Goal: Task Accomplishment & Management: Use online tool/utility

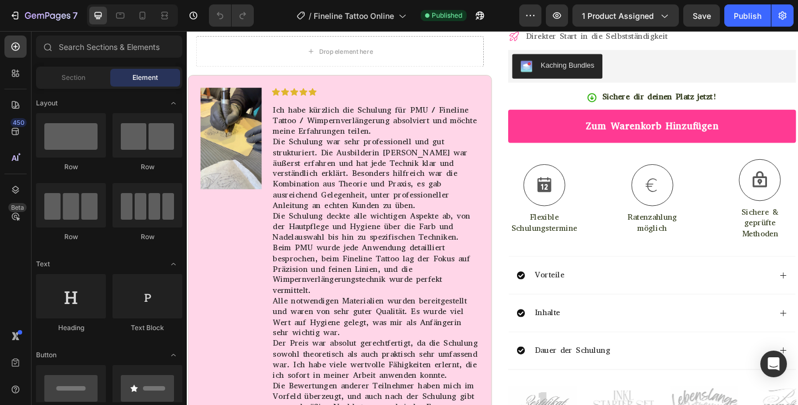
scroll to position [403, 0]
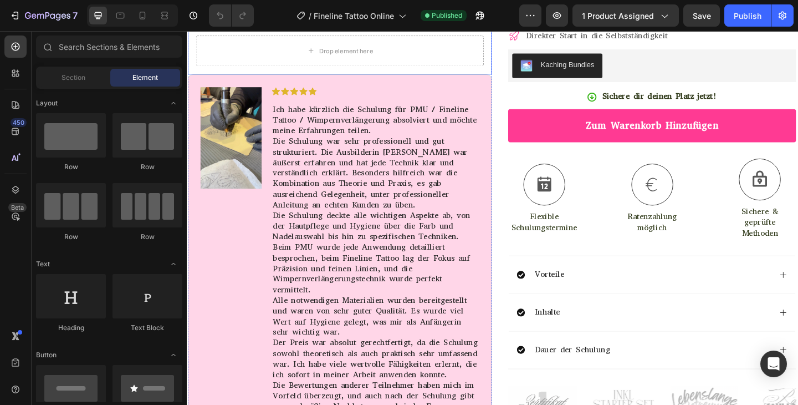
click at [391, 211] on div "Image Icon Icon Icon Icon Icon Icon List Ich habe kürzlich die Schulung für PMU…" at bounding box center [353, 332] width 331 height 507
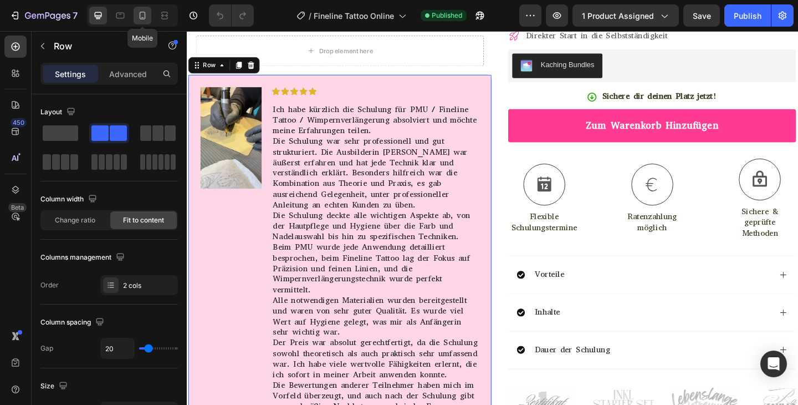
click at [146, 17] on icon at bounding box center [142, 15] width 11 height 11
type input "0"
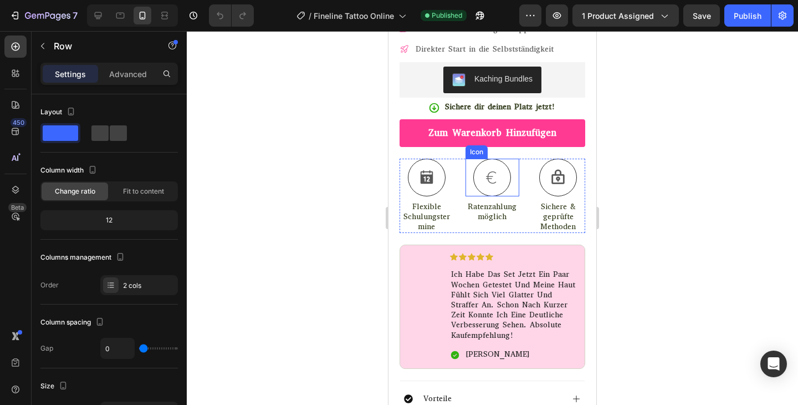
scroll to position [573, 0]
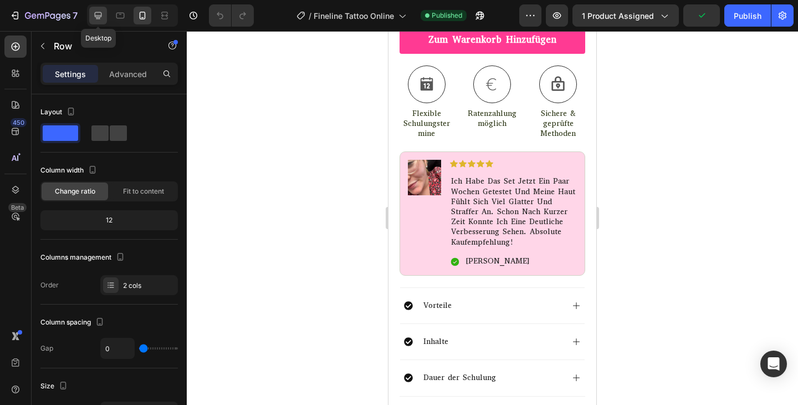
click at [99, 19] on icon at bounding box center [98, 15] width 11 height 11
type input "20"
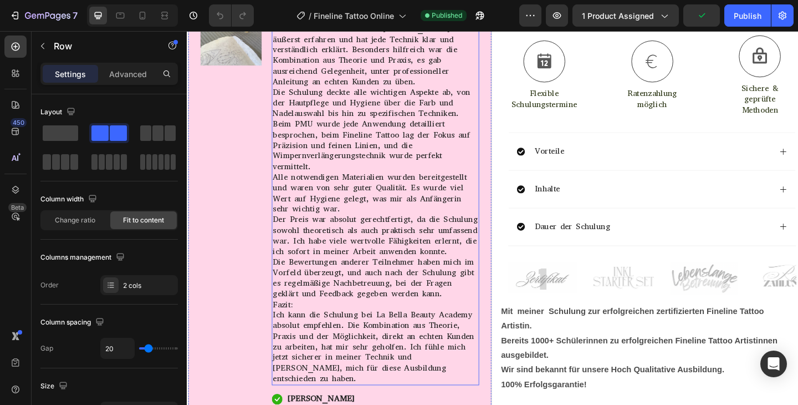
scroll to position [534, 0]
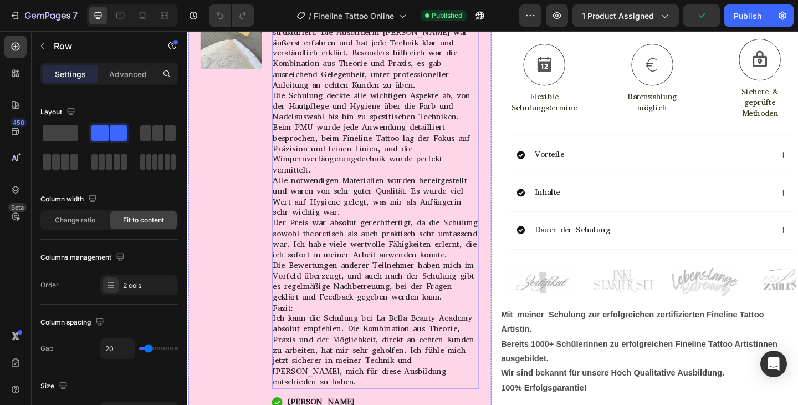
click at [482, 96] on p "Die Schulung war sehr professionell und gut strukturiert. Die Ausbilderin [PERS…" at bounding box center [391, 55] width 223 height 81
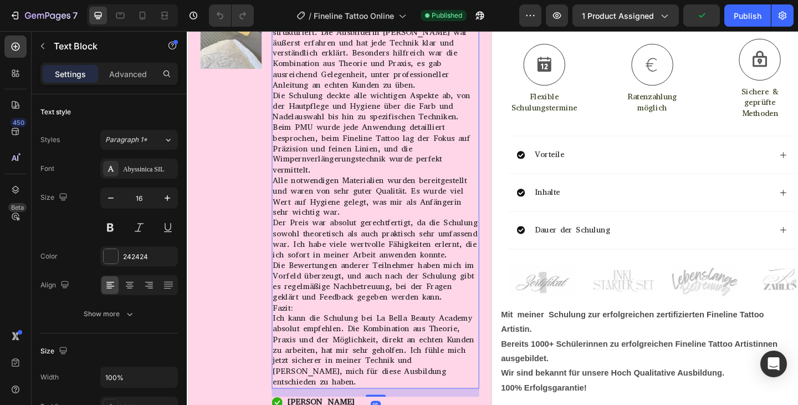
click at [482, 96] on p "Die Schulung war sehr professionell und gut strukturiert. Die Ausbilderin [PERS…" at bounding box center [391, 55] width 223 height 81
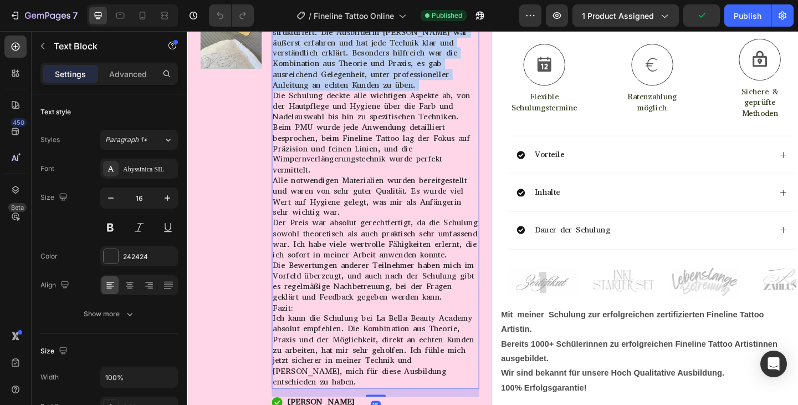
click at [482, 96] on p "Die Schulung war sehr professionell und gut strukturiert. Die Ausbilderin [PERS…" at bounding box center [391, 55] width 223 height 81
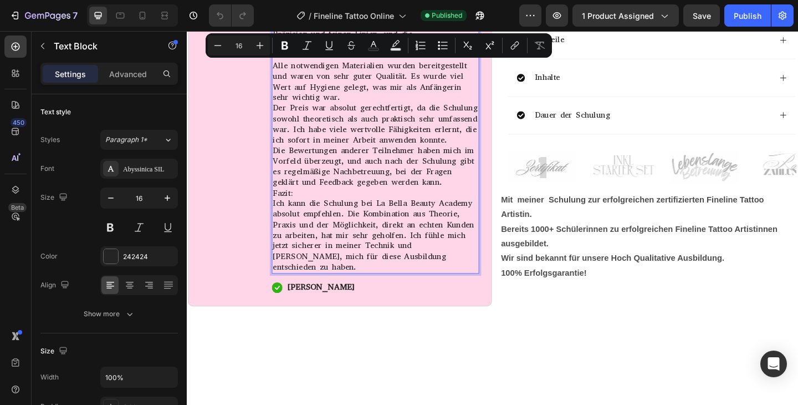
scroll to position [674, 0]
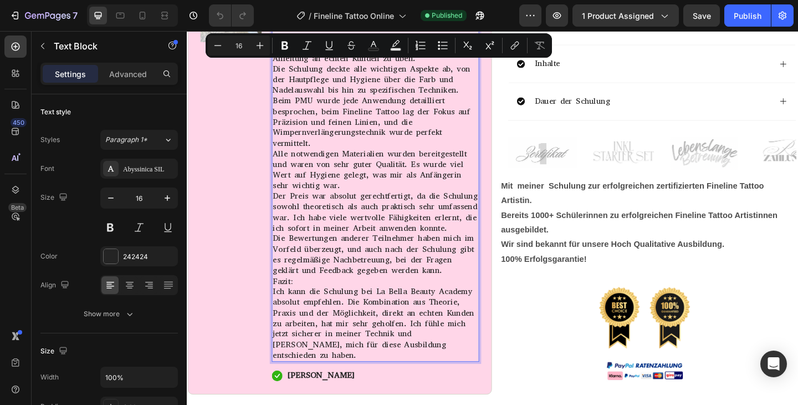
click at [469, 370] on p "Fazit: Ich kann die Schulung bei La Bella Beauty Academy absolut empfehlen. Die…" at bounding box center [391, 344] width 223 height 92
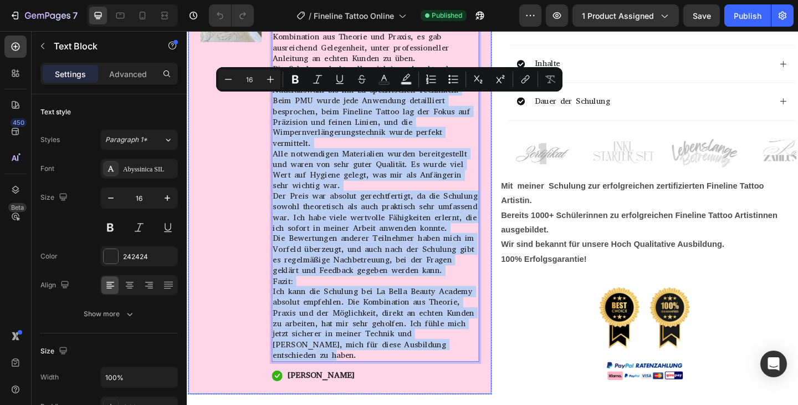
drag, startPoint x: 464, startPoint y: 371, endPoint x: 323, endPoint y: 253, distance: 184.5
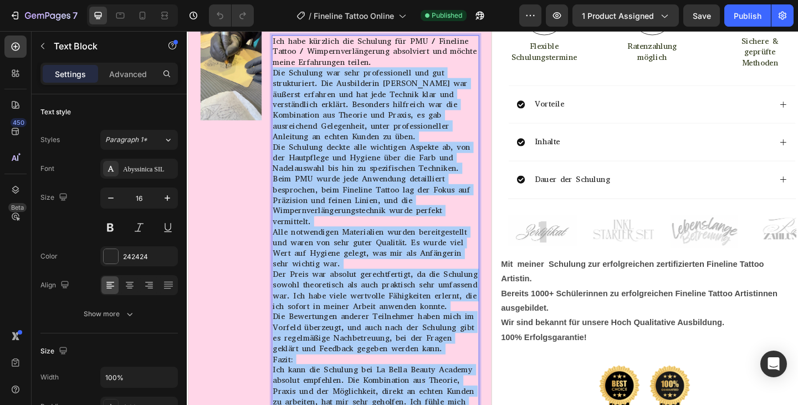
scroll to position [529, 0]
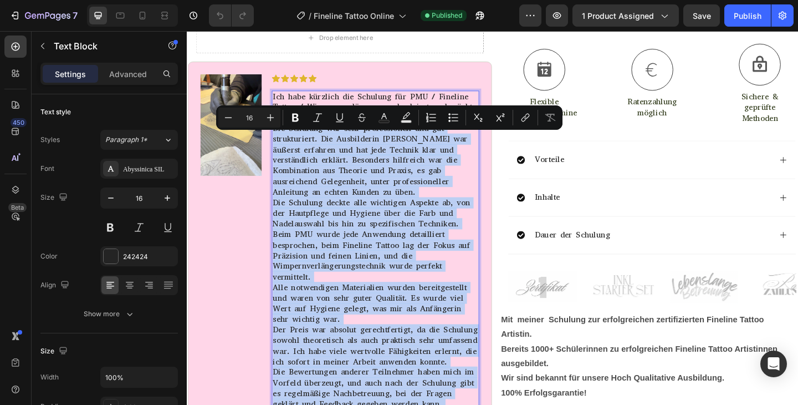
click at [369, 163] on p "Die Schulung war sehr professionell und gut strukturiert. Die Ausbilderin [PERS…" at bounding box center [391, 171] width 223 height 81
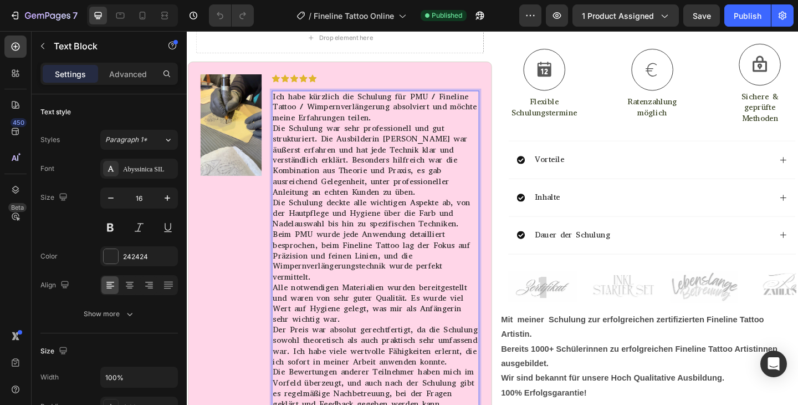
click at [283, 113] on p "Ich habe kürzlich die Schulung für PMU / Fineline Tattoo / Wimpernverlängerung …" at bounding box center [391, 114] width 223 height 34
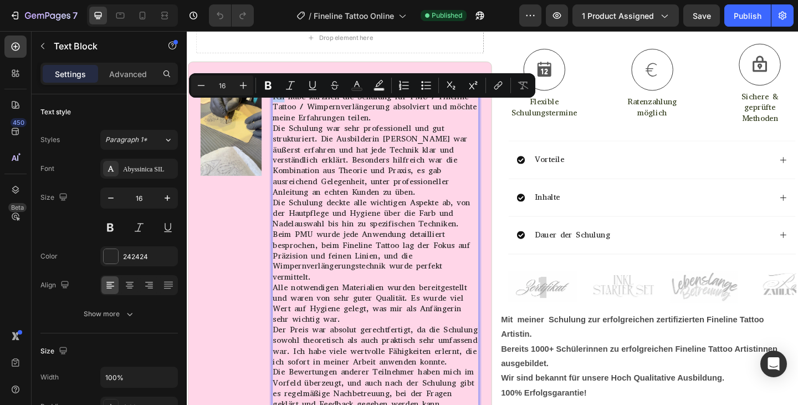
click at [284, 114] on p "Ich habe kürzlich die Schulung für PMU / Fineline Tattoo / Wimpernverlängerung …" at bounding box center [391, 114] width 223 height 34
click at [244, 239] on div "Image" at bounding box center [235, 317] width 67 height 479
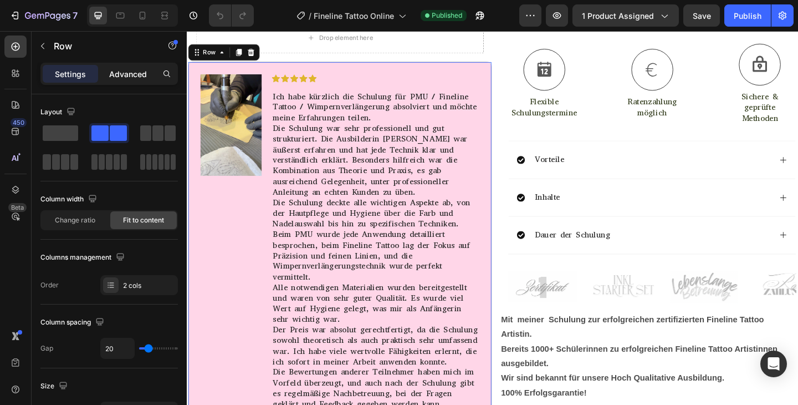
click at [134, 77] on p "Advanced" at bounding box center [128, 74] width 38 height 12
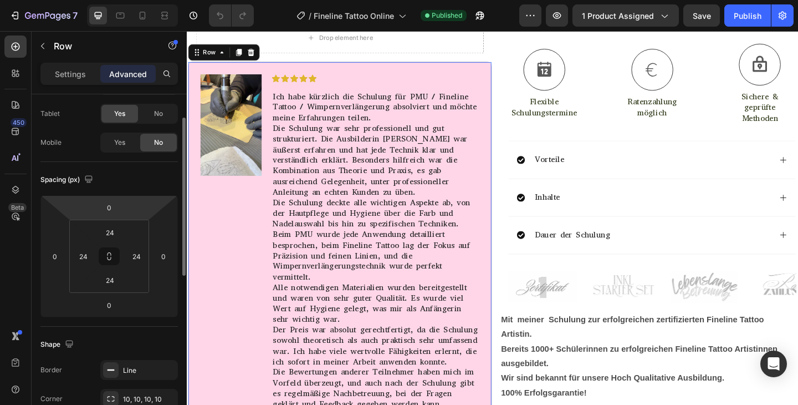
scroll to position [34, 0]
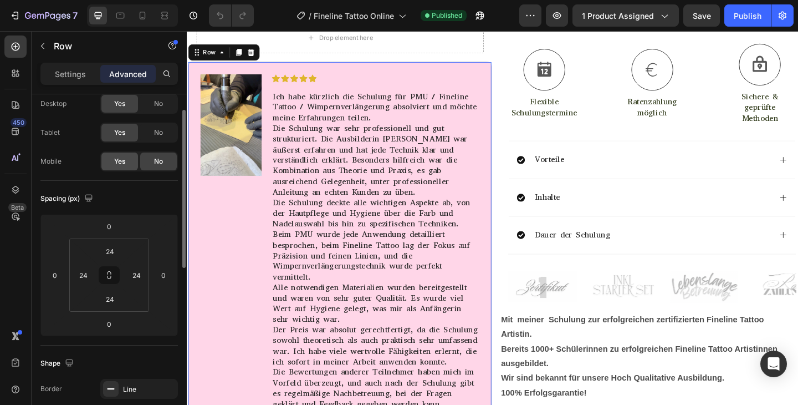
click at [115, 161] on span "Yes" at bounding box center [119, 161] width 11 height 10
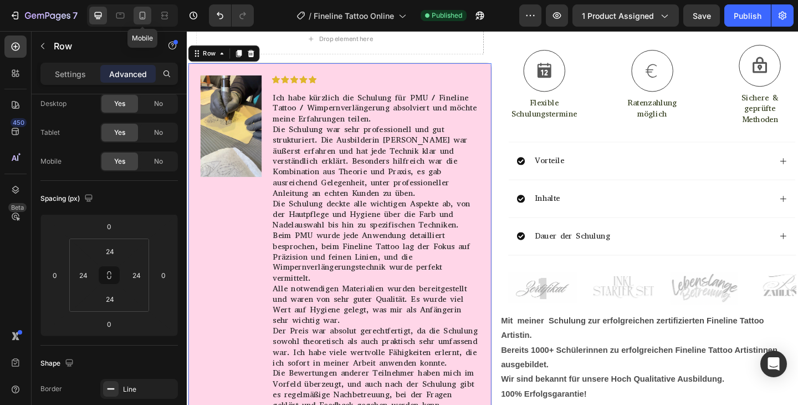
click at [136, 18] on div at bounding box center [143, 16] width 18 height 18
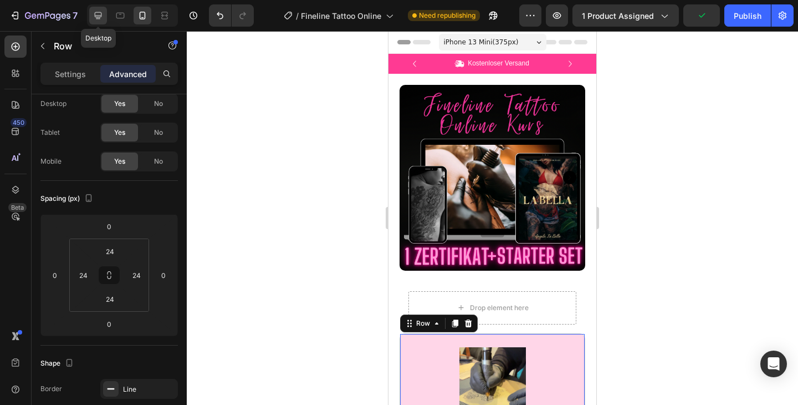
click at [103, 13] on icon at bounding box center [98, 15] width 11 height 11
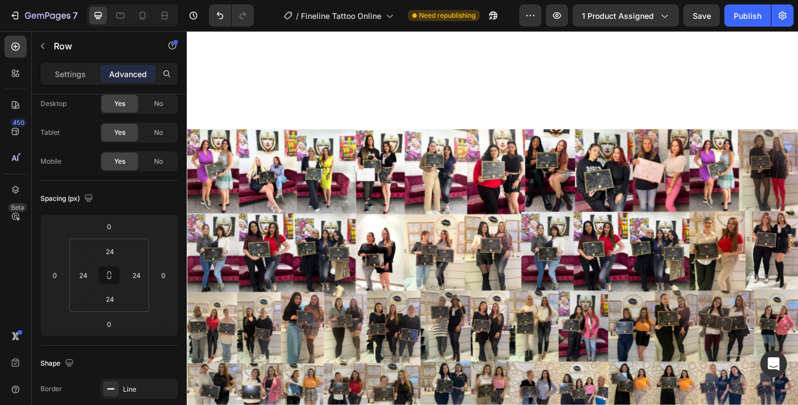
scroll to position [1468, 0]
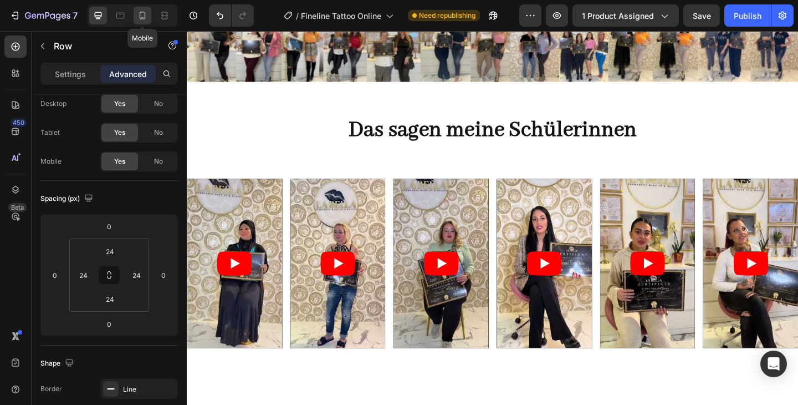
click at [148, 17] on div at bounding box center [143, 16] width 18 height 18
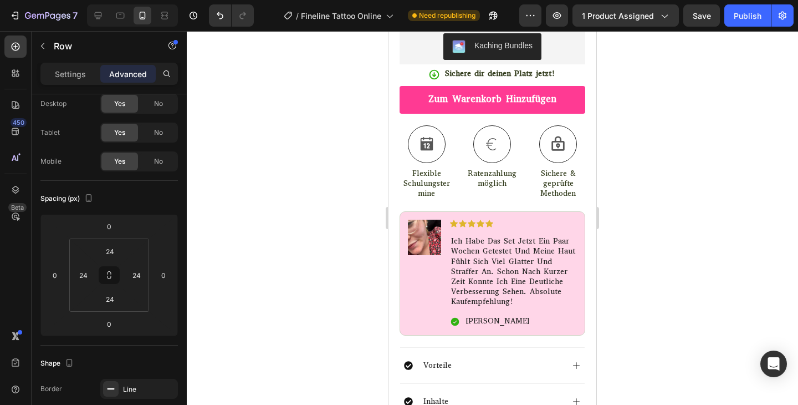
scroll to position [1199, 0]
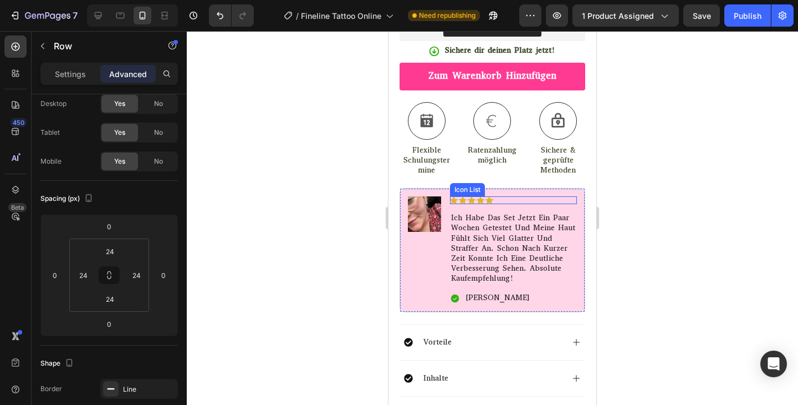
click at [505, 196] on div "Icon Icon Icon Icon Icon" at bounding box center [513, 200] width 127 height 8
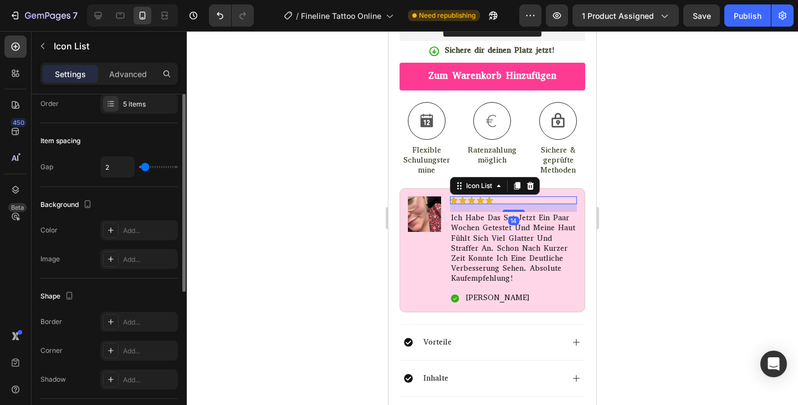
scroll to position [0, 0]
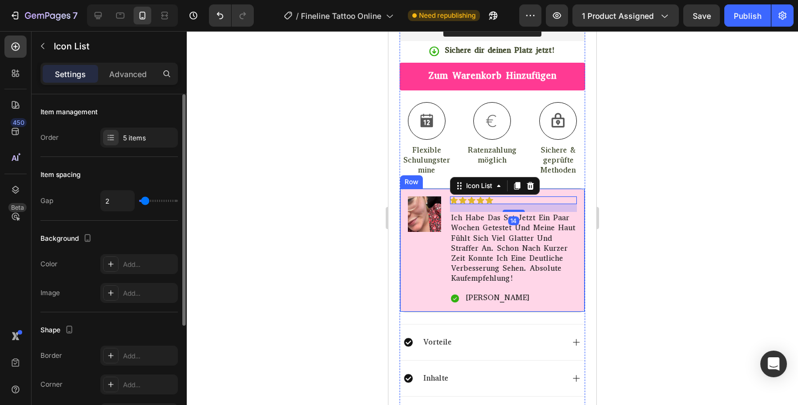
click at [581, 188] on div "Image Icon Icon Icon Icon Icon Icon List 14 ich habe das set jetzt ein paar woc…" at bounding box center [493, 250] width 186 height 124
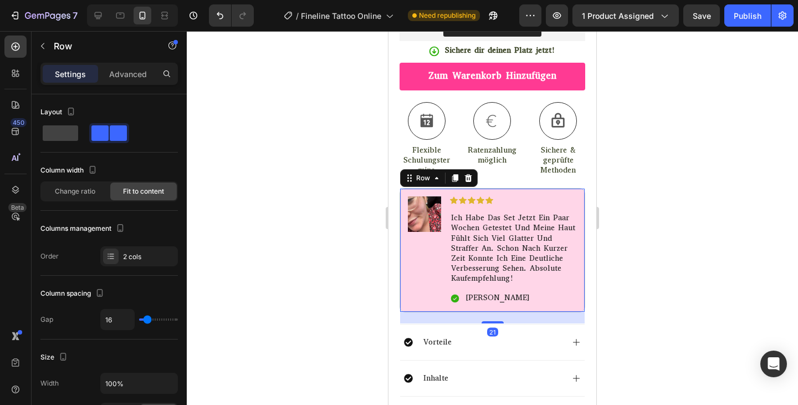
click at [467, 174] on icon at bounding box center [468, 178] width 7 height 8
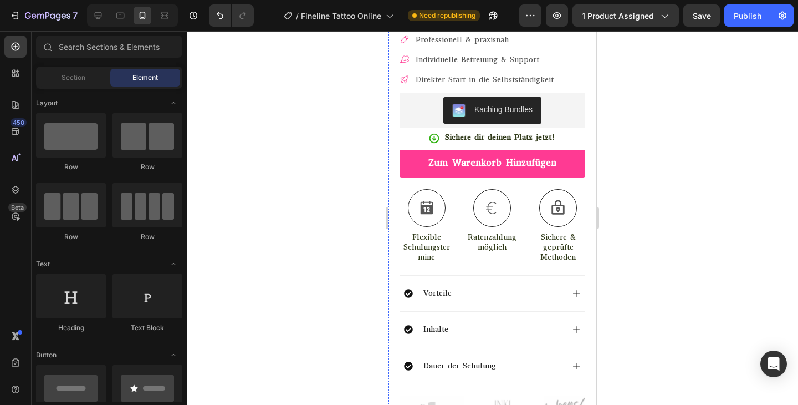
scroll to position [1207, 0]
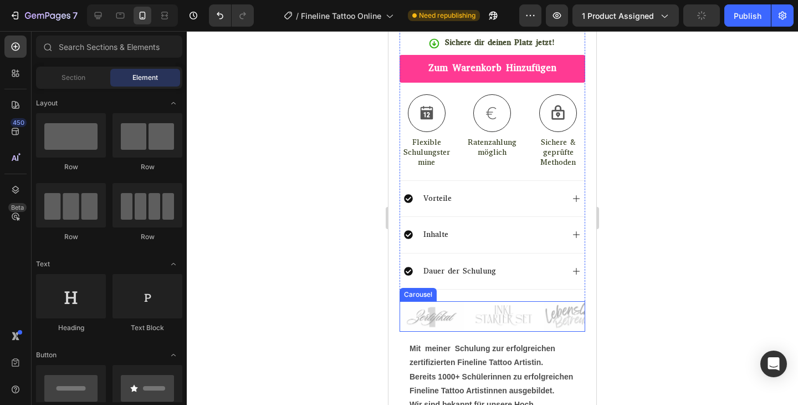
click at [498, 301] on img at bounding box center [504, 315] width 64 height 28
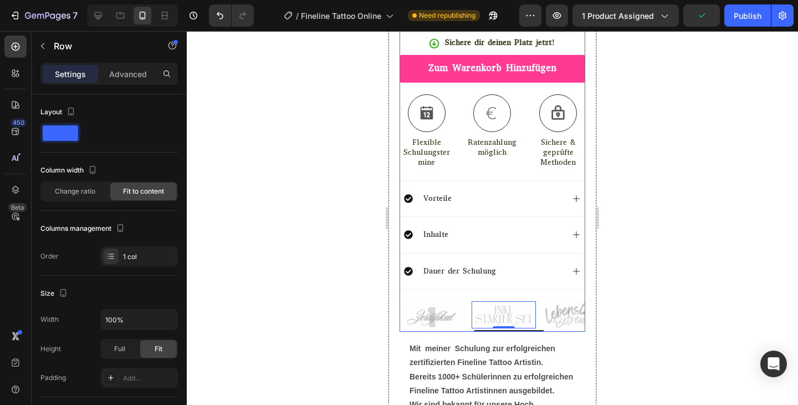
click at [585, 290] on div "Tattoo Fineline Schulung ONLINE KURS Product Title TrustShop: Product Reviews -…" at bounding box center [493, 60] width 186 height 543
click at [625, 297] on div at bounding box center [492, 218] width 611 height 374
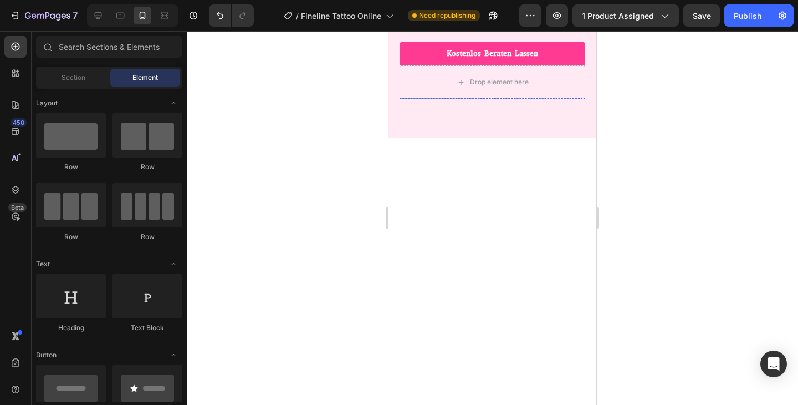
scroll to position [4608, 0]
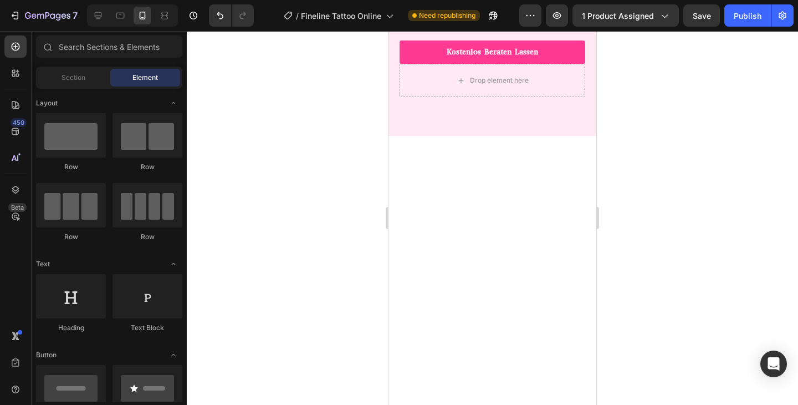
click at [107, 14] on div at bounding box center [132, 15] width 91 height 22
click at [104, 15] on div at bounding box center [98, 16] width 18 height 18
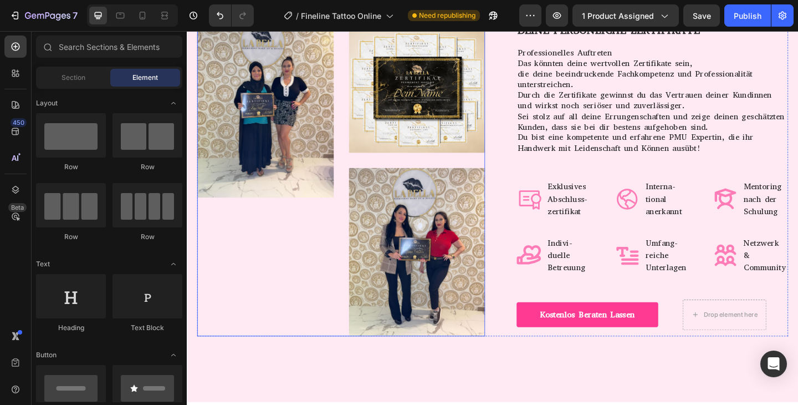
click at [285, 295] on div "Image" at bounding box center [272, 190] width 149 height 348
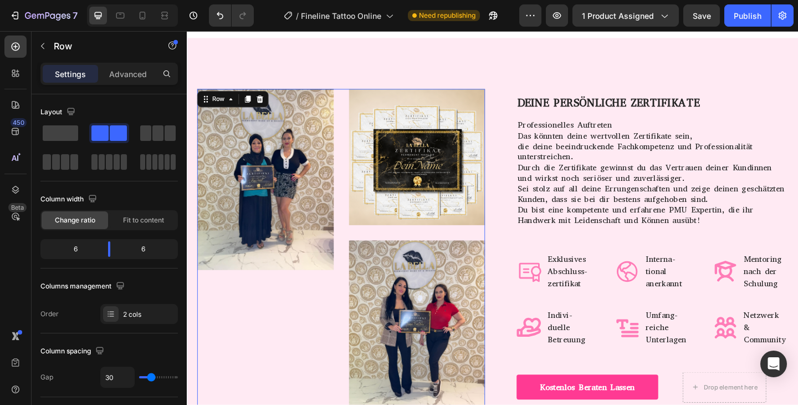
scroll to position [5601, 0]
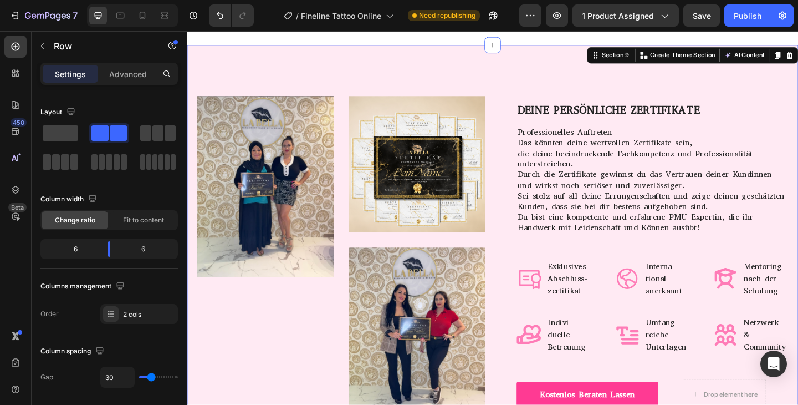
click at [607, 60] on div "Image Image Image Row DEINE PERSÖNLICHE ZERTIFIKATE Heading Professionelles Auf…" at bounding box center [519, 276] width 665 height 458
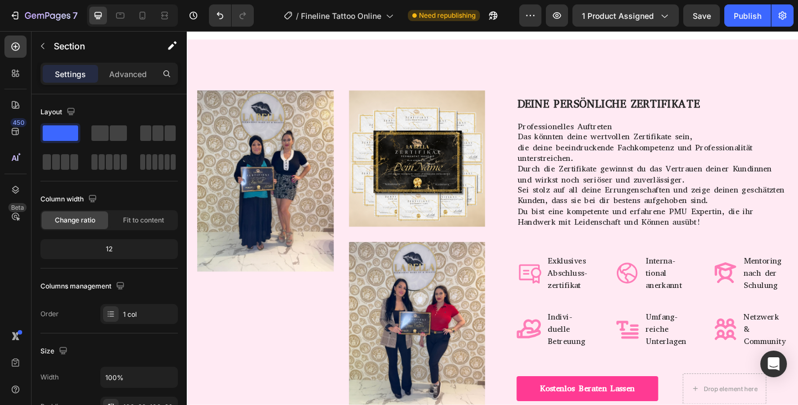
scroll to position [5308, 0]
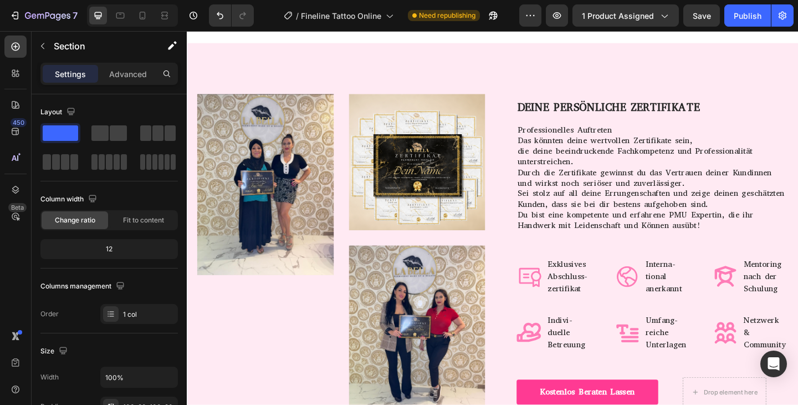
click at [798, 64] on div "Image Image Image Row DEINE PERSÖNLICHE ZERTIFIKATE Heading Professionelles Auf…" at bounding box center [519, 273] width 665 height 458
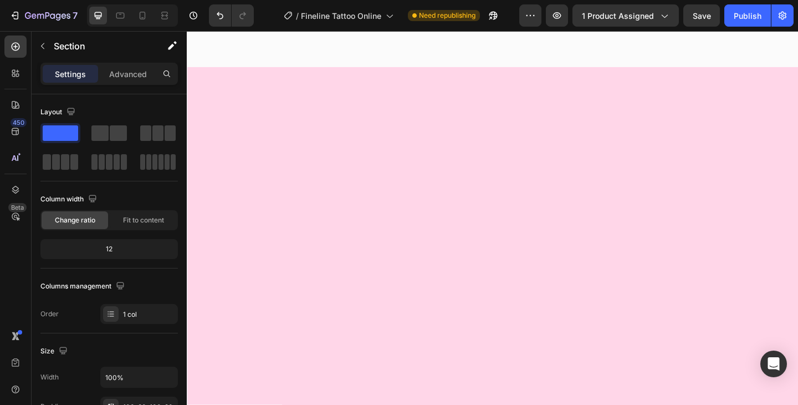
click at [138, 16] on icon at bounding box center [142, 15] width 11 height 11
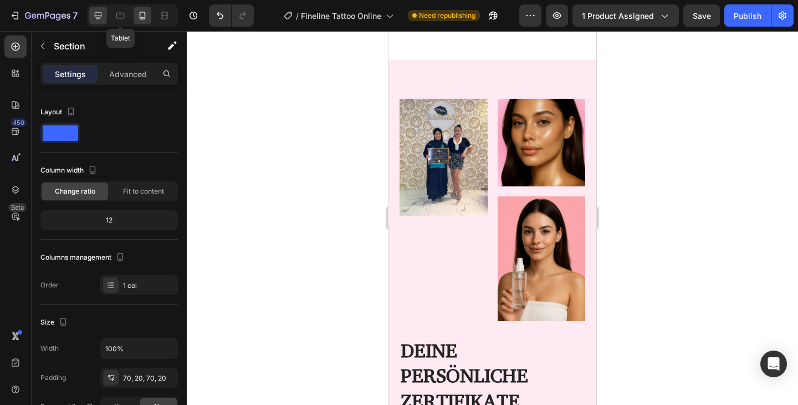
scroll to position [5213, 0]
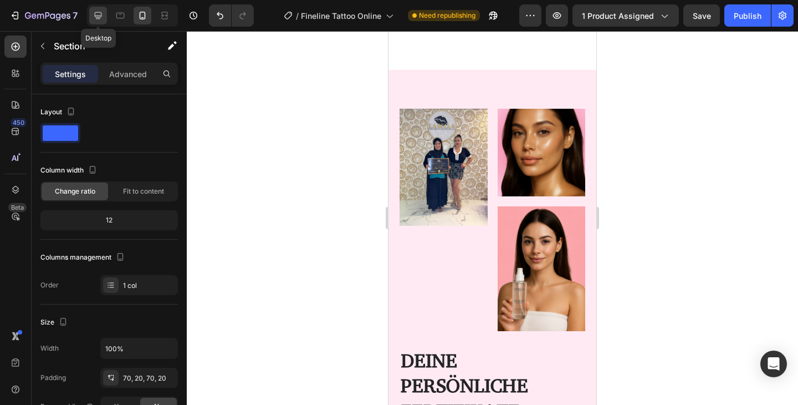
click at [99, 12] on icon at bounding box center [98, 15] width 7 height 7
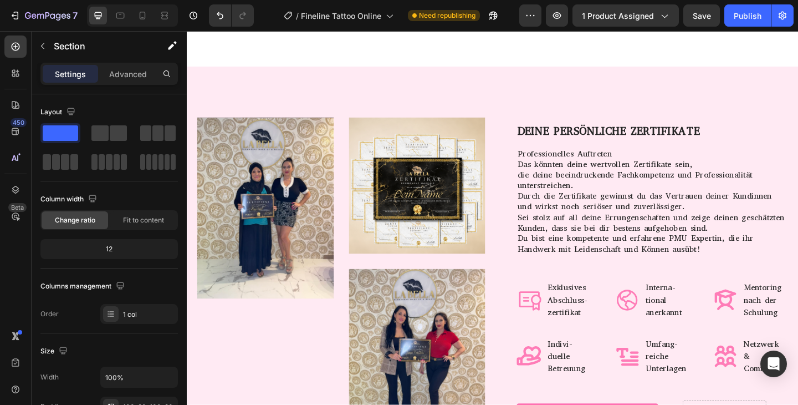
click at [407, 79] on div "Image Image Image Row DEINE PERSÖNLICHE ZERTIFIKATE Heading Professionelles Auf…" at bounding box center [519, 299] width 665 height 458
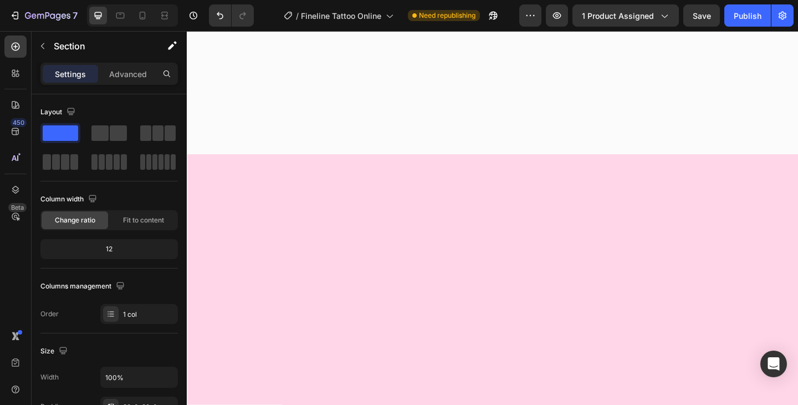
click at [121, 77] on p "Advanced" at bounding box center [128, 74] width 38 height 12
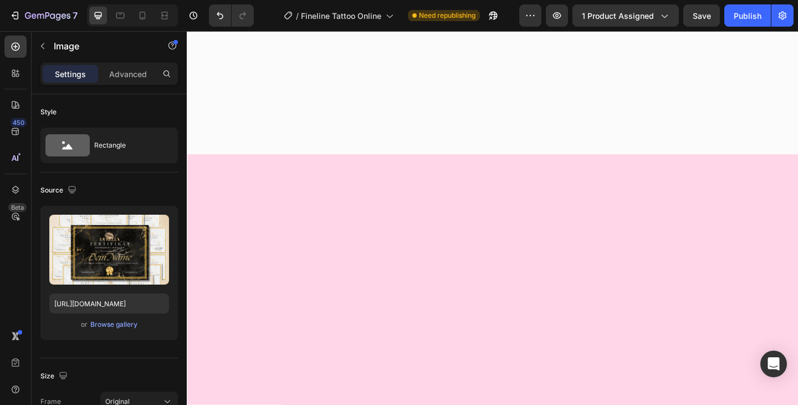
click at [125, 83] on div "Settings Advanced" at bounding box center [108, 74] width 137 height 22
click at [126, 77] on p "Advanced" at bounding box center [128, 74] width 38 height 12
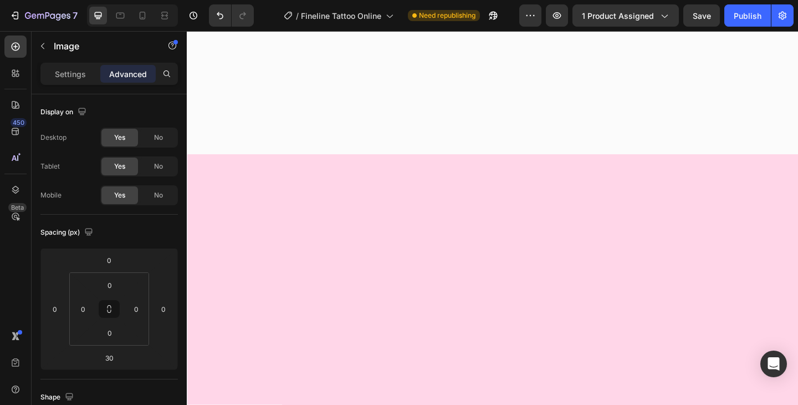
click at [154, 29] on div "7 Version history / Fineline Tattoo Online Need republishing Preview 1 product …" at bounding box center [399, 16] width 798 height 32
click at [150, 23] on div at bounding box center [143, 16] width 18 height 18
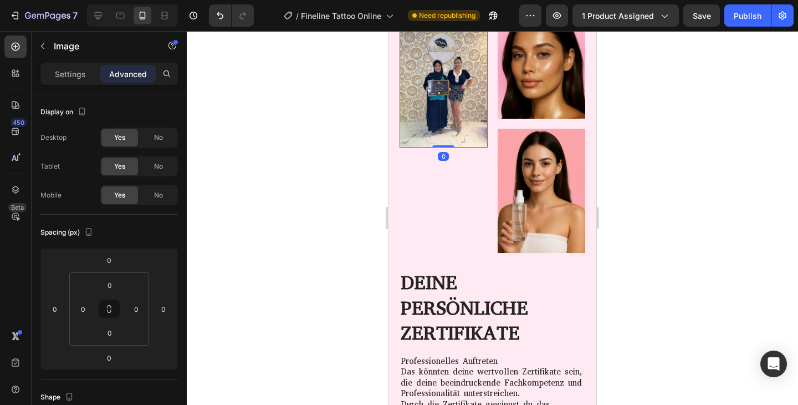
scroll to position [5095, 0]
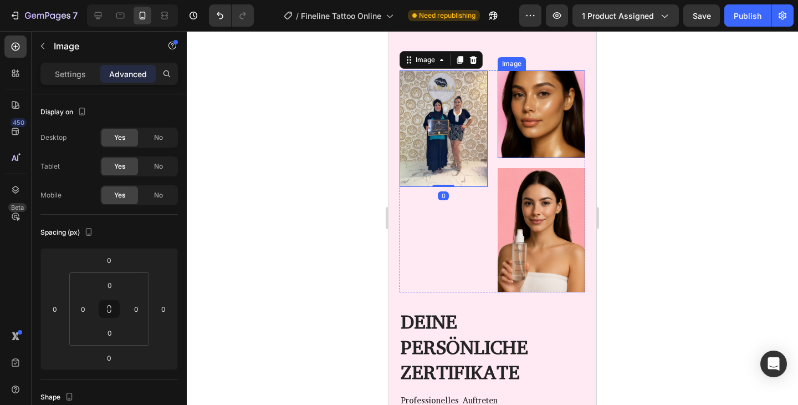
click at [525, 114] on img at bounding box center [542, 114] width 88 height 88
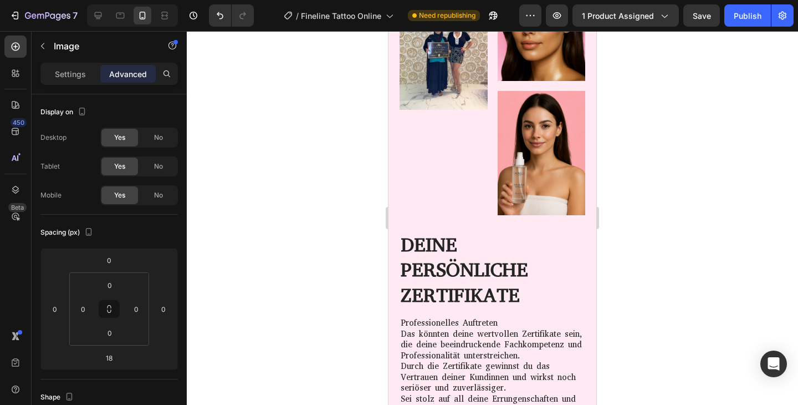
scroll to position [4292, 0]
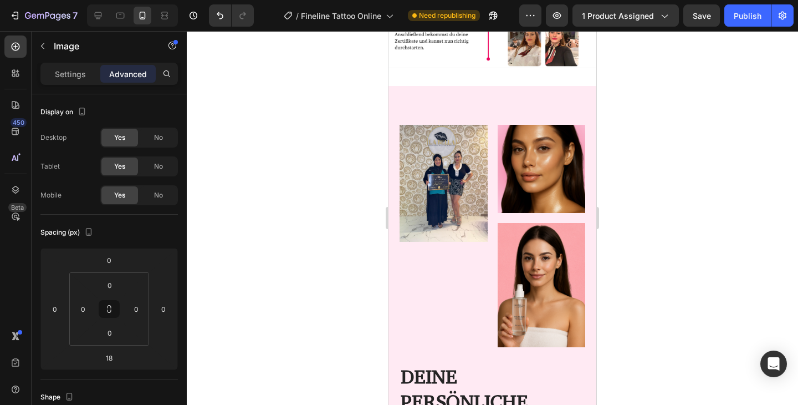
click at [518, 194] on img at bounding box center [542, 169] width 88 height 88
click at [513, 194] on img at bounding box center [542, 169] width 88 height 88
click at [563, 135] on img at bounding box center [542, 169] width 88 height 88
click at [548, 137] on img at bounding box center [542, 169] width 88 height 88
click at [100, 21] on div at bounding box center [98, 16] width 18 height 18
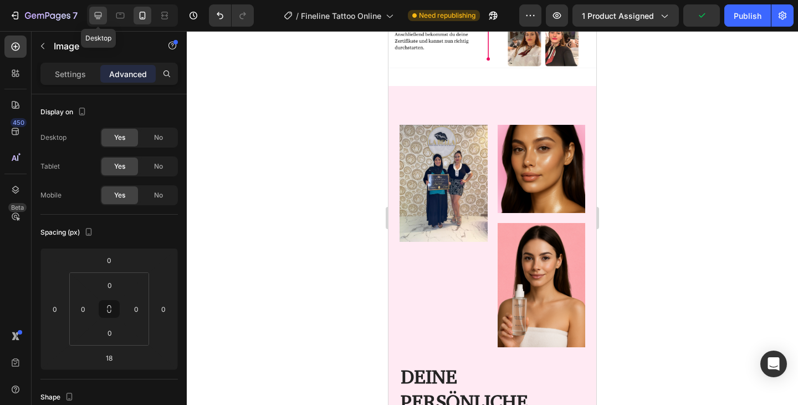
type input "30"
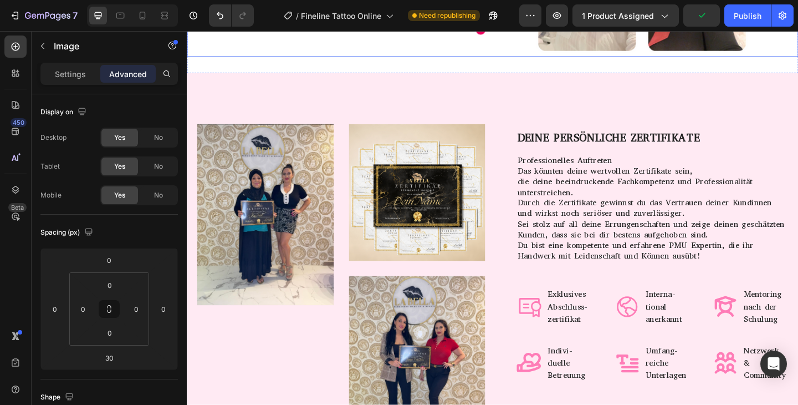
scroll to position [5280, 0]
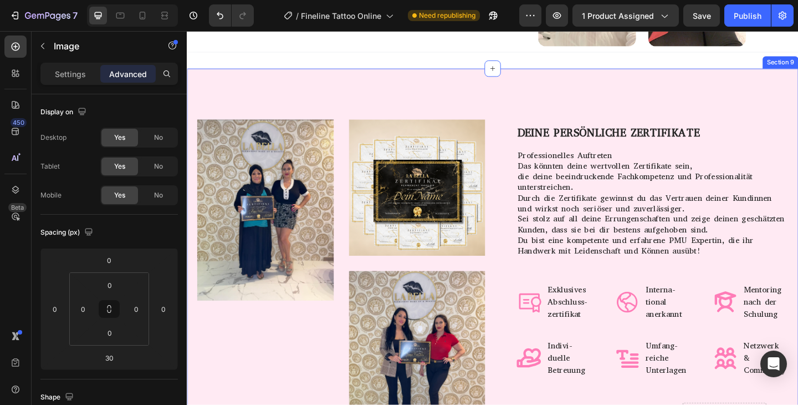
click at [339, 72] on div "Image Image Image Row DEINE PERSÖNLICHE ZERTIFIKATE Heading Professionelles Auf…" at bounding box center [519, 301] width 665 height 458
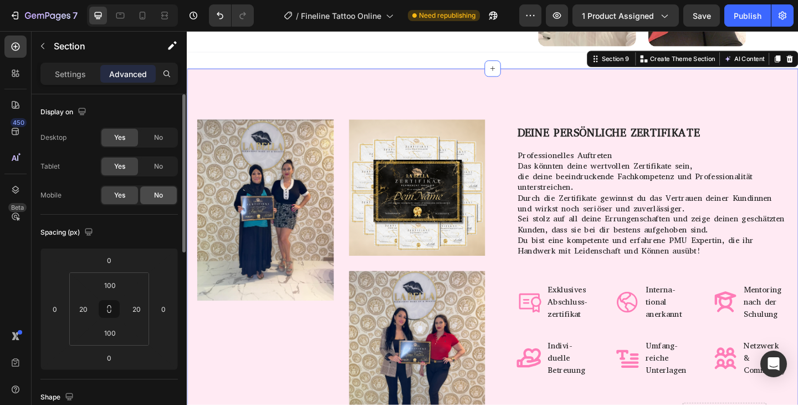
click at [150, 200] on div "No" at bounding box center [158, 195] width 37 height 18
click at [144, 17] on icon at bounding box center [142, 15] width 11 height 11
type input "70"
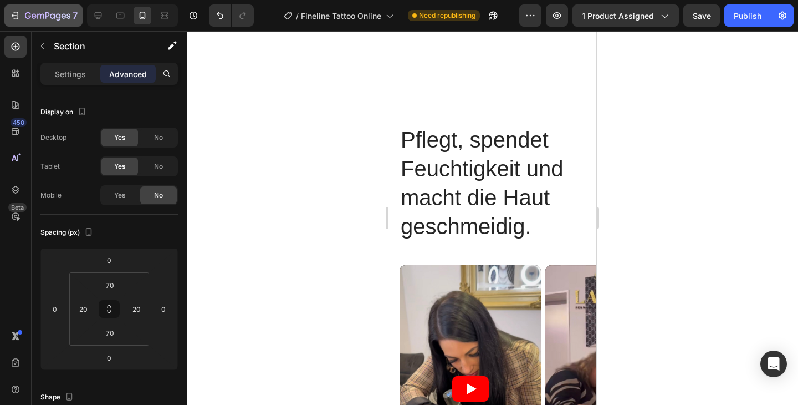
scroll to position [5076, 0]
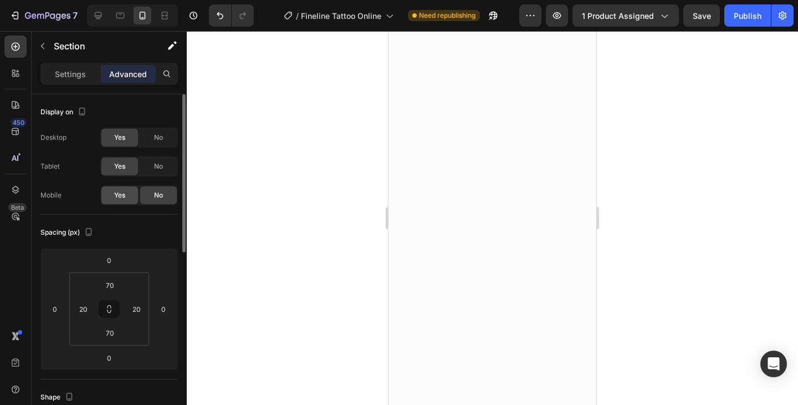
click at [121, 200] on span "Yes" at bounding box center [119, 195] width 11 height 10
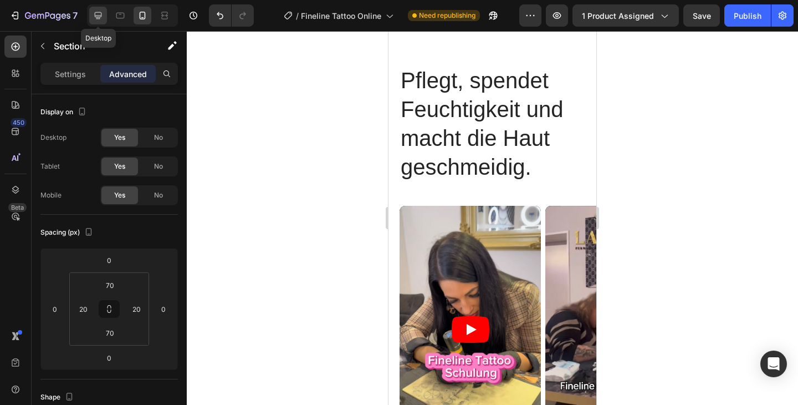
click at [97, 12] on icon at bounding box center [98, 15] width 11 height 11
type input "100"
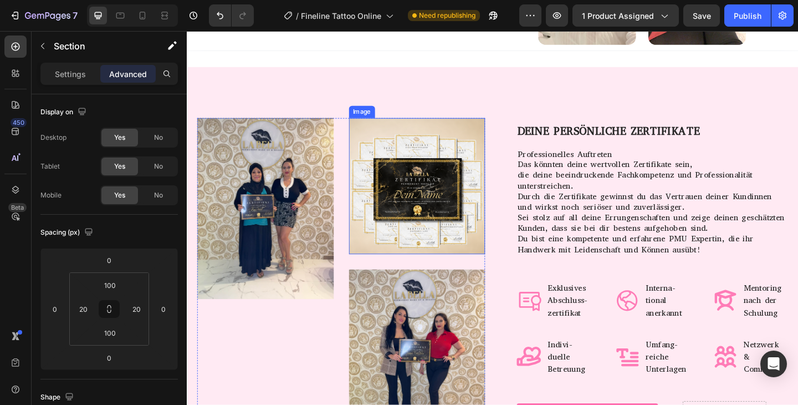
scroll to position [5284, 0]
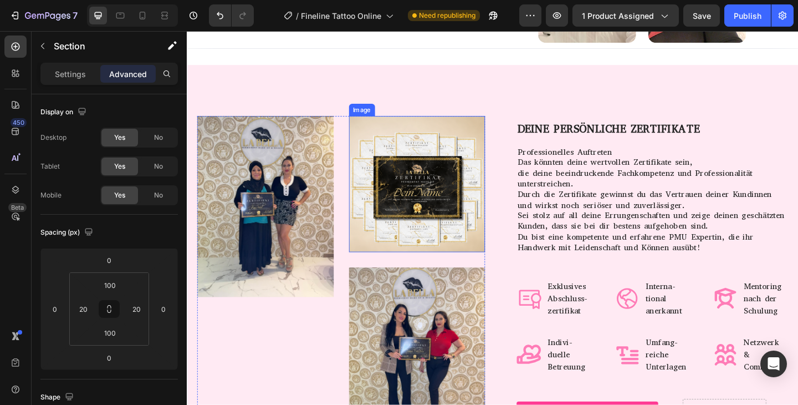
click at [392, 183] on img at bounding box center [437, 198] width 149 height 149
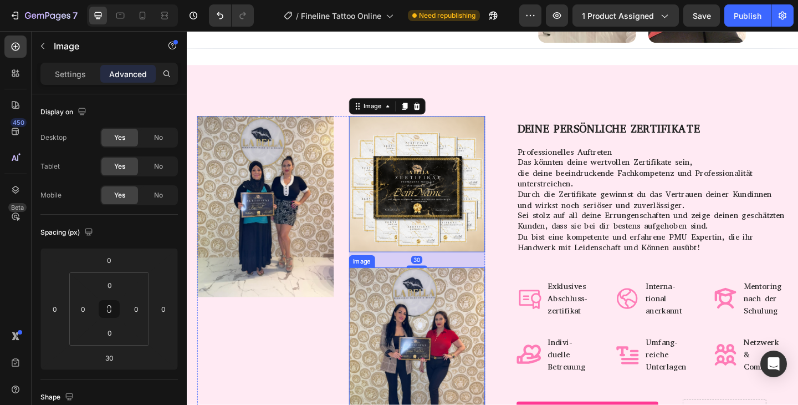
click at [375, 314] on img at bounding box center [437, 379] width 149 height 182
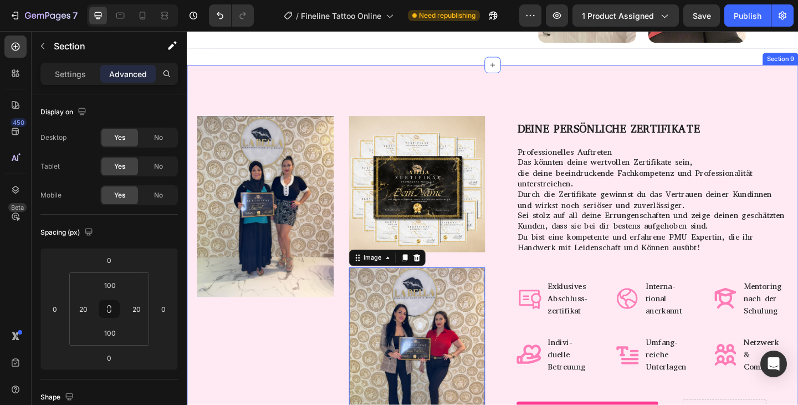
click at [361, 95] on div "Image Image Image 0 Row DEINE PERSÖNLICHE ZERTIFIKATE Heading Professionelles A…" at bounding box center [519, 297] width 665 height 458
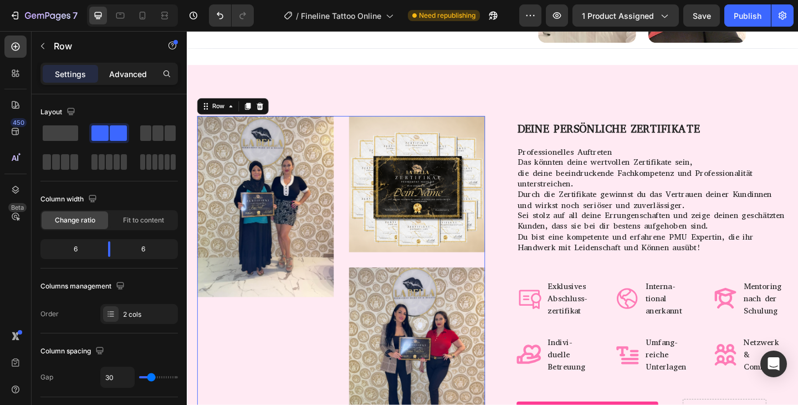
click at [118, 64] on div "Settings Advanced" at bounding box center [108, 74] width 137 height 22
click at [119, 76] on p "Advanced" at bounding box center [128, 74] width 38 height 12
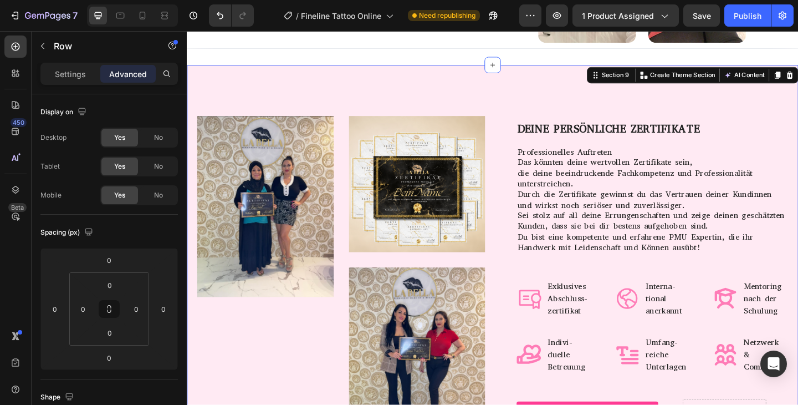
click at [600, 121] on div "Image Image Image Row DEINE PERSÖNLICHE ZERTIFIKATE Heading Professionelles Auf…" at bounding box center [519, 297] width 665 height 458
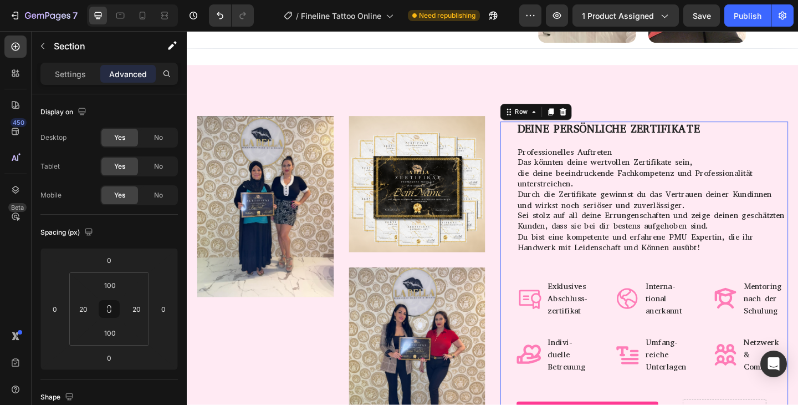
click at [537, 151] on div "DEINE PERSÖNLICHE ZERTIFIKATE Heading Professionelles Auftreten Das könnten dei…" at bounding box center [684, 297] width 313 height 334
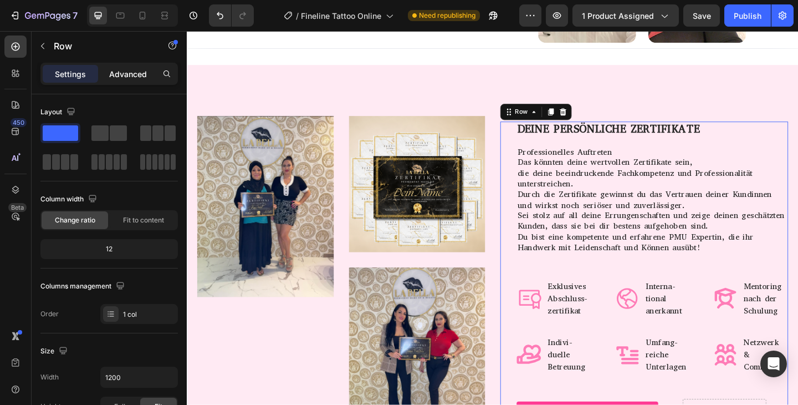
click at [122, 71] on p "Advanced" at bounding box center [128, 74] width 38 height 12
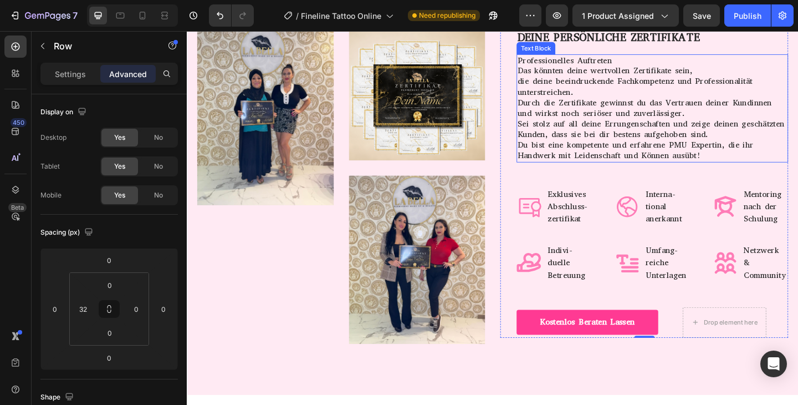
scroll to position [5384, 0]
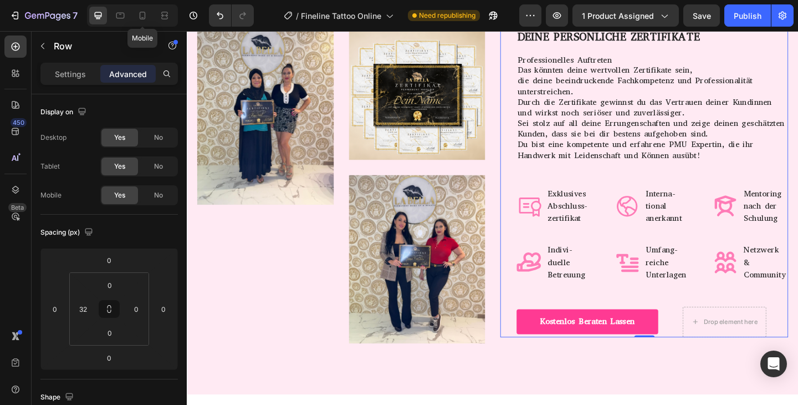
click at [139, 14] on icon at bounding box center [142, 15] width 11 height 11
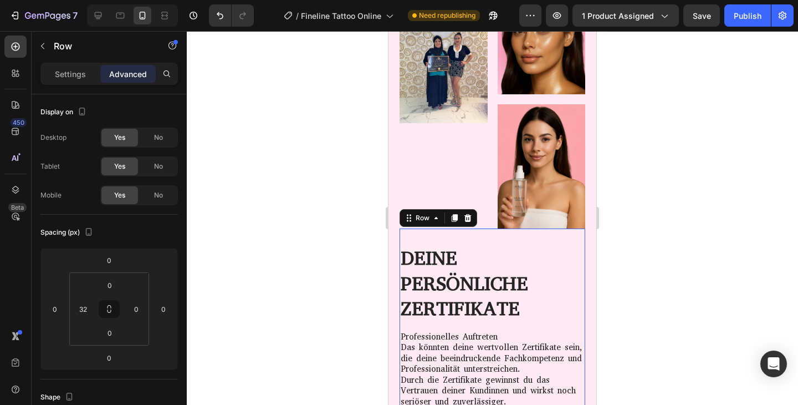
type input "0"
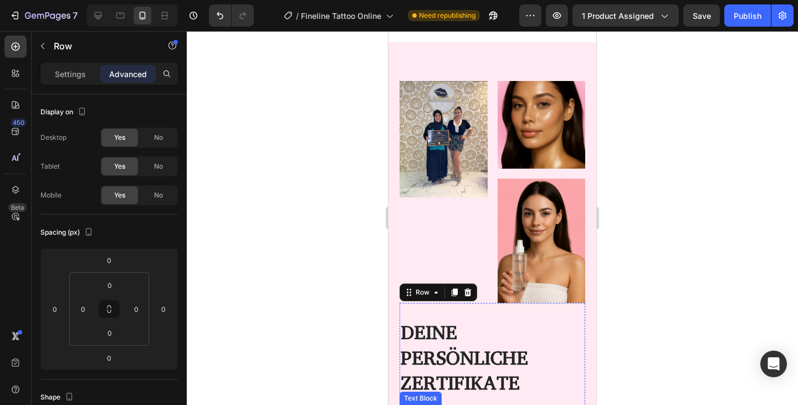
scroll to position [5306, 0]
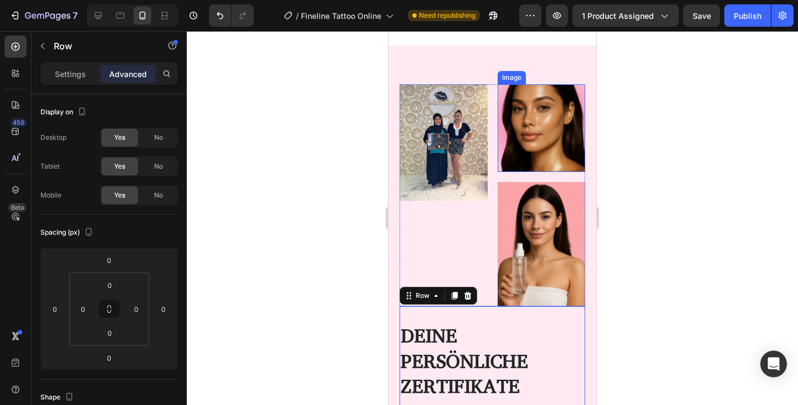
click at [519, 144] on img at bounding box center [542, 128] width 88 height 88
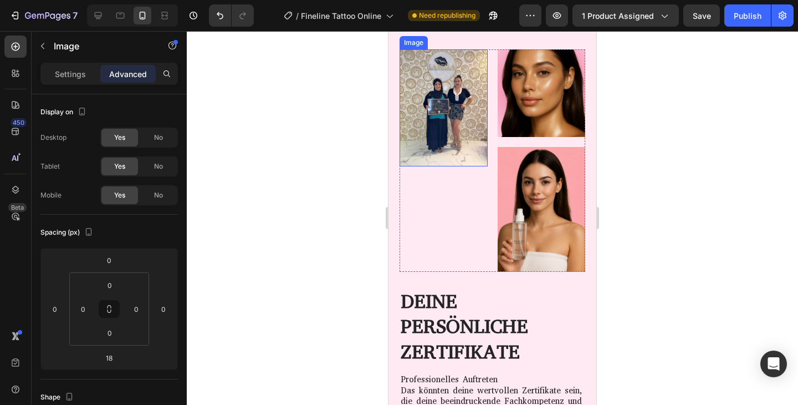
scroll to position [3896, 0]
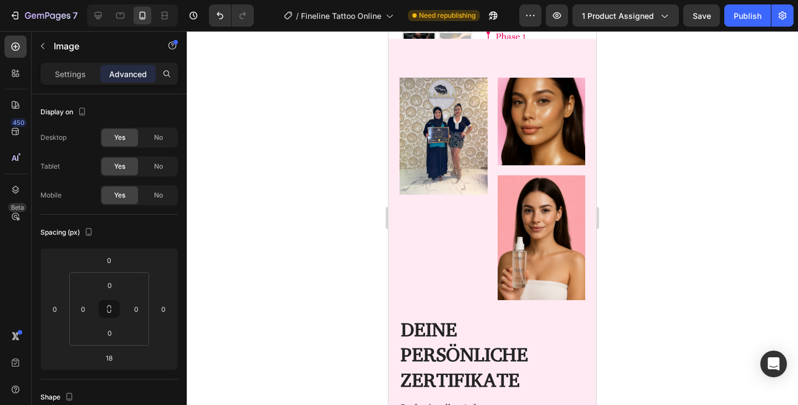
click at [531, 127] on img at bounding box center [542, 122] width 88 height 88
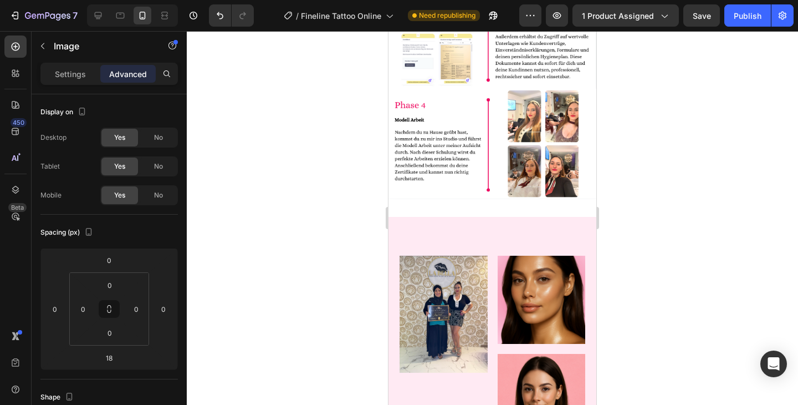
scroll to position [4496, 0]
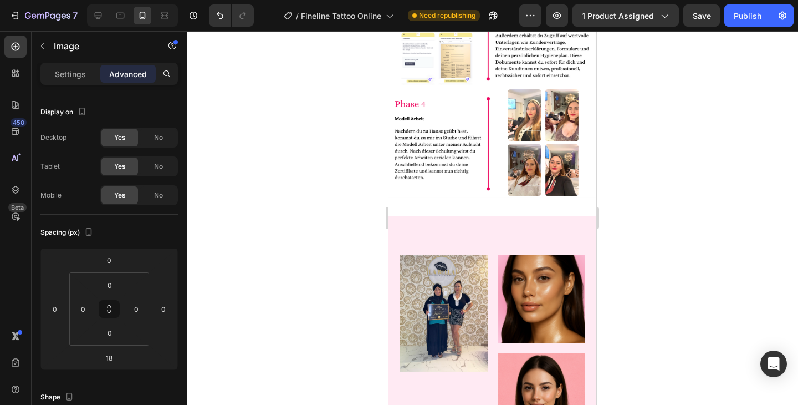
click at [535, 277] on img at bounding box center [542, 298] width 88 height 88
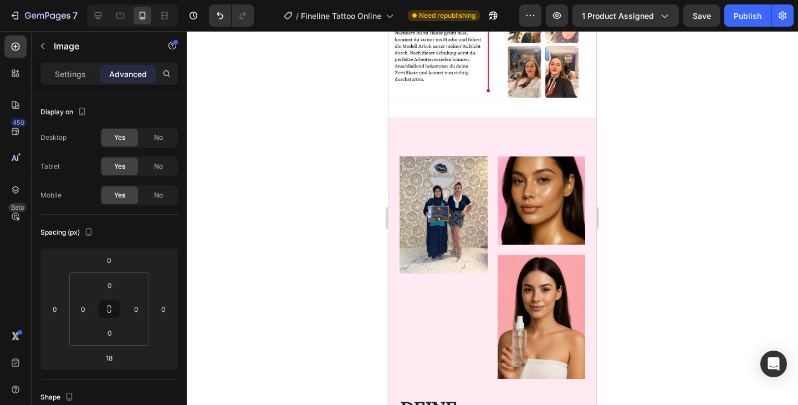
scroll to position [4594, 0]
click at [532, 316] on img at bounding box center [542, 316] width 88 height 124
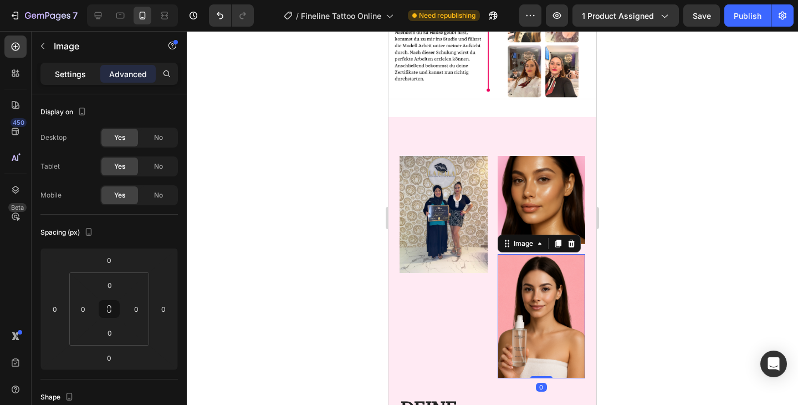
click at [57, 70] on p "Settings" at bounding box center [70, 74] width 31 height 12
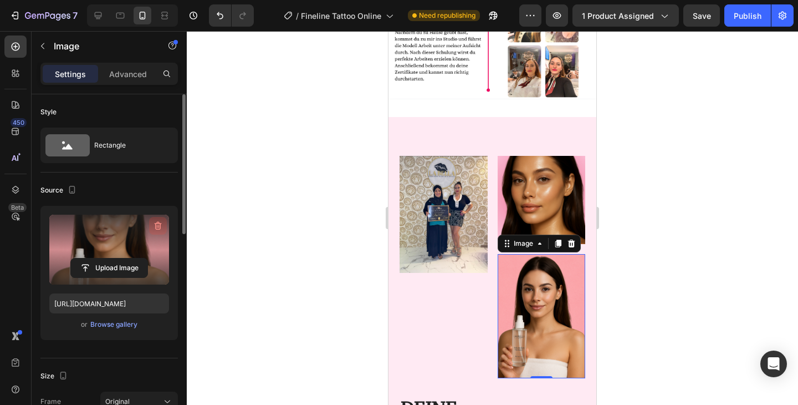
click at [160, 228] on icon "button" at bounding box center [158, 226] width 7 height 8
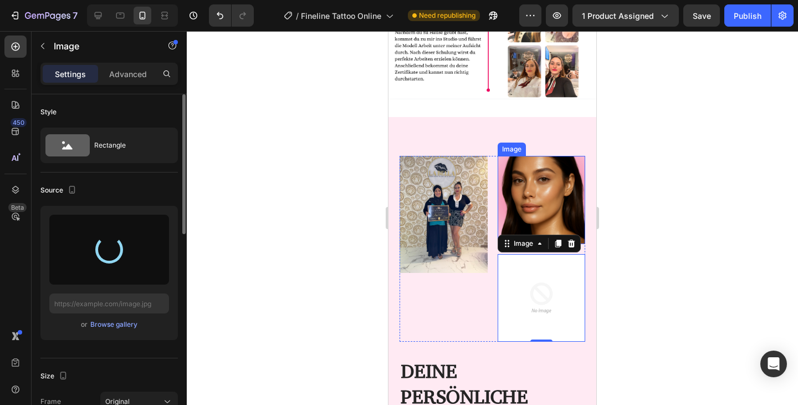
type input "[URL][DOMAIN_NAME]"
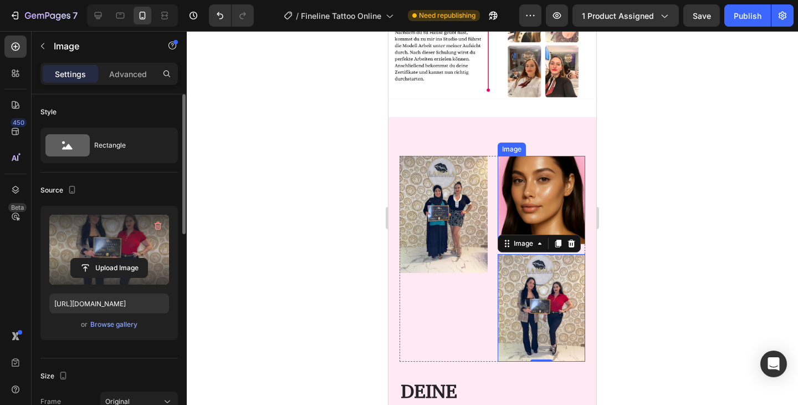
click at [543, 186] on img at bounding box center [542, 200] width 88 height 88
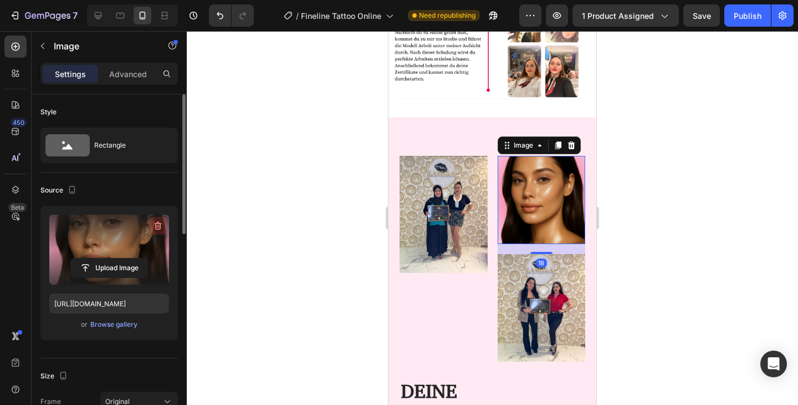
click at [159, 224] on icon "button" at bounding box center [157, 225] width 11 height 11
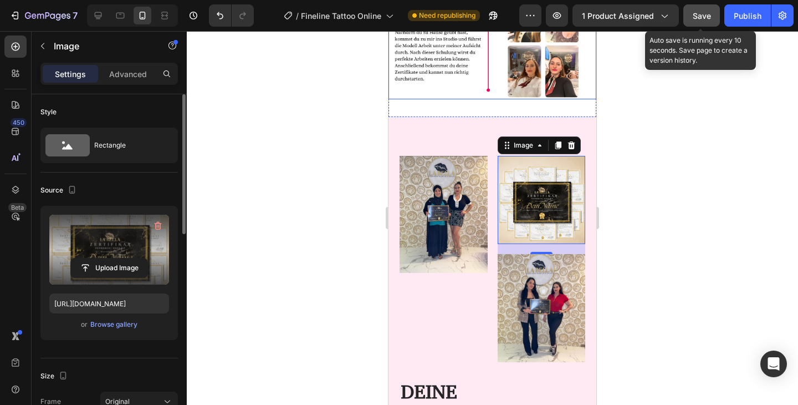
click at [694, 16] on span "Save" at bounding box center [702, 15] width 18 height 9
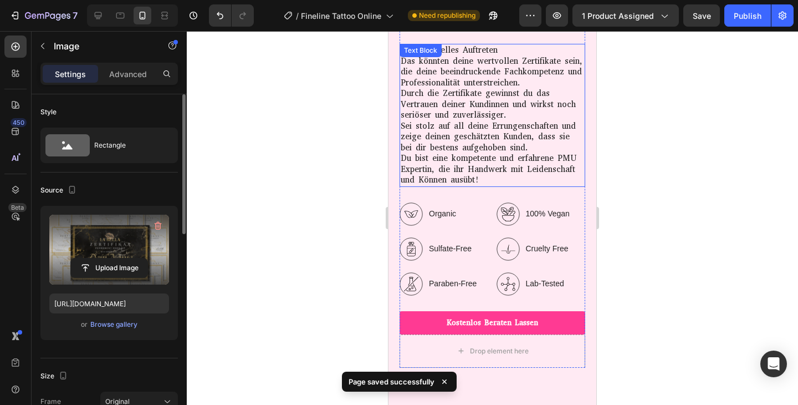
scroll to position [5011, 0]
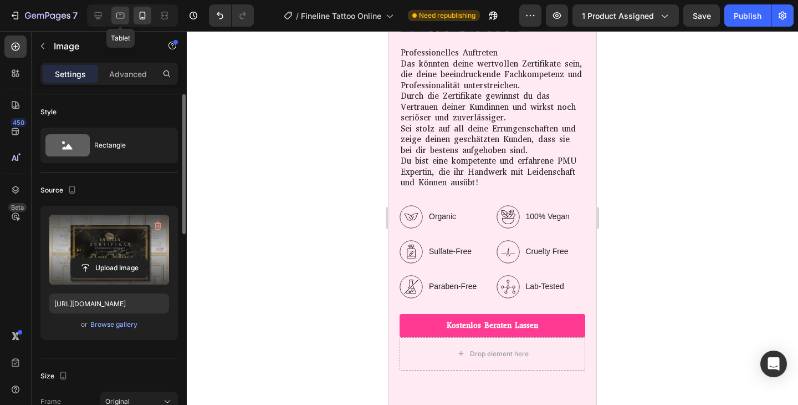
click at [120, 16] on icon at bounding box center [120, 15] width 11 height 11
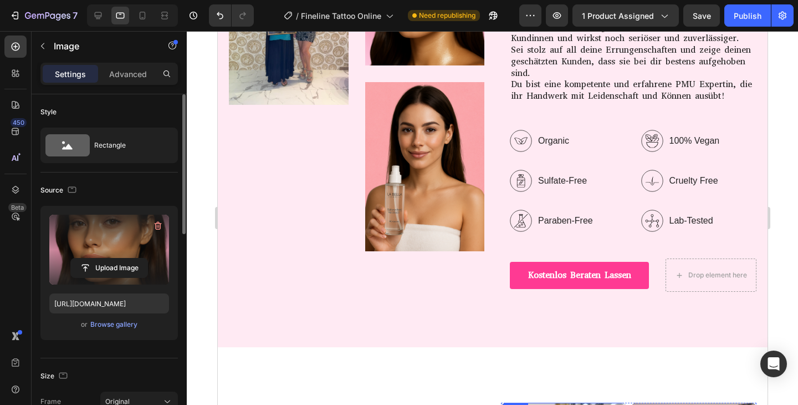
scroll to position [4762, 0]
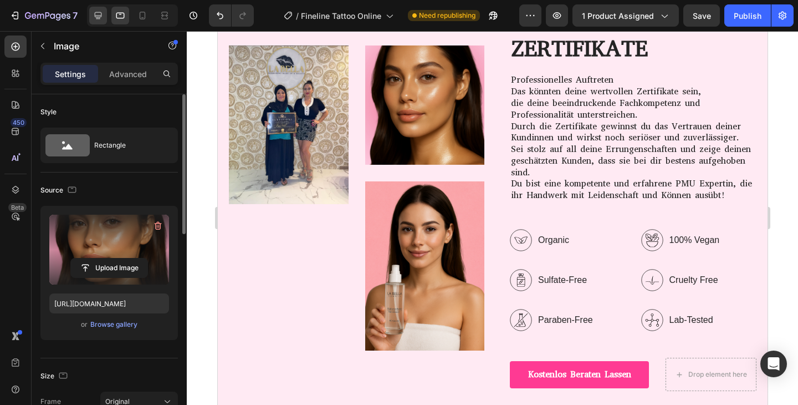
click at [99, 13] on icon at bounding box center [98, 15] width 11 height 11
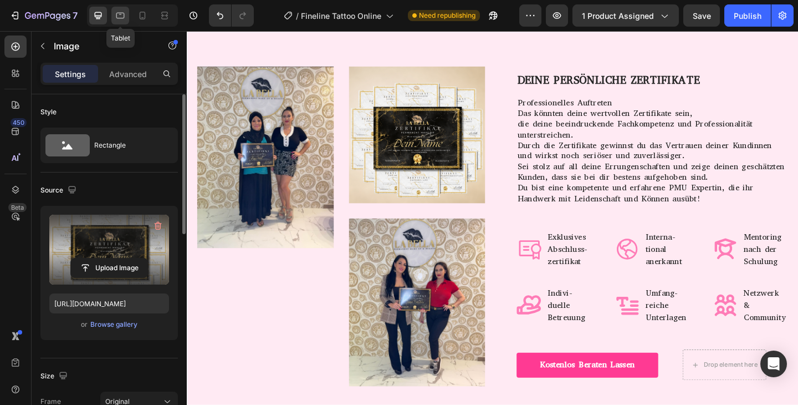
click at [118, 18] on icon at bounding box center [120, 16] width 8 height 6
type input "[URL][DOMAIN_NAME]"
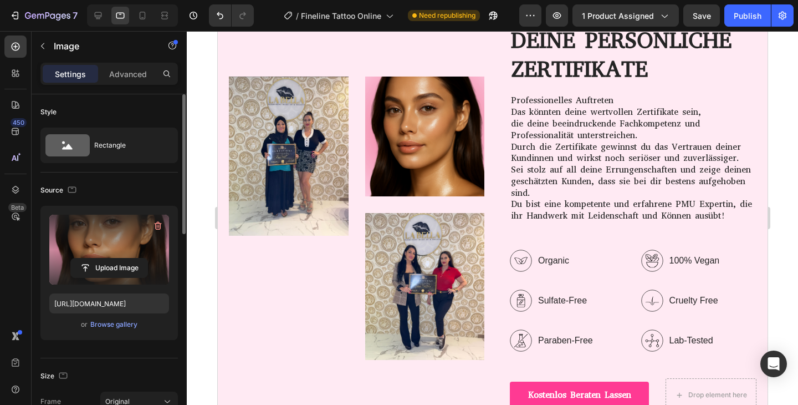
scroll to position [4737, 0]
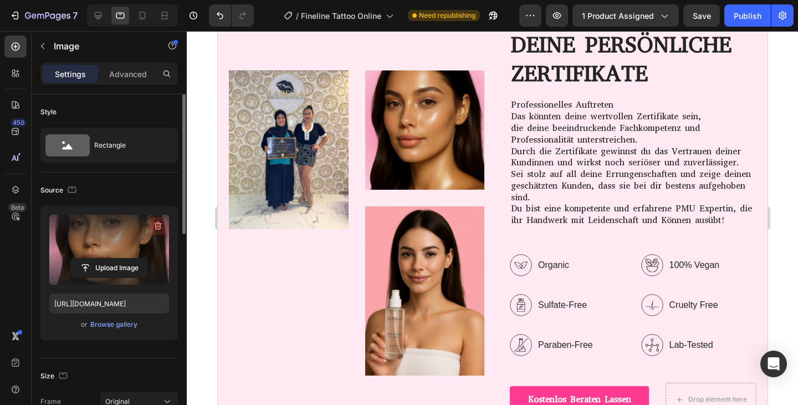
click at [154, 228] on icon "button" at bounding box center [157, 225] width 11 height 11
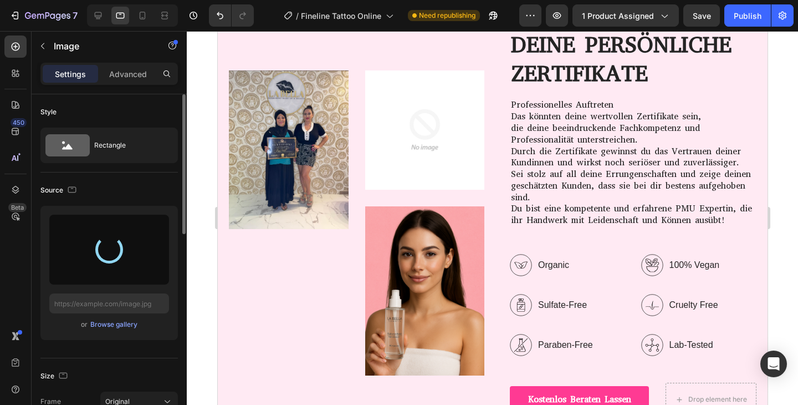
type input "[URL][DOMAIN_NAME]"
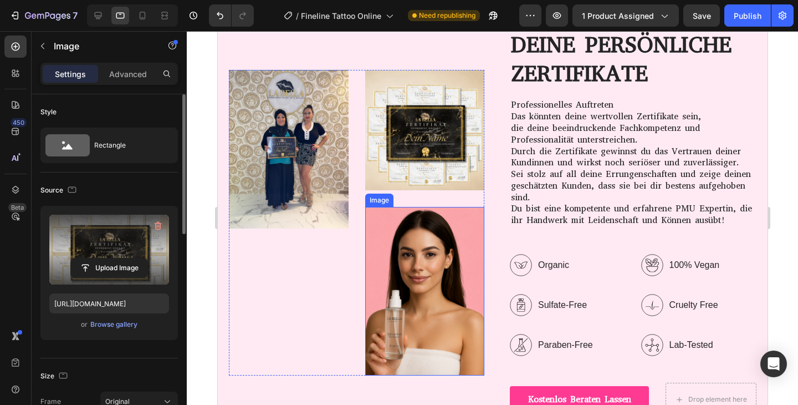
click at [432, 248] on img at bounding box center [425, 291] width 120 height 169
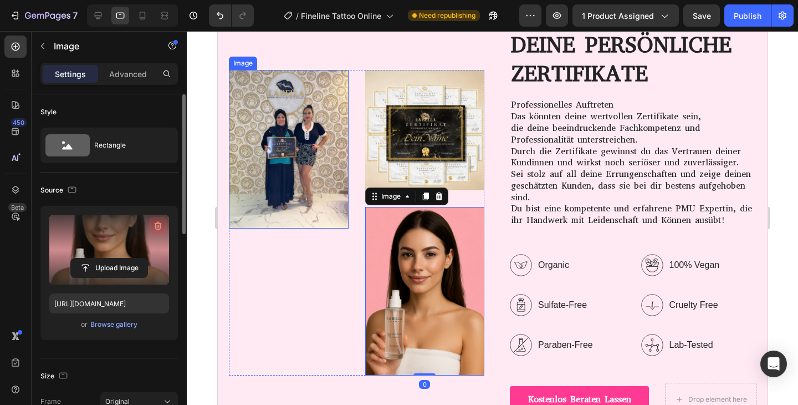
click at [159, 227] on icon "button" at bounding box center [159, 225] width 1 height 3
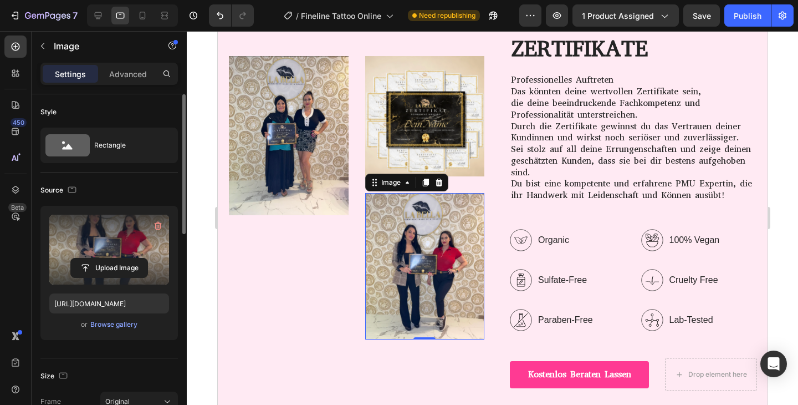
scroll to position [4748, 0]
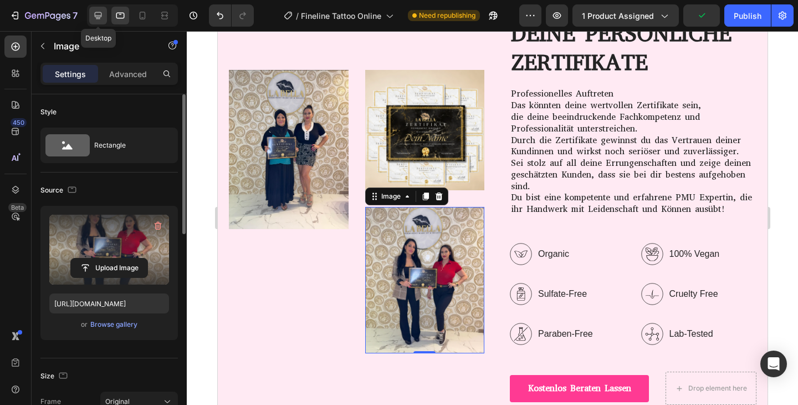
click at [101, 16] on icon at bounding box center [98, 15] width 7 height 7
type input "[URL][DOMAIN_NAME]"
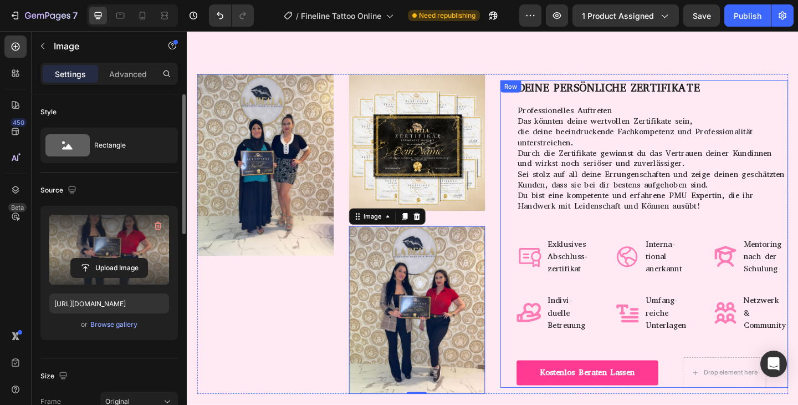
scroll to position [4678, 0]
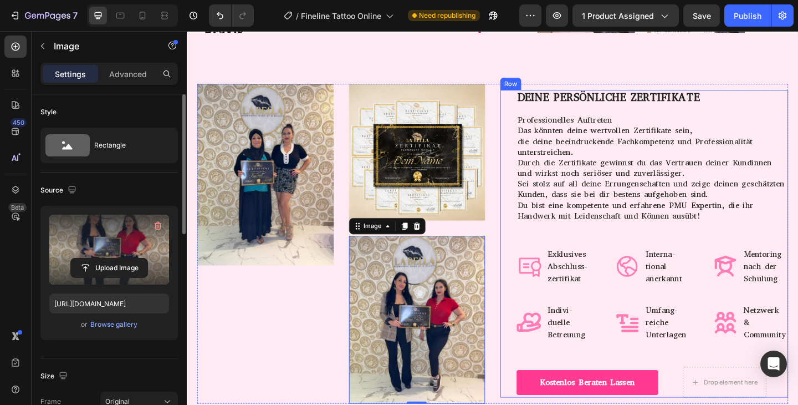
click at [784, 118] on div "DEINE PERSÖNLICHE ZERTIFIKATE Heading Professionelles Auftreten Das könnten dei…" at bounding box center [692, 262] width 295 height 334
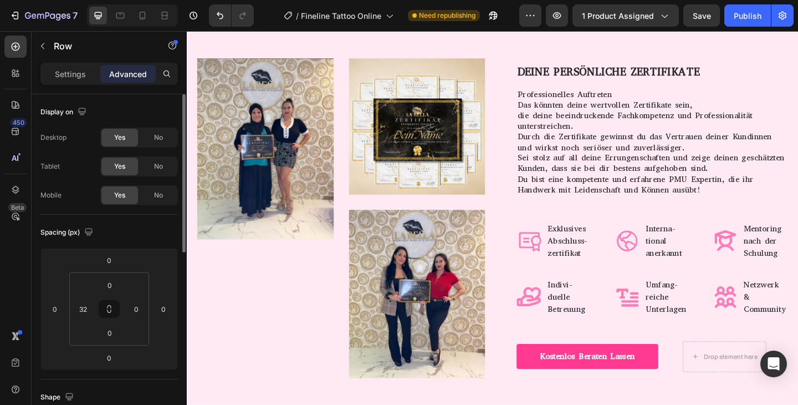
scroll to position [5306, 0]
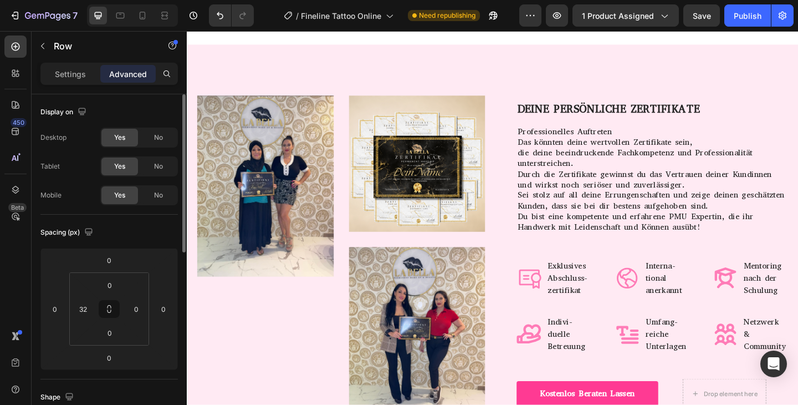
click at [642, 111] on strong "DEINE PERSÖNLICHE ZERTIFIKATE" at bounding box center [645, 116] width 198 height 16
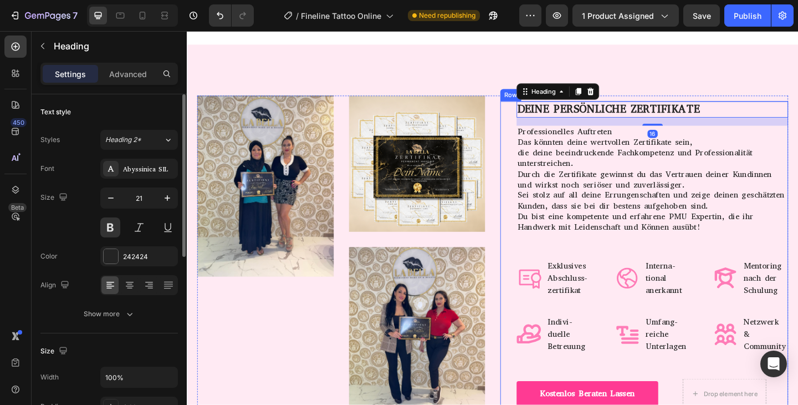
click at [608, 263] on div "DEINE PERSÖNLICHE ZERTIFIKATE Heading 16 Professionelles Auftreten Das könnten …" at bounding box center [692, 275] width 295 height 334
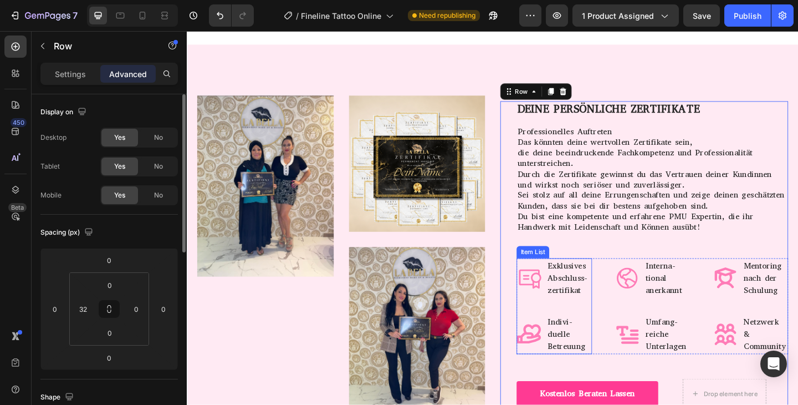
click at [552, 283] on div "Exklusives Abschluss-zertifikat" at bounding box center [586, 299] width 82 height 43
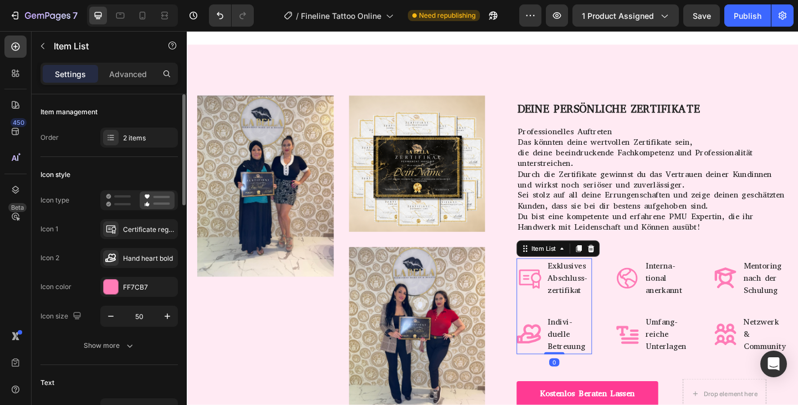
click at [128, 89] on div "Settings Advanced" at bounding box center [109, 79] width 155 height 32
click at [127, 75] on p "Advanced" at bounding box center [128, 74] width 38 height 12
type input "100%"
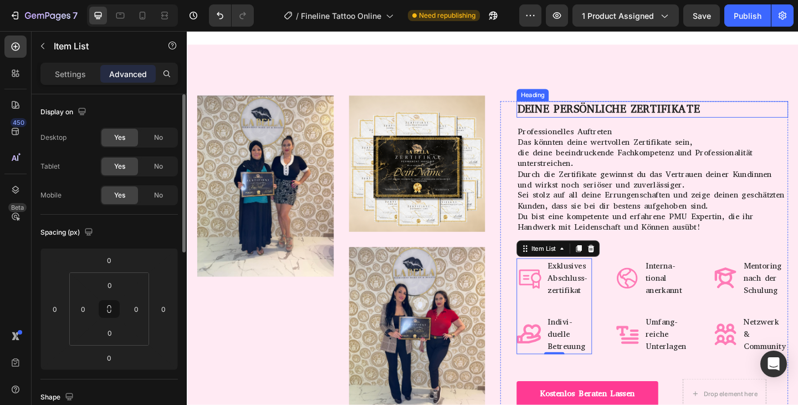
click at [566, 121] on strong "DEINE PERSÖNLICHE ZERTIFIKATE" at bounding box center [645, 116] width 198 height 16
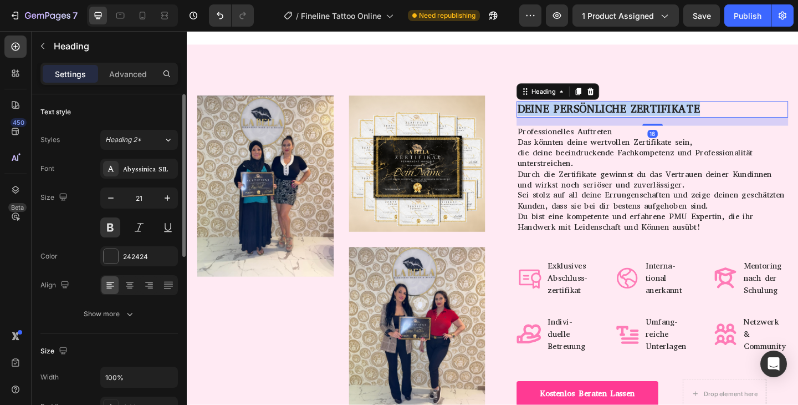
click at [566, 121] on strong "DEINE PERSÖNLICHE ZERTIFIKATE" at bounding box center [645, 116] width 198 height 16
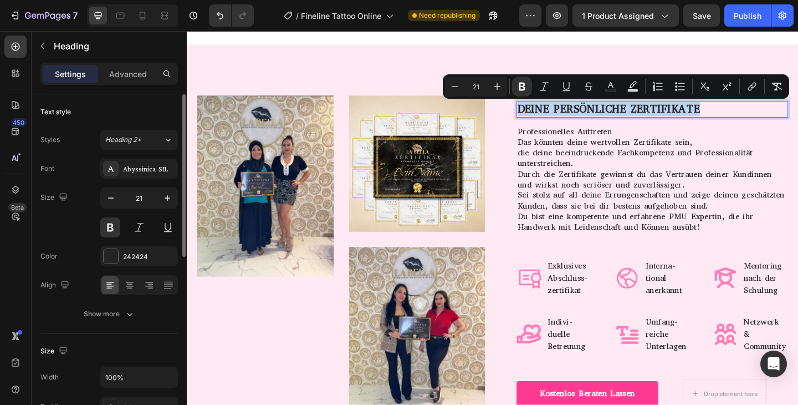
copy strong "DEINE PERSÖNLICHE ZERTIFIKATE"
click at [125, 11] on icon at bounding box center [120, 15] width 11 height 11
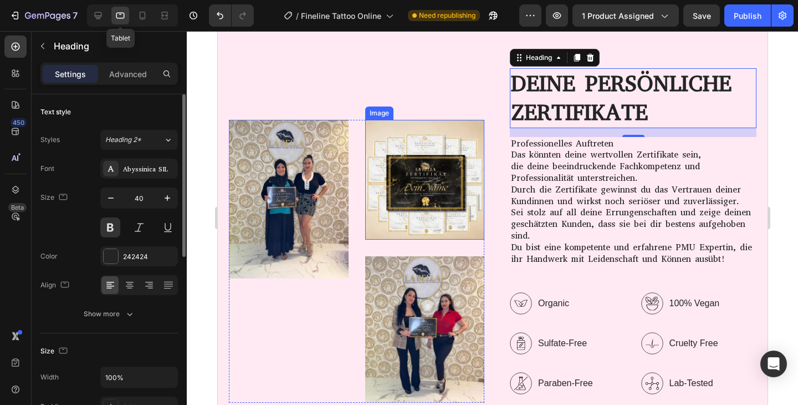
scroll to position [5320, 0]
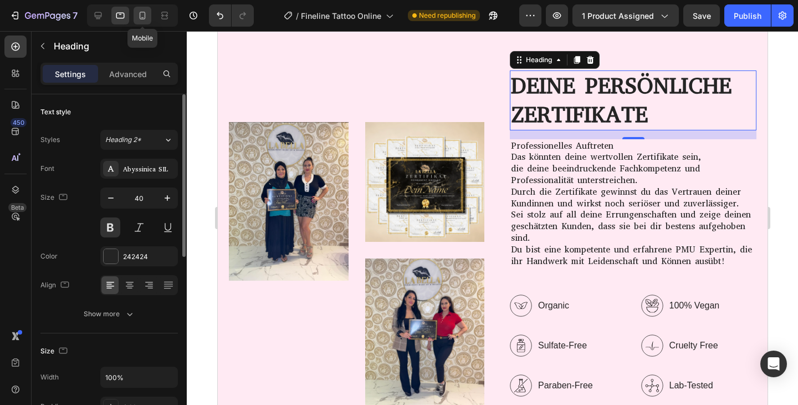
click at [141, 14] on icon at bounding box center [142, 15] width 11 height 11
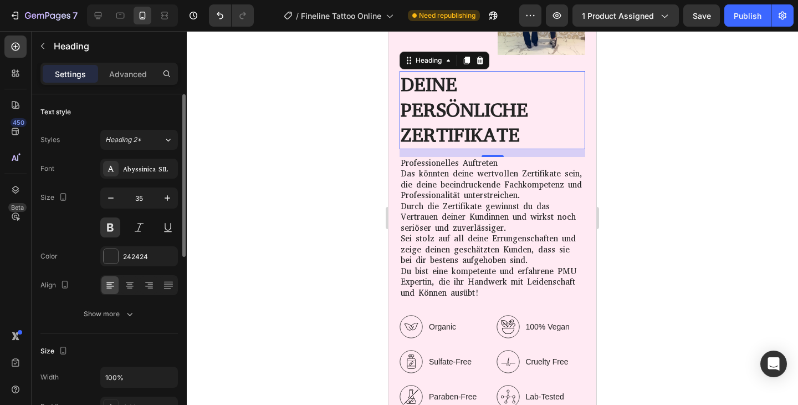
scroll to position [5525, 0]
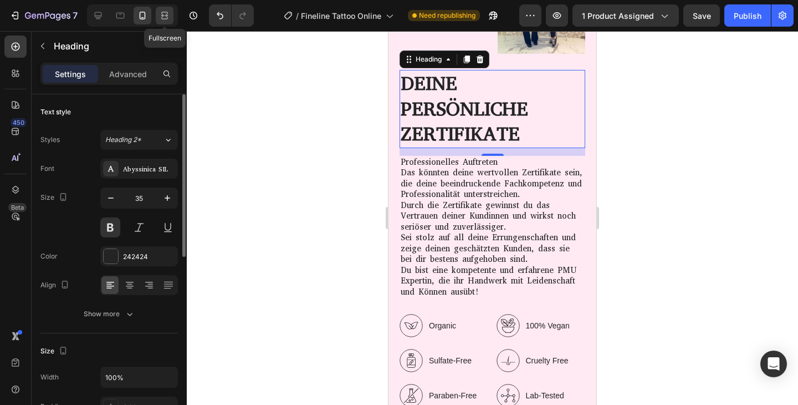
click at [161, 16] on icon at bounding box center [164, 15] width 11 height 11
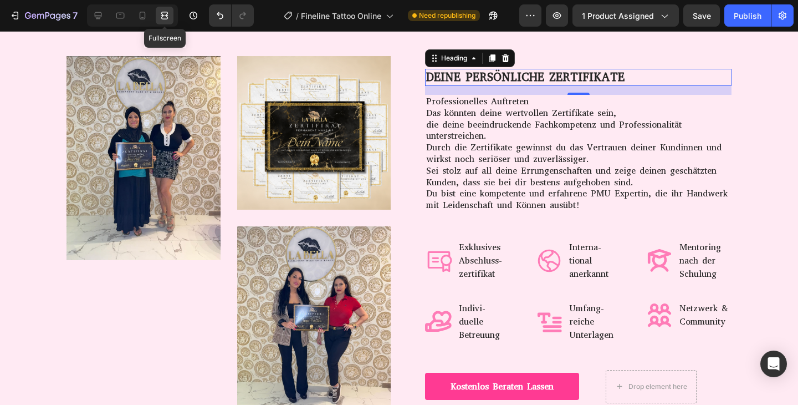
scroll to position [5332, 0]
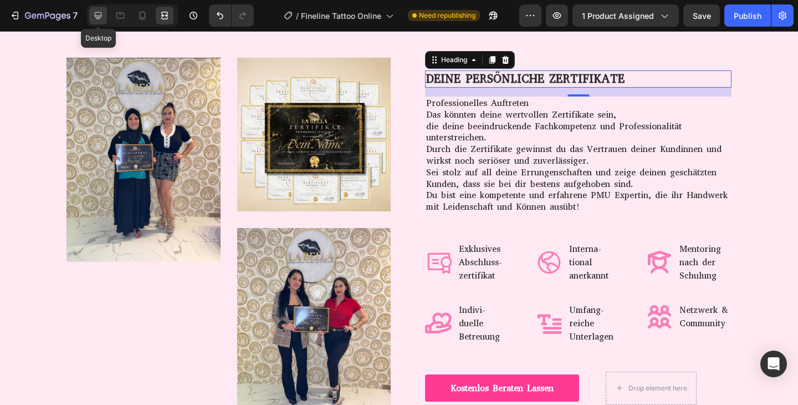
click at [95, 19] on icon at bounding box center [98, 15] width 11 height 11
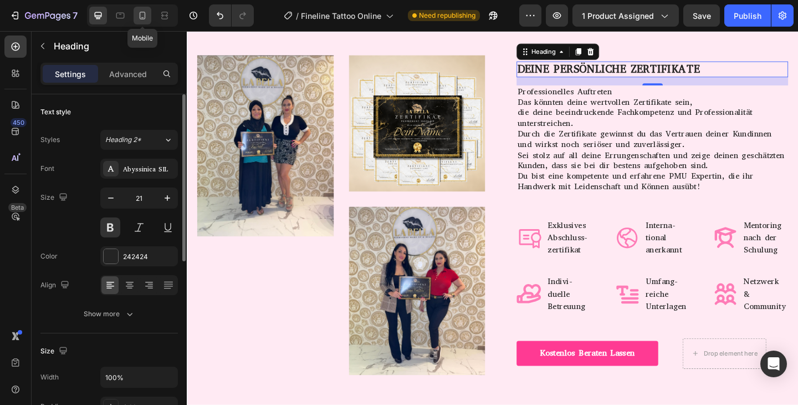
click at [136, 20] on div at bounding box center [143, 16] width 18 height 18
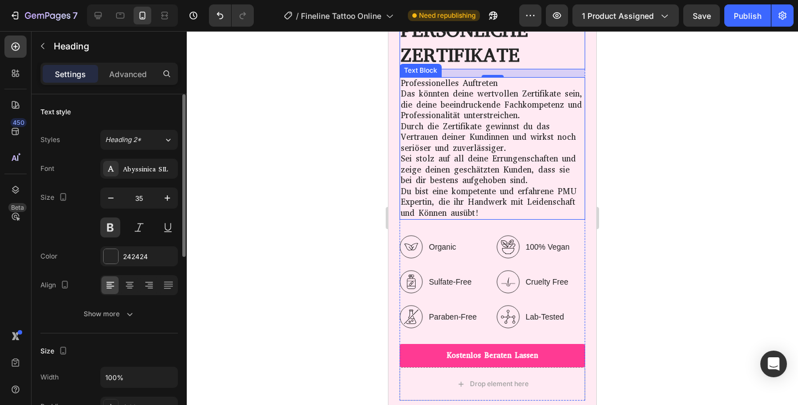
scroll to position [5606, 0]
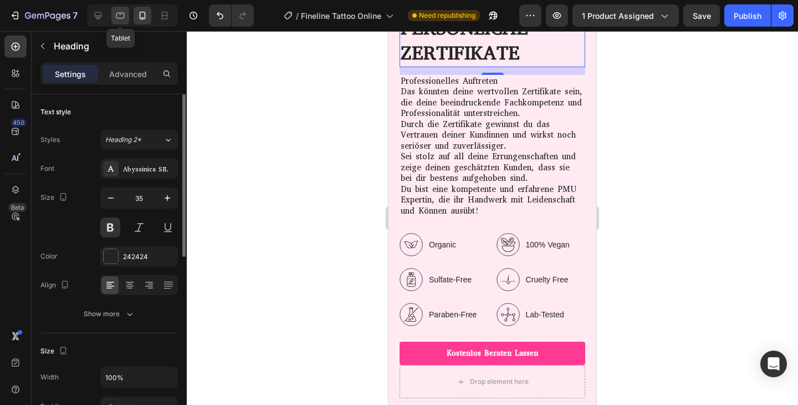
click at [118, 20] on icon at bounding box center [120, 15] width 11 height 11
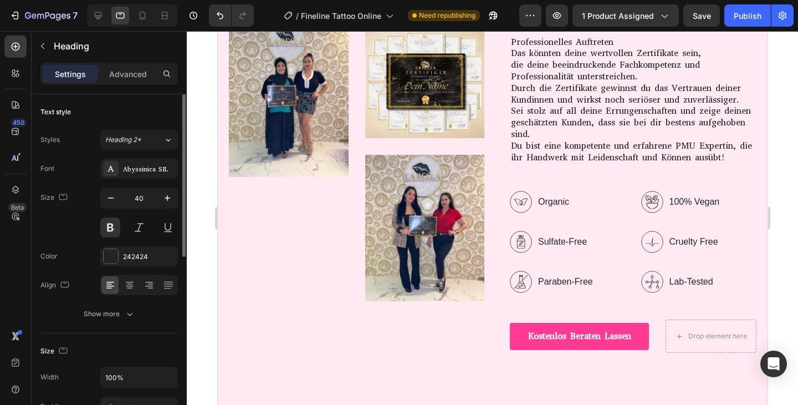
scroll to position [5431, 0]
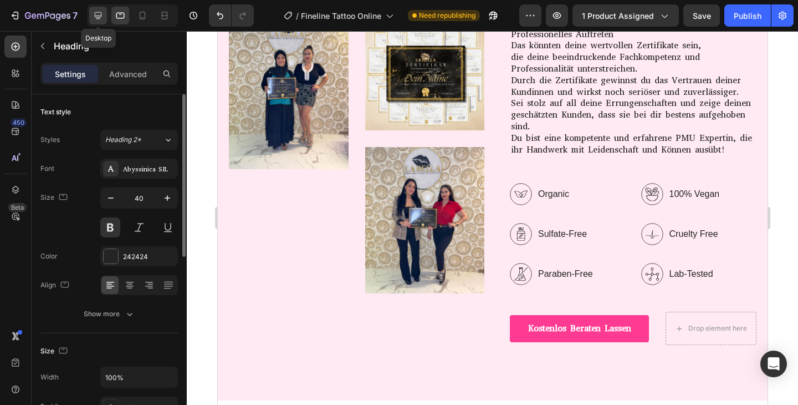
click at [101, 9] on div at bounding box center [98, 16] width 18 height 18
type input "21"
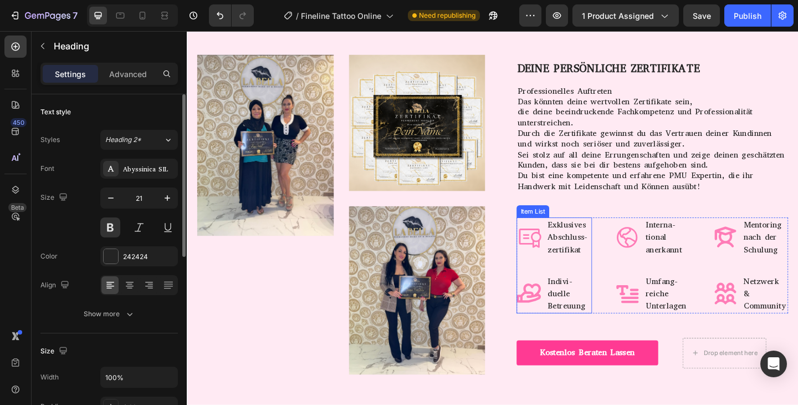
scroll to position [5326, 0]
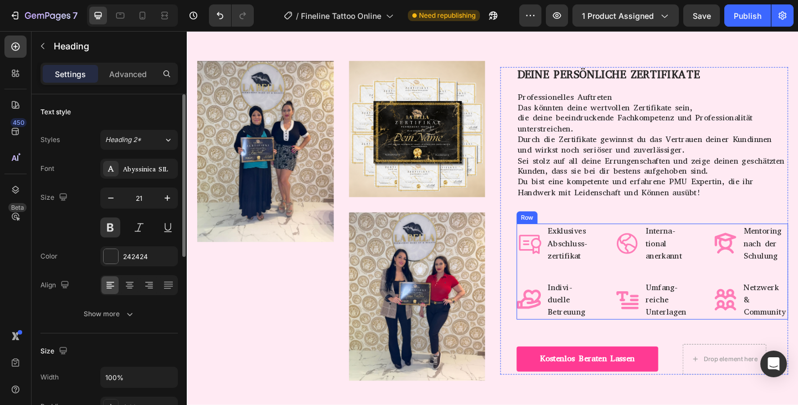
click at [639, 243] on div "Exklusives Abschluss-zertifikat Indivi-duelle Betreuung Item List Interna-tiona…" at bounding box center [692, 293] width 295 height 104
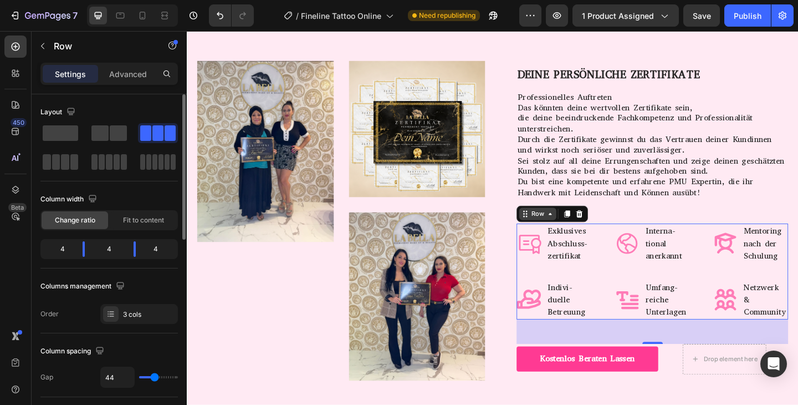
click at [581, 231] on icon at bounding box center [582, 230] width 9 height 9
click at [599, 230] on icon at bounding box center [600, 230] width 6 height 8
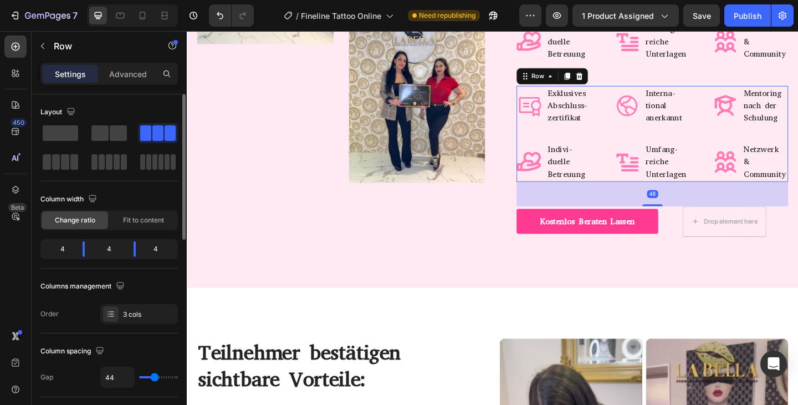
scroll to position [5621, 0]
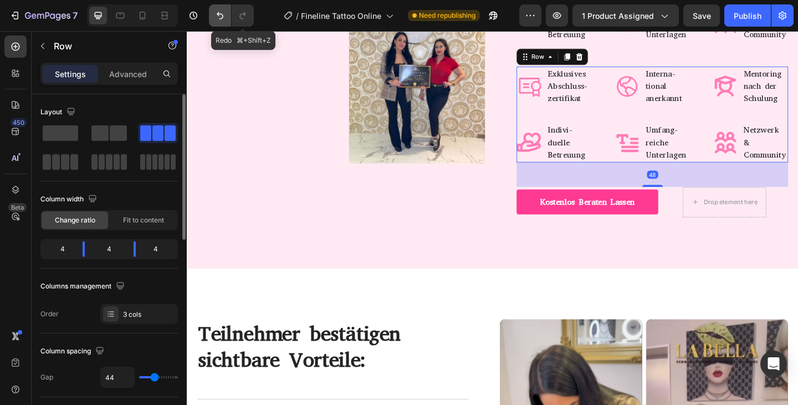
click at [226, 23] on button "Undo/Redo" at bounding box center [220, 15] width 22 height 22
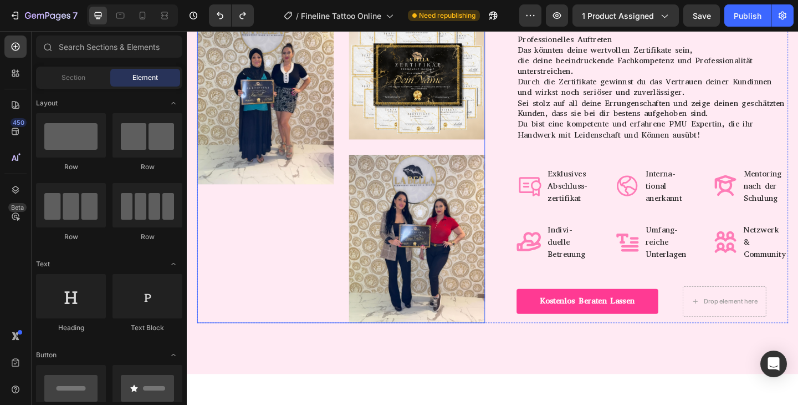
scroll to position [5380, 0]
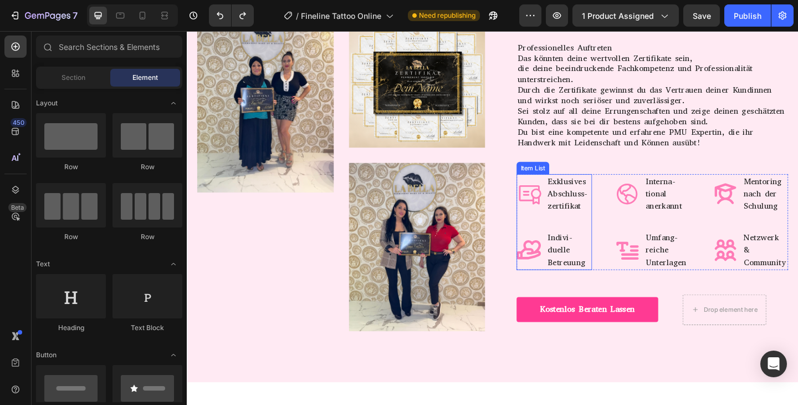
click at [563, 195] on icon at bounding box center [559, 209] width 28 height 28
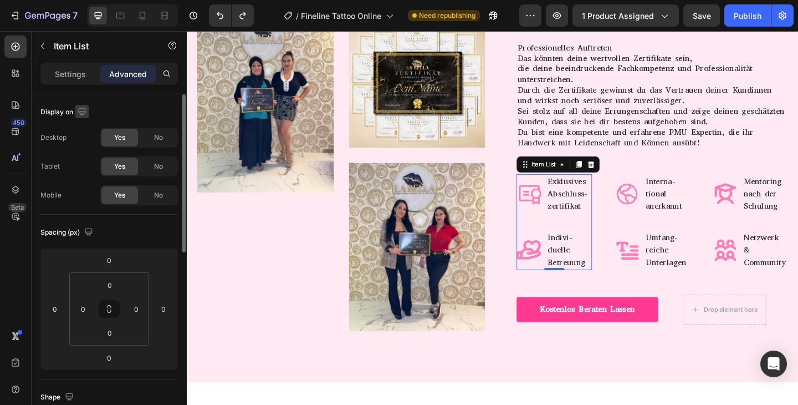
click at [83, 108] on icon "button" at bounding box center [81, 111] width 7 height 7
click at [84, 167] on icon "button" at bounding box center [84, 169] width 11 height 11
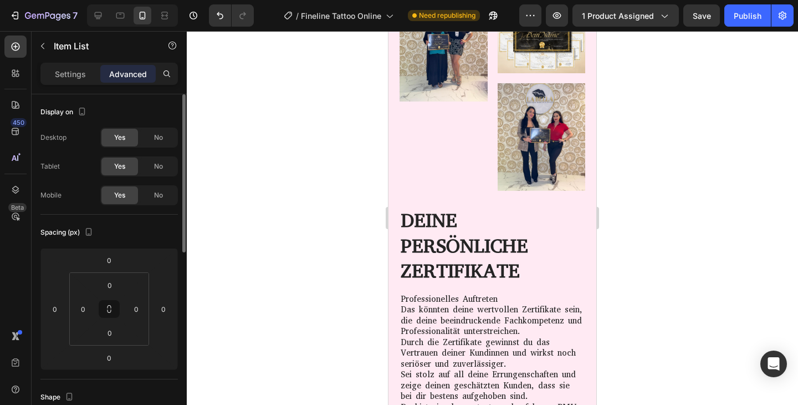
scroll to position [5350, 0]
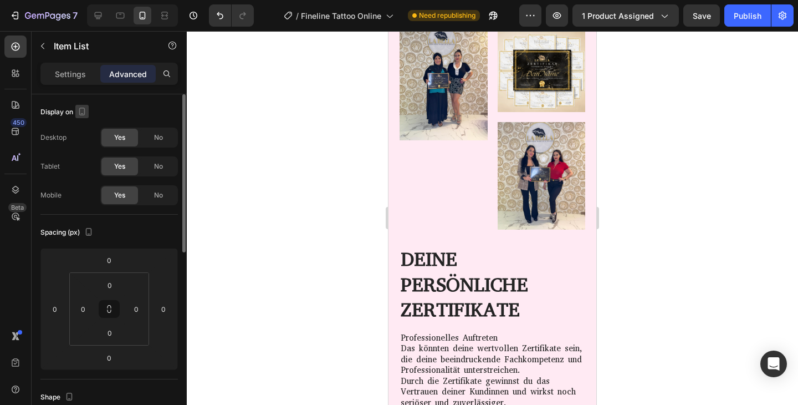
click at [78, 115] on icon "button" at bounding box center [81, 111] width 11 height 11
click at [146, 198] on div "No" at bounding box center [158, 195] width 37 height 18
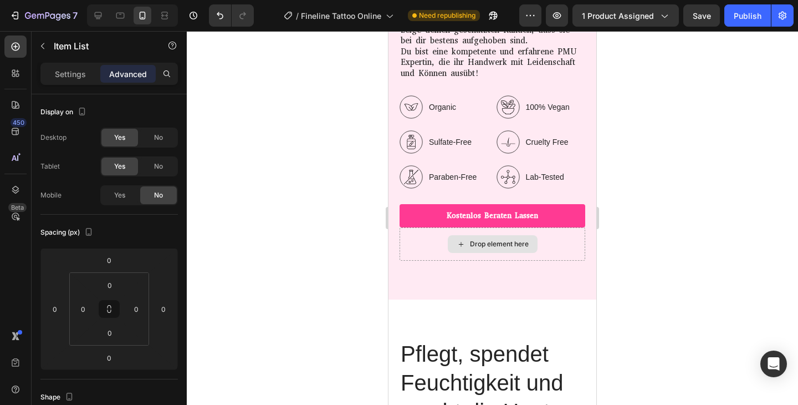
scroll to position [5738, 0]
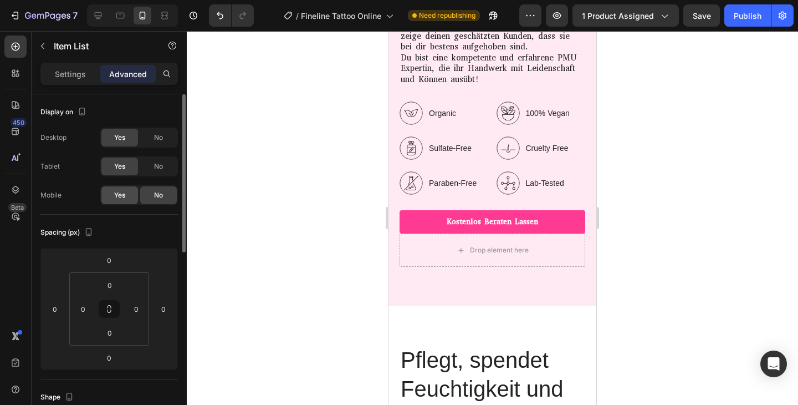
click at [113, 195] on div "Yes" at bounding box center [119, 195] width 37 height 18
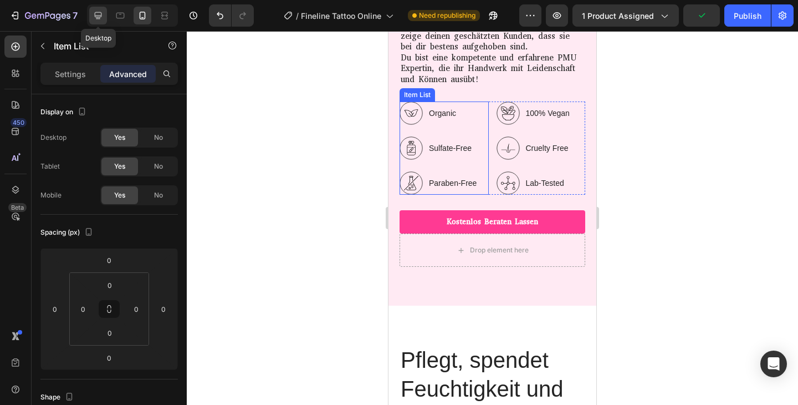
click at [105, 21] on div at bounding box center [98, 16] width 18 height 18
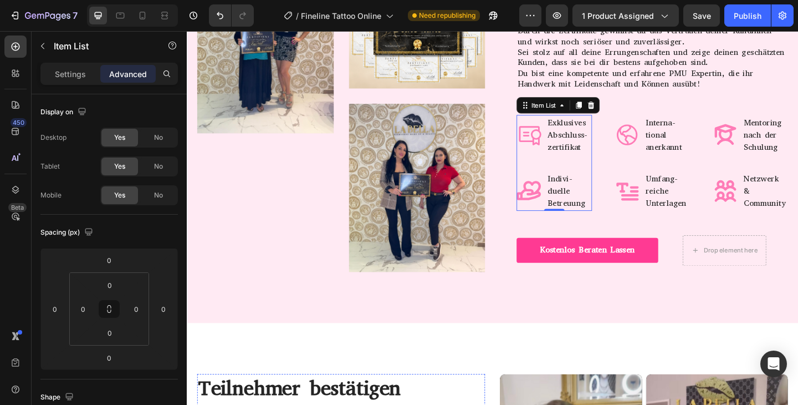
scroll to position [5428, 0]
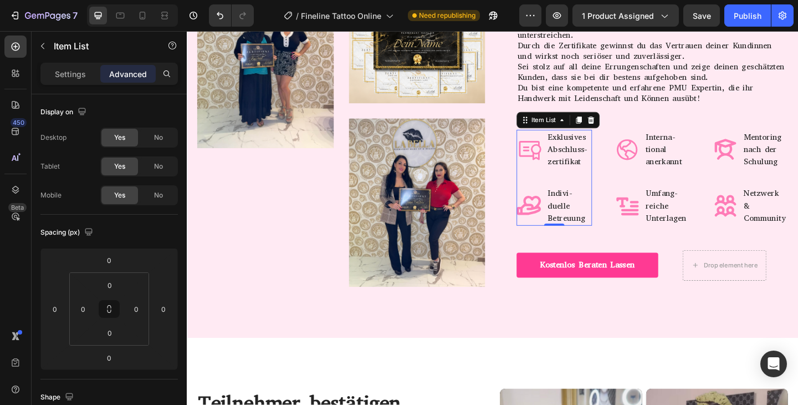
click at [585, 165] on p "Exklusives Abschluss-zertifikat" at bounding box center [602, 160] width 47 height 40
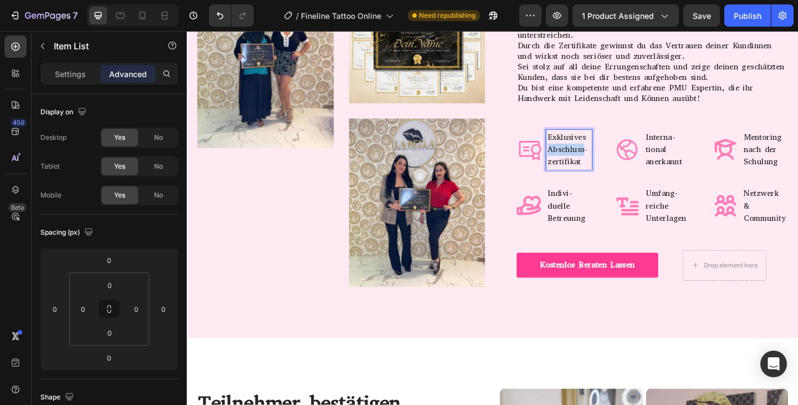
click at [585, 165] on p "Exklusives Abschluss-zertifikat" at bounding box center [602, 160] width 47 height 40
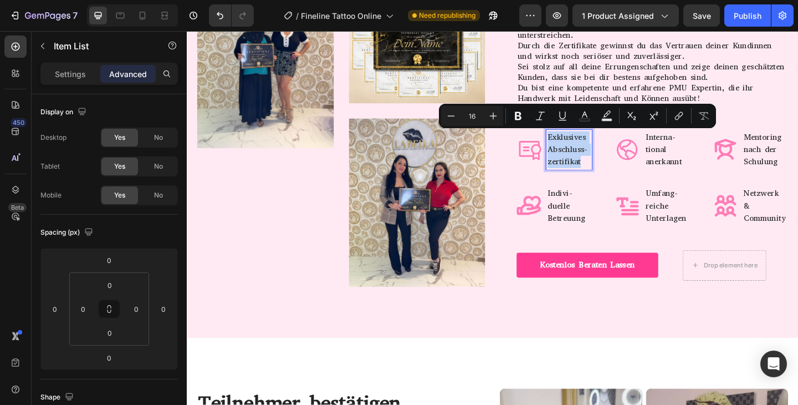
copy p "Exklusives Abschluss-zertifikat"
click at [138, 11] on icon at bounding box center [142, 15] width 11 height 11
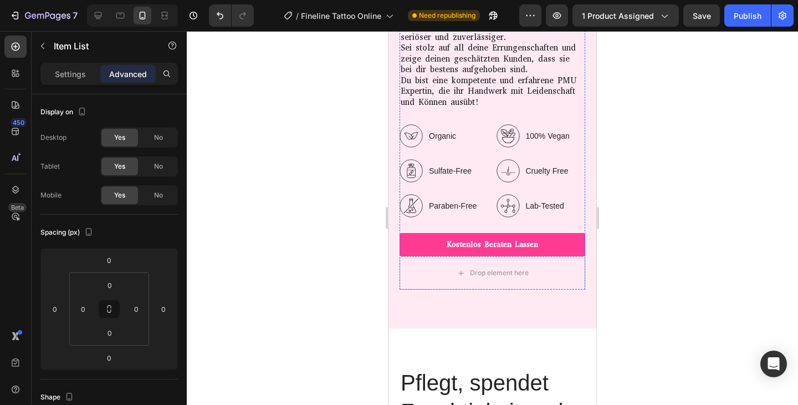
scroll to position [5676, 0]
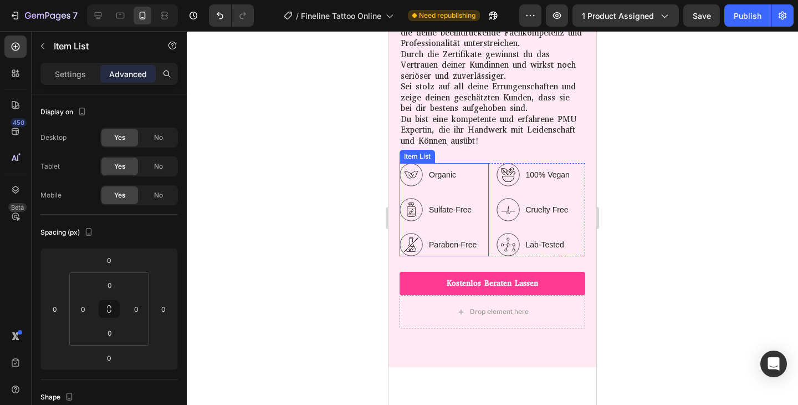
click at [438, 180] on div "Organic" at bounding box center [452, 174] width 51 height 15
click at [438, 178] on p "Organic" at bounding box center [453, 175] width 48 height 12
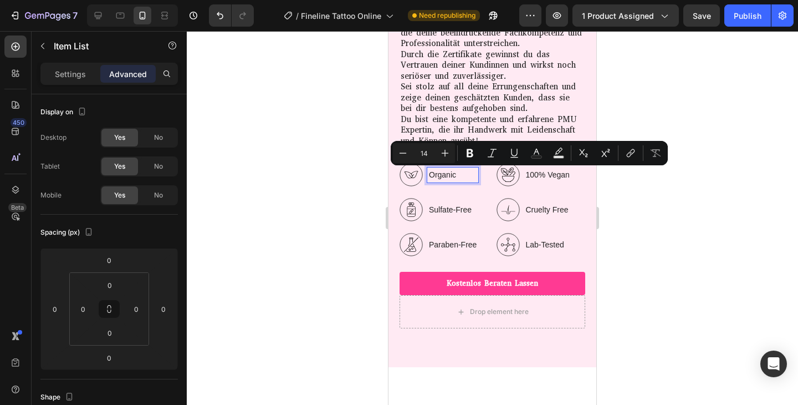
scroll to position [5672, 0]
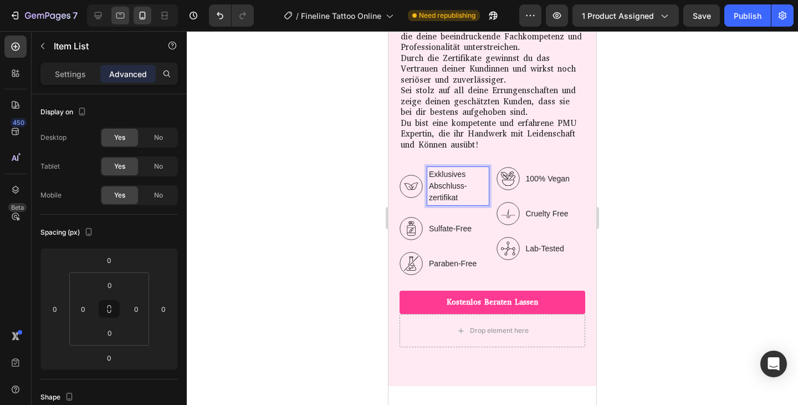
click at [113, 17] on div at bounding box center [120, 16] width 18 height 18
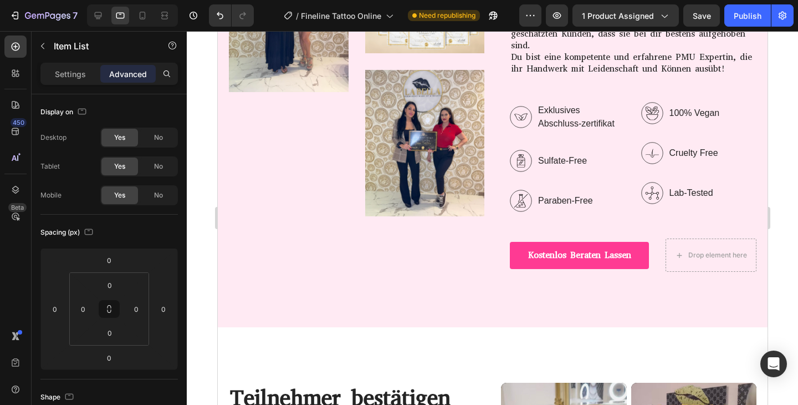
scroll to position [5510, 0]
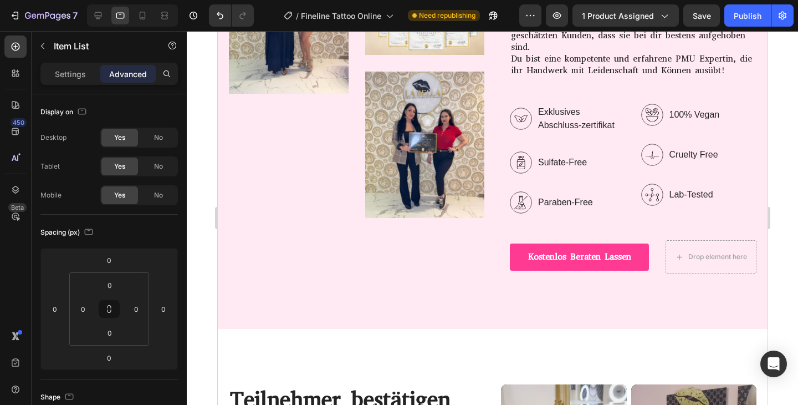
click at [565, 113] on p "Exklusives Abschluss-zertifikat" at bounding box center [581, 118] width 86 height 27
click at [101, 13] on icon at bounding box center [98, 15] width 7 height 7
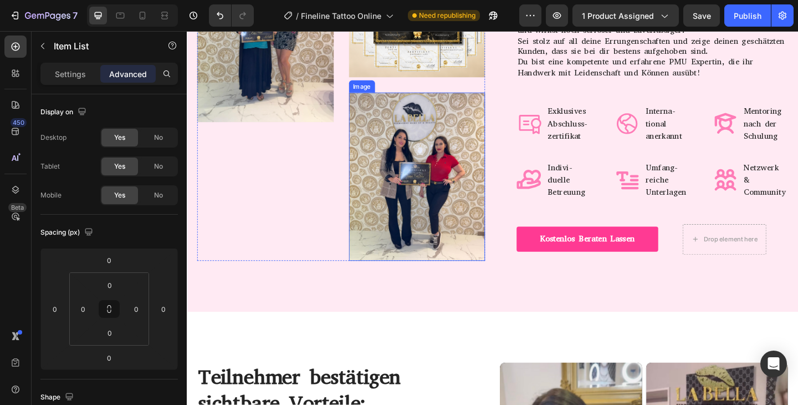
scroll to position [5418, 0]
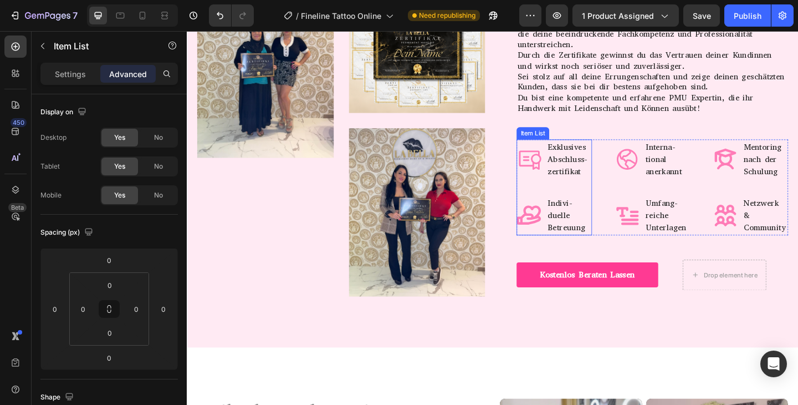
click at [596, 238] on p "Indivi-duelle Betreuung" at bounding box center [602, 232] width 47 height 40
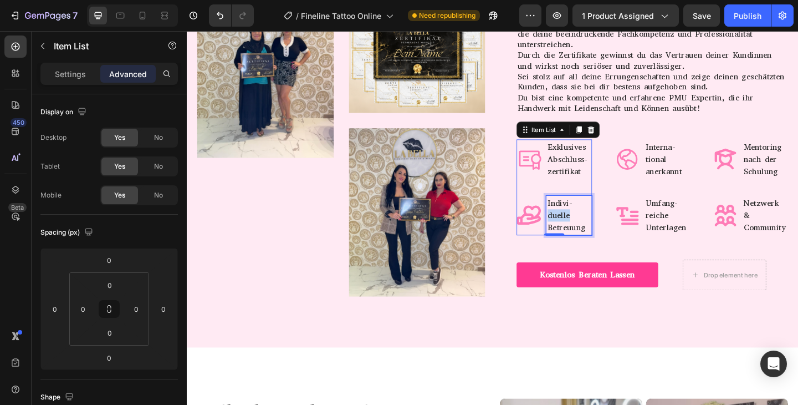
click at [595, 238] on p "Indivi-duelle Betreuung" at bounding box center [602, 232] width 47 height 40
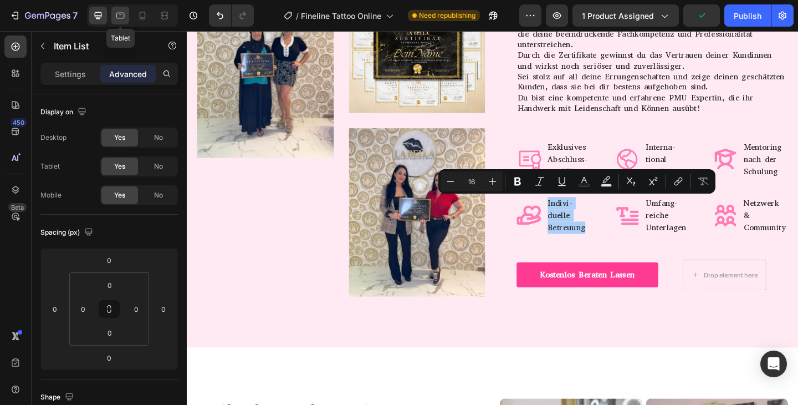
click at [117, 16] on icon at bounding box center [120, 15] width 11 height 11
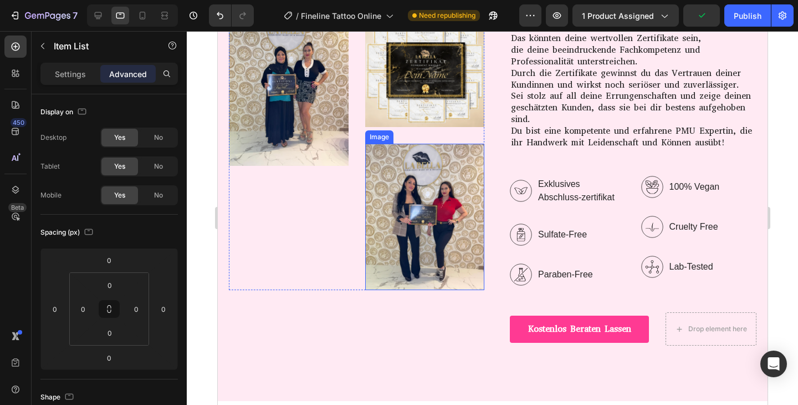
scroll to position [5436, 0]
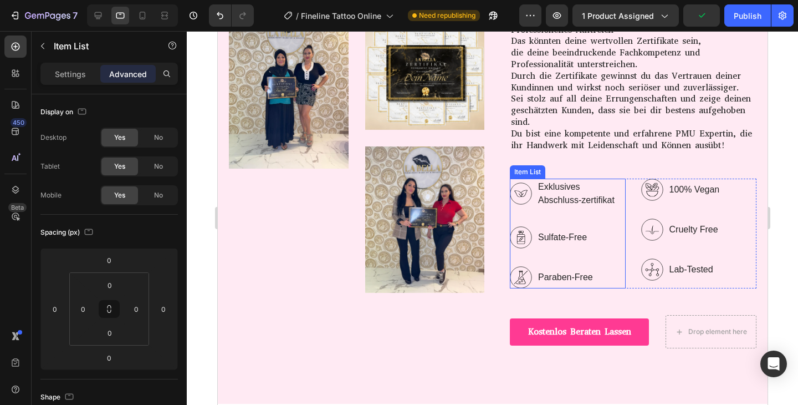
click at [562, 234] on p "Sulfate-Free" at bounding box center [581, 237] width 86 height 13
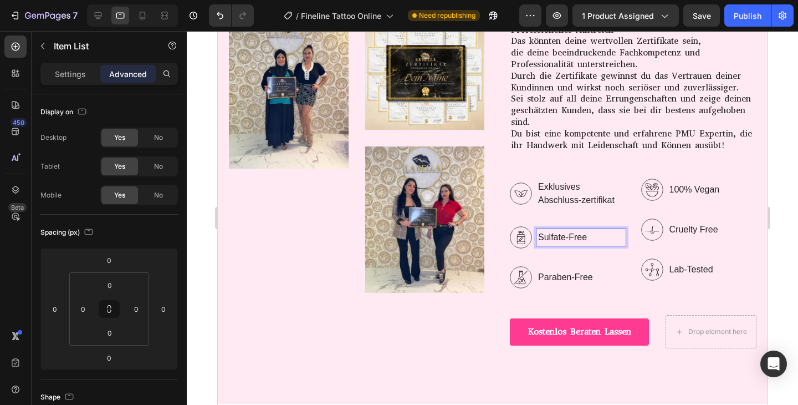
click at [562, 234] on p "Sulfate-Free" at bounding box center [581, 237] width 86 height 13
click at [560, 237] on p "Sulfate-Free" at bounding box center [581, 237] width 86 height 13
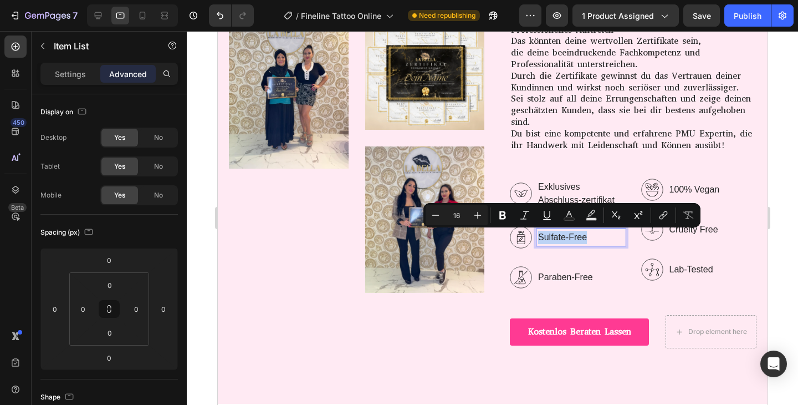
scroll to position [5433, 0]
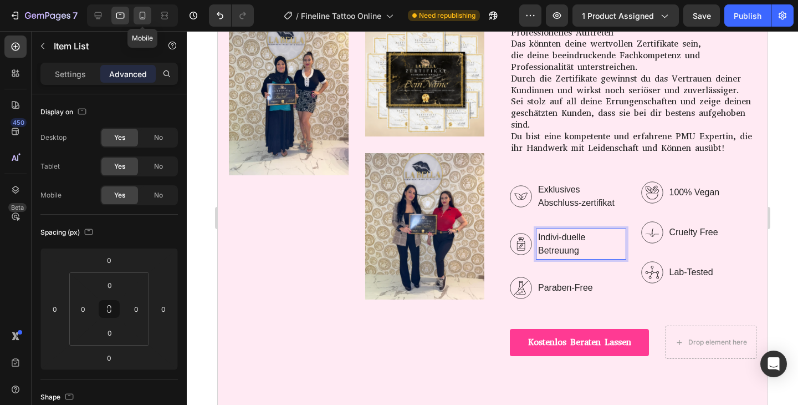
click at [143, 15] on icon at bounding box center [142, 15] width 11 height 11
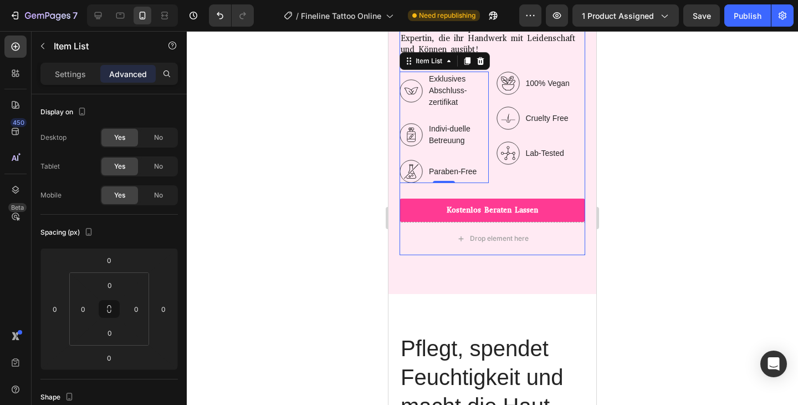
scroll to position [5769, 0]
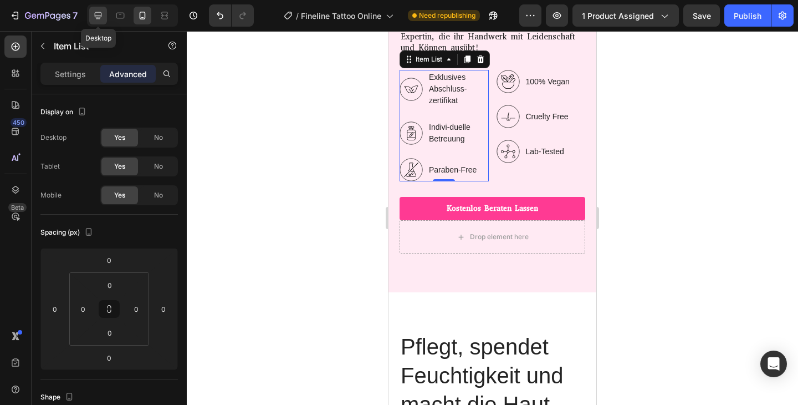
click at [97, 17] on icon at bounding box center [98, 15] width 7 height 7
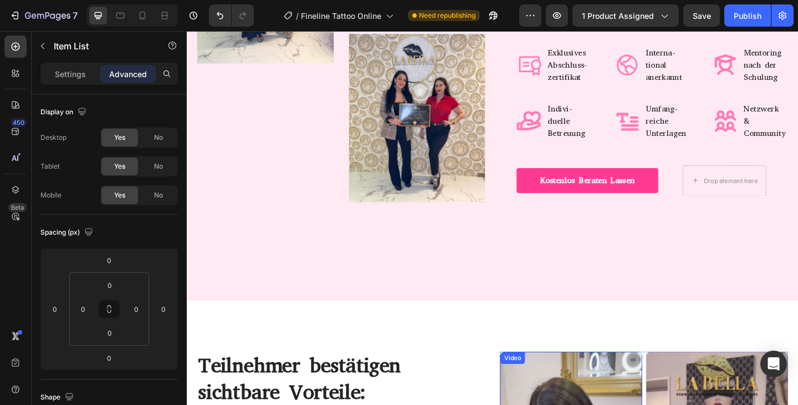
scroll to position [5496, 0]
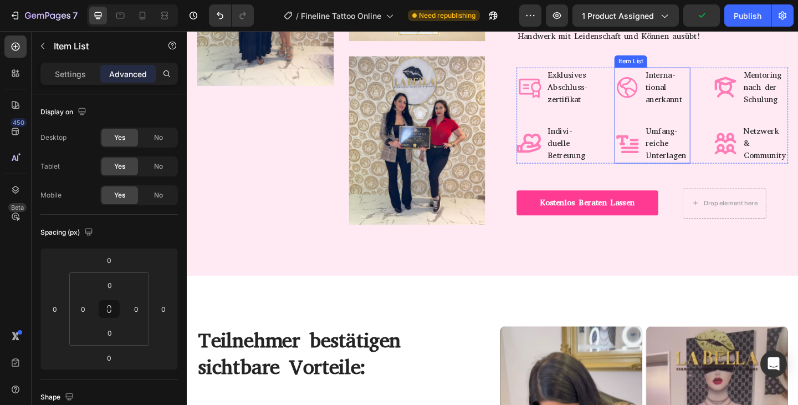
click at [704, 90] on p "Interna-tional anerkannt" at bounding box center [709, 93] width 47 height 40
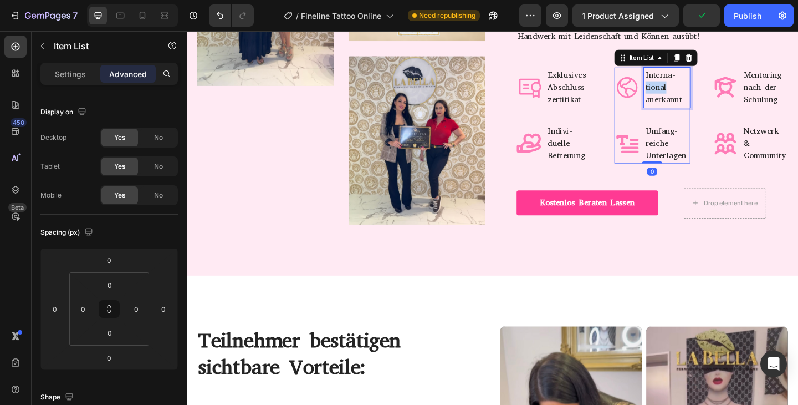
click at [704, 90] on p "Interna-tional anerkannt" at bounding box center [709, 93] width 47 height 40
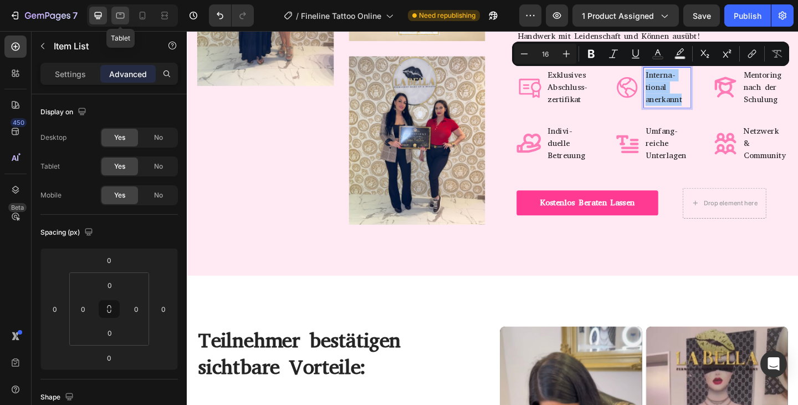
click at [120, 16] on icon at bounding box center [120, 15] width 11 height 11
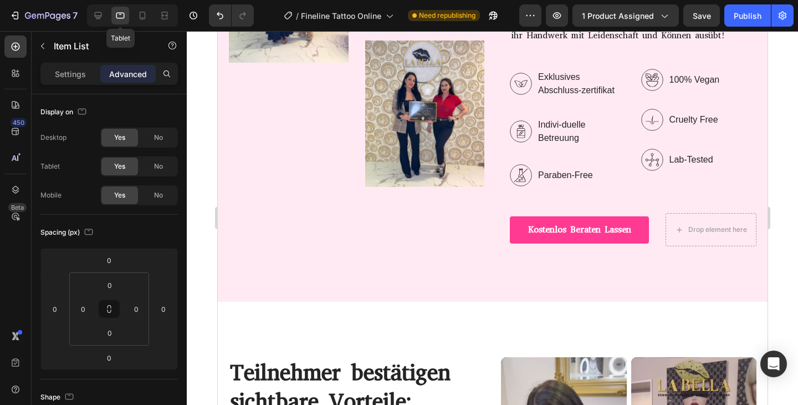
scroll to position [5507, 0]
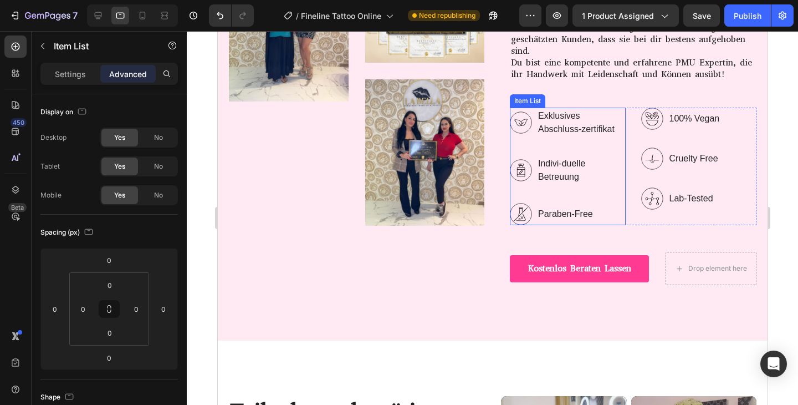
click at [561, 212] on p "Paraben-Free" at bounding box center [581, 213] width 86 height 13
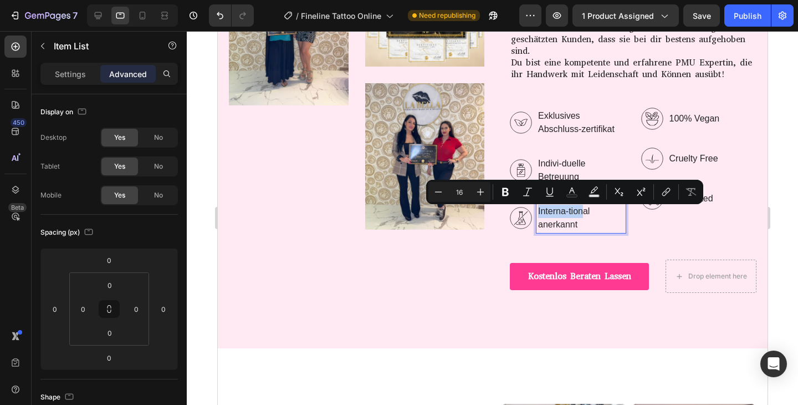
scroll to position [5504, 0]
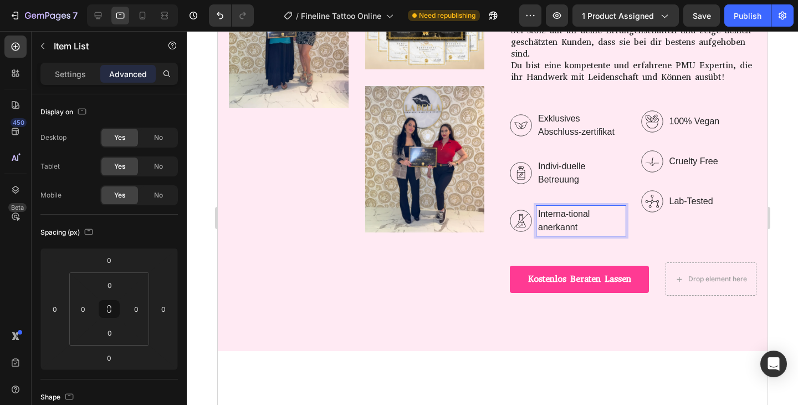
click at [568, 214] on p "Interna-tional anerkannt" at bounding box center [581, 220] width 86 height 27
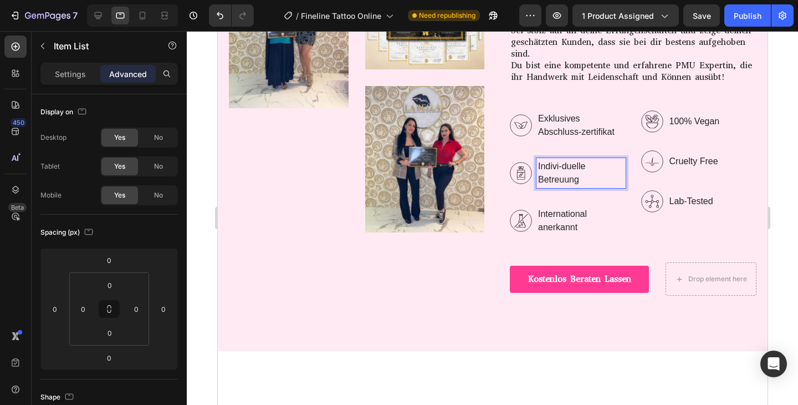
click at [559, 168] on p "Indivi-duelle Betreuung" at bounding box center [581, 173] width 86 height 27
click at [146, 19] on icon at bounding box center [142, 15] width 11 height 11
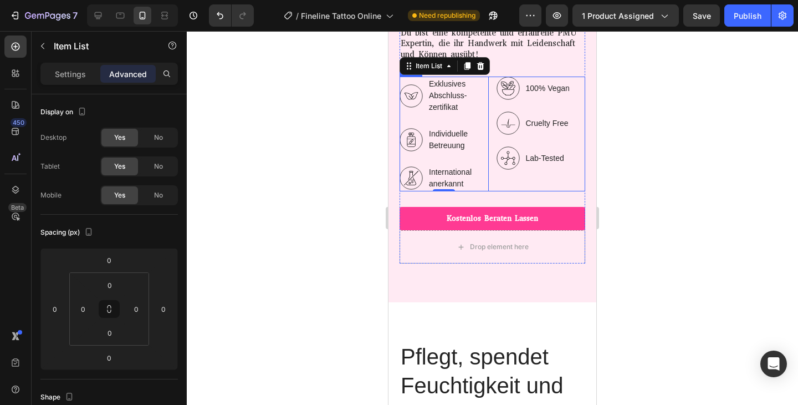
scroll to position [5769, 0]
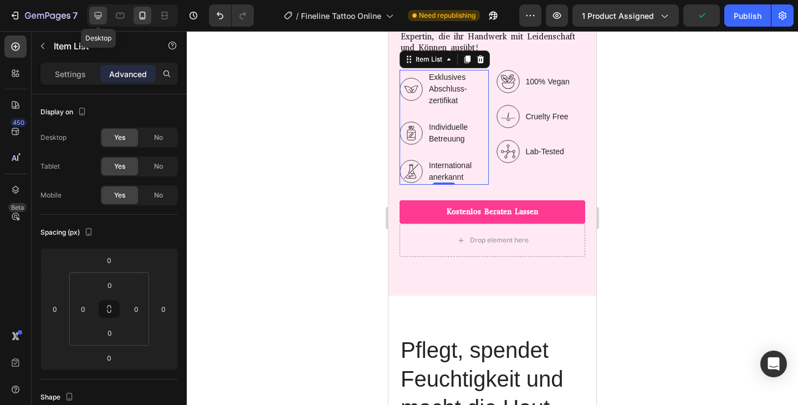
click at [98, 18] on icon at bounding box center [98, 15] width 11 height 11
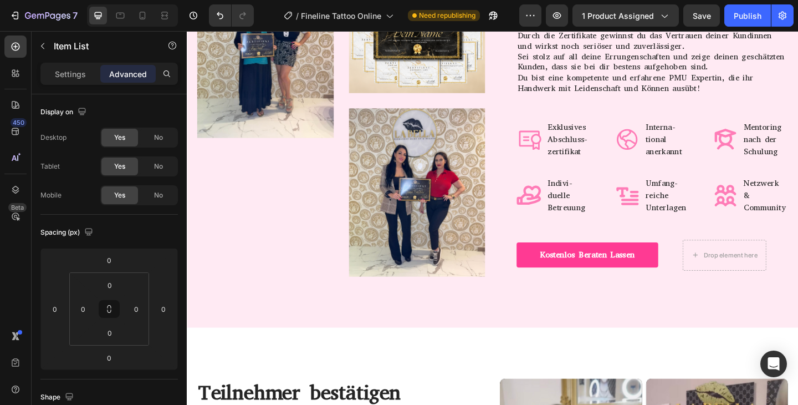
scroll to position [5438, 0]
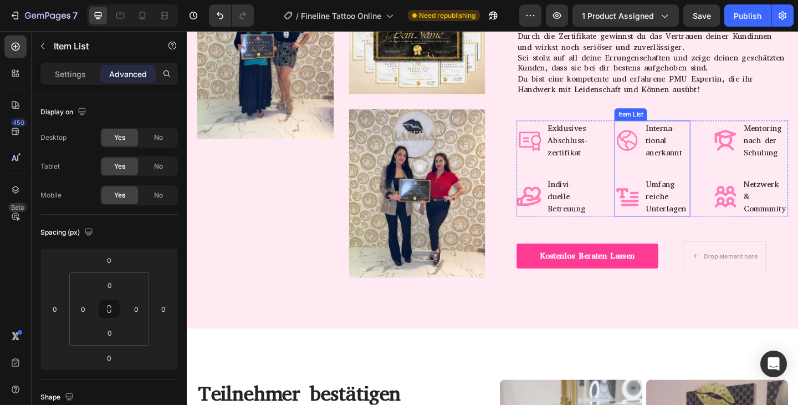
click at [697, 202] on p "Umfang-reiche Unterlagen" at bounding box center [709, 211] width 47 height 40
click at [697, 203] on p "Umfang-reiche Unterlagen" at bounding box center [709, 211] width 47 height 40
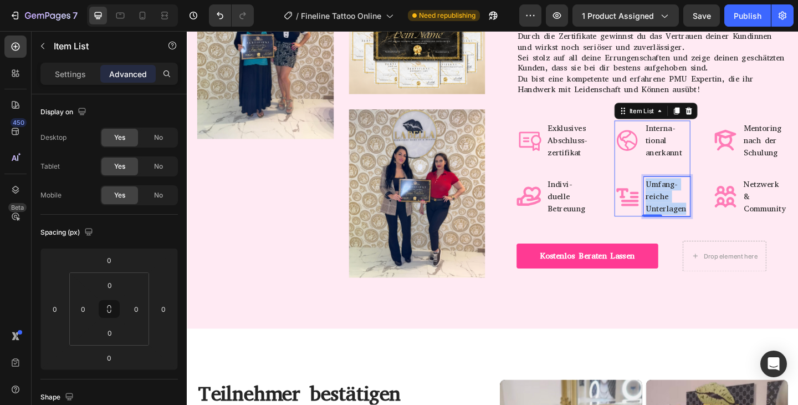
click at [697, 203] on p "Umfang-reiche Unterlagen" at bounding box center [709, 211] width 47 height 40
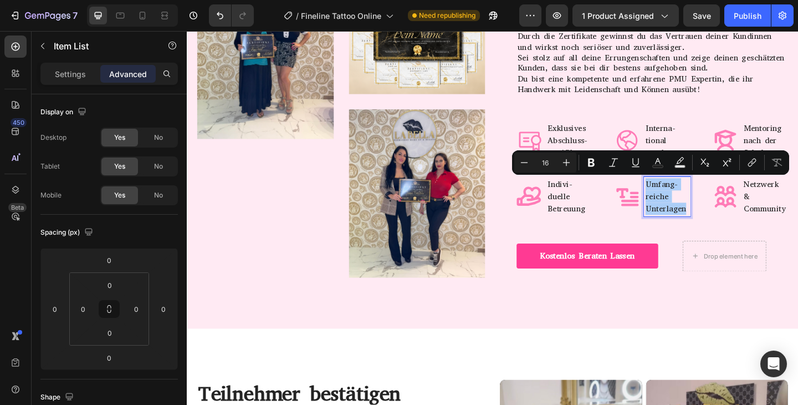
click at [125, 6] on div at bounding box center [132, 15] width 91 height 22
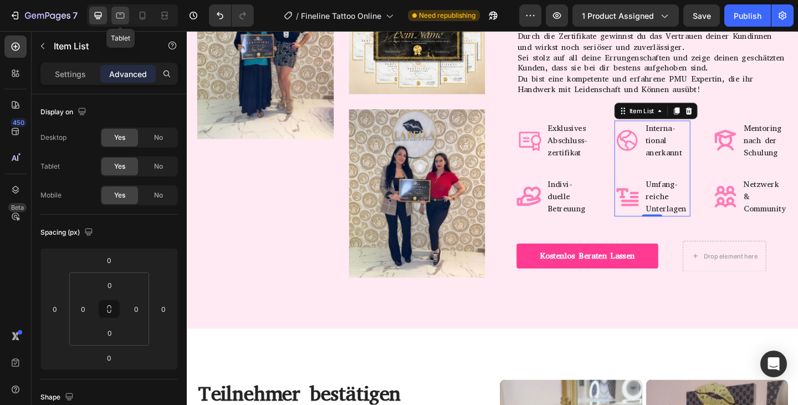
click at [123, 16] on icon at bounding box center [120, 15] width 11 height 11
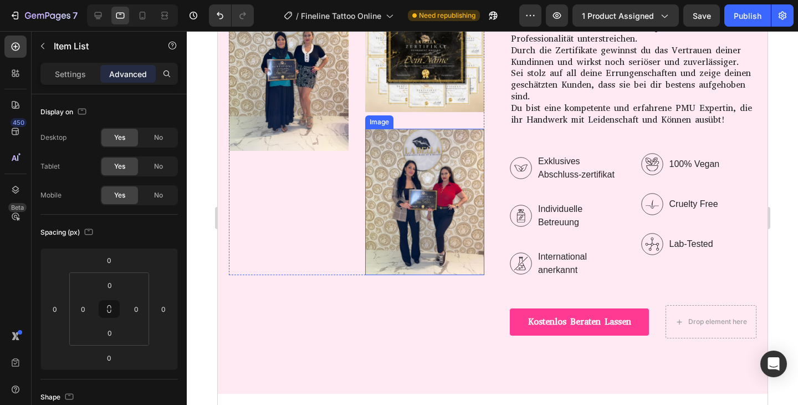
scroll to position [5459, 0]
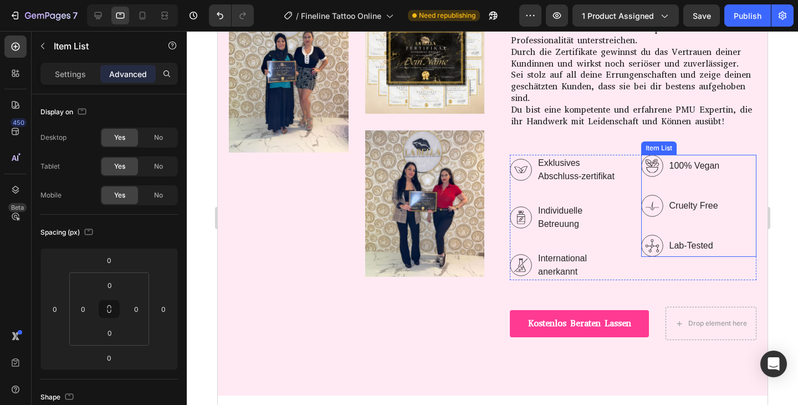
click at [680, 172] on div "100% Vegan" at bounding box center [694, 165] width 54 height 17
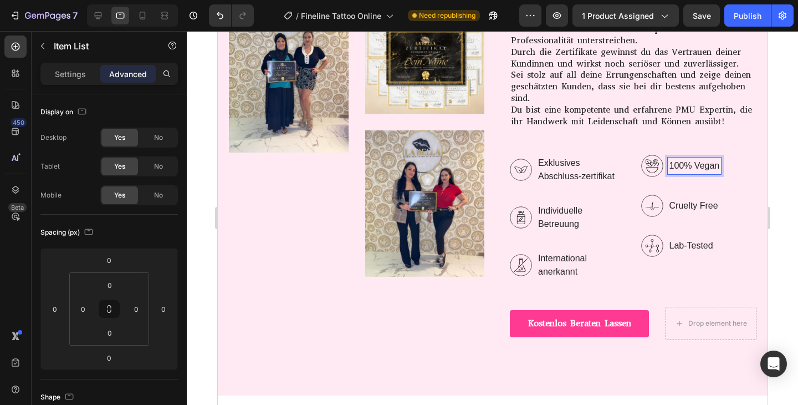
scroll to position [5457, 0]
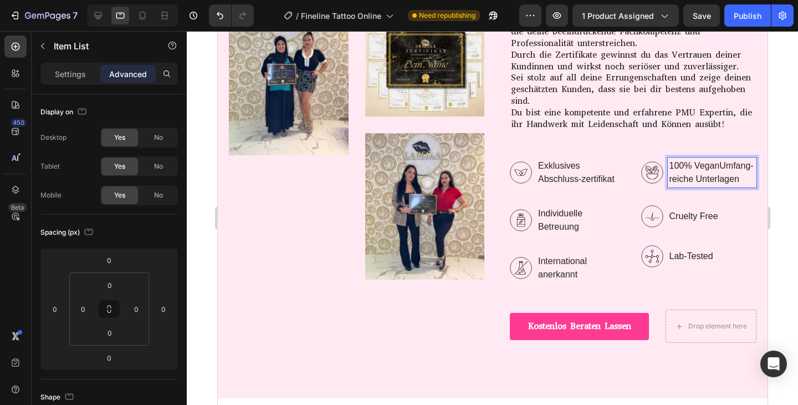
click at [680, 172] on p "100% VeganUmfang-reiche Unterlagen" at bounding box center [712, 172] width 86 height 27
click at [701, 165] on p "Umfang-reiche Unterlagen" at bounding box center [712, 172] width 86 height 27
click at [141, 13] on icon at bounding box center [142, 15] width 11 height 11
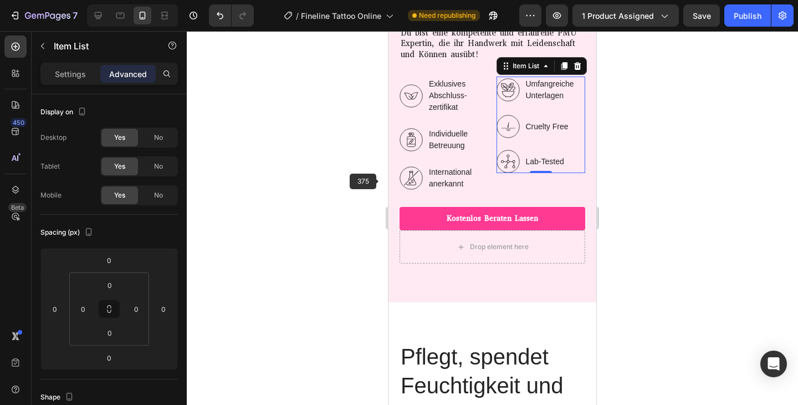
scroll to position [5769, 0]
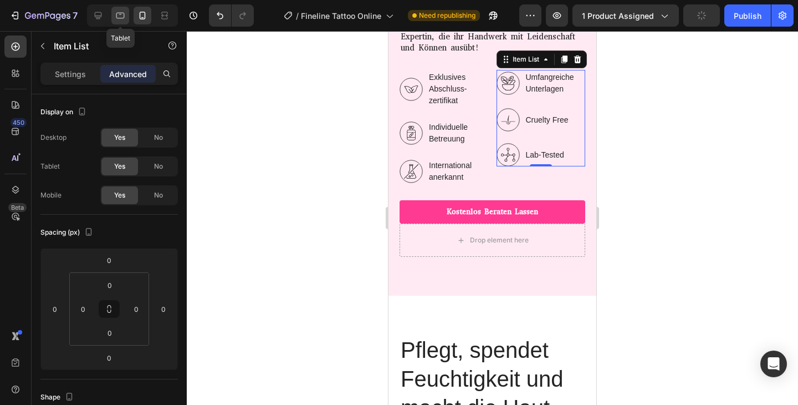
click at [115, 18] on icon at bounding box center [120, 15] width 11 height 11
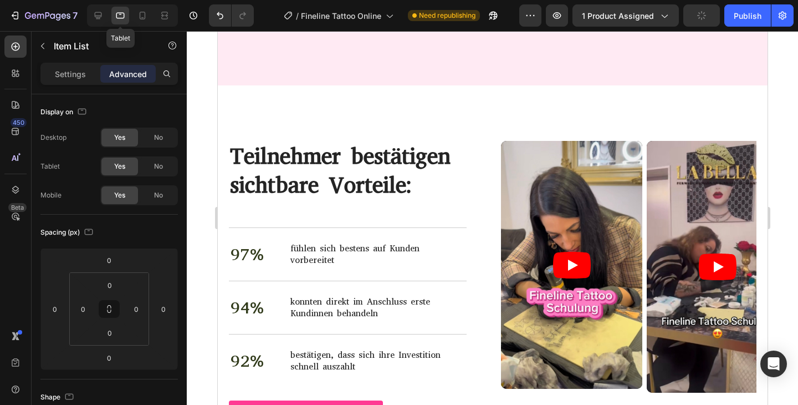
scroll to position [5842, 0]
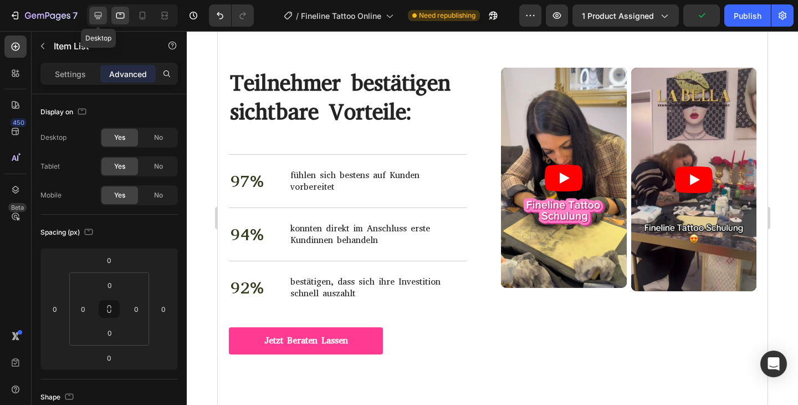
click at [93, 11] on icon at bounding box center [98, 15] width 11 height 11
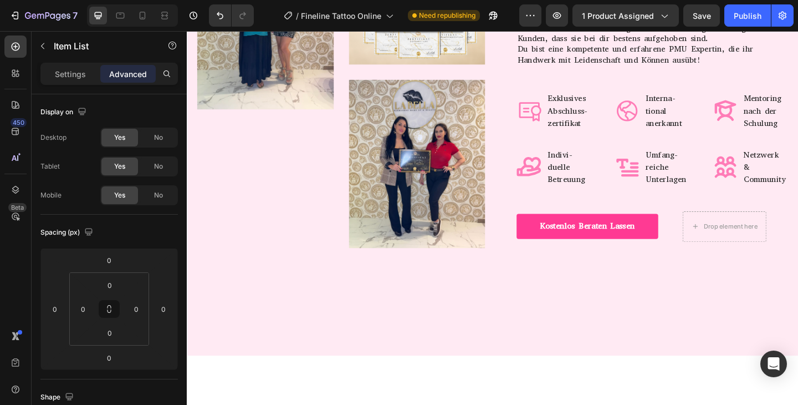
scroll to position [5468, 0]
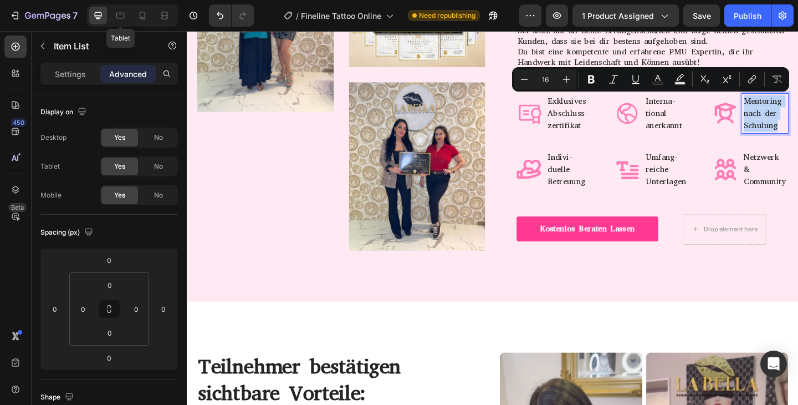
click at [111, 12] on div "Tablet" at bounding box center [132, 15] width 91 height 22
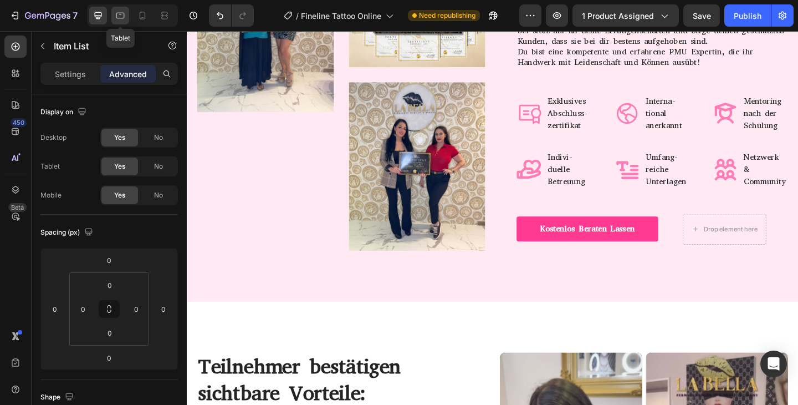
click at [119, 16] on icon at bounding box center [120, 15] width 11 height 11
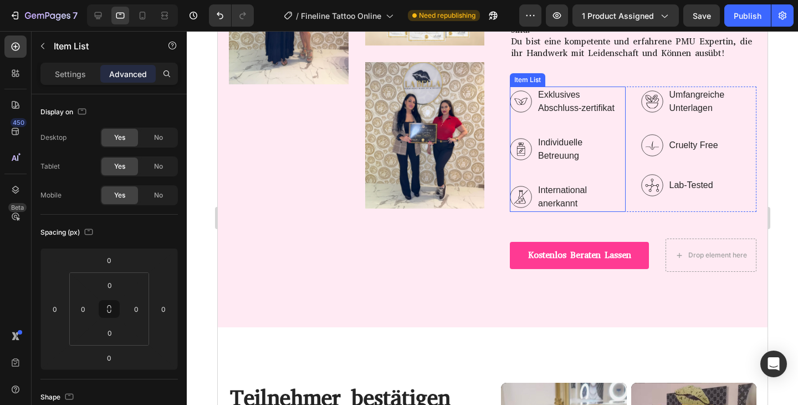
scroll to position [5489, 0]
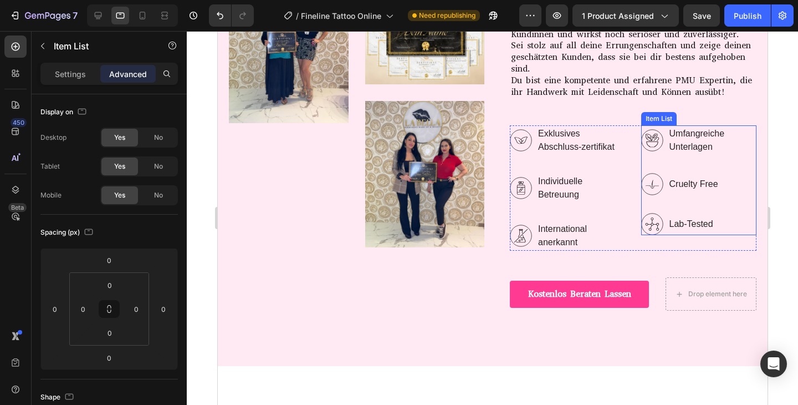
click at [691, 183] on p "Cruelty Free" at bounding box center [712, 183] width 86 height 13
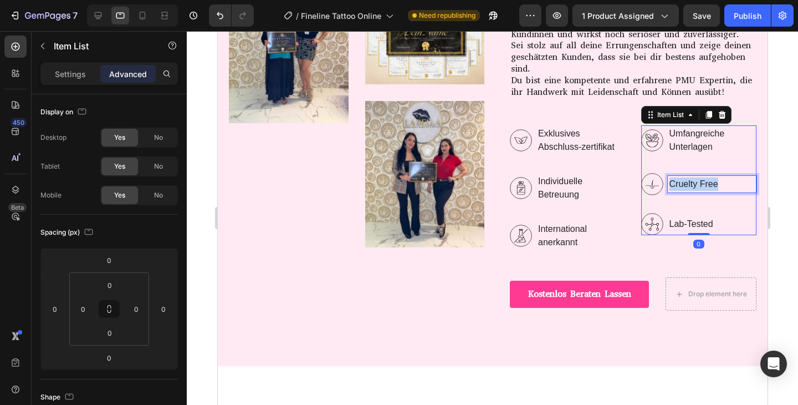
click at [691, 183] on p "Cruelty Free" at bounding box center [712, 183] width 86 height 13
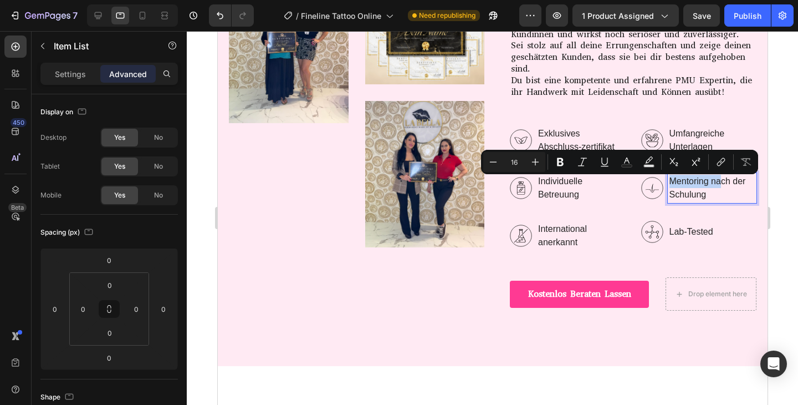
scroll to position [5486, 0]
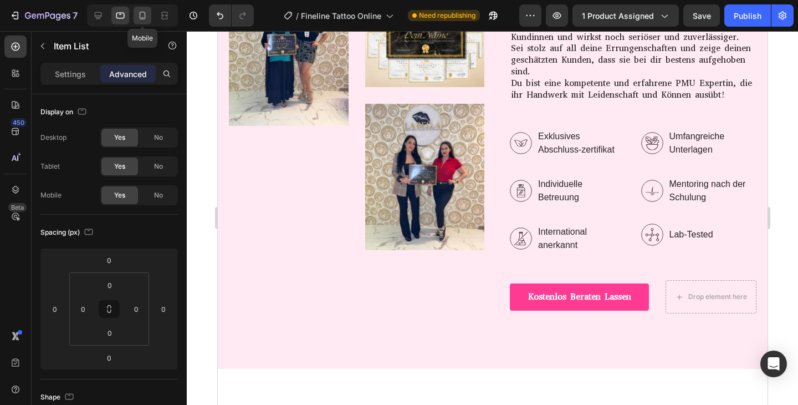
click at [142, 12] on icon at bounding box center [143, 16] width 6 height 8
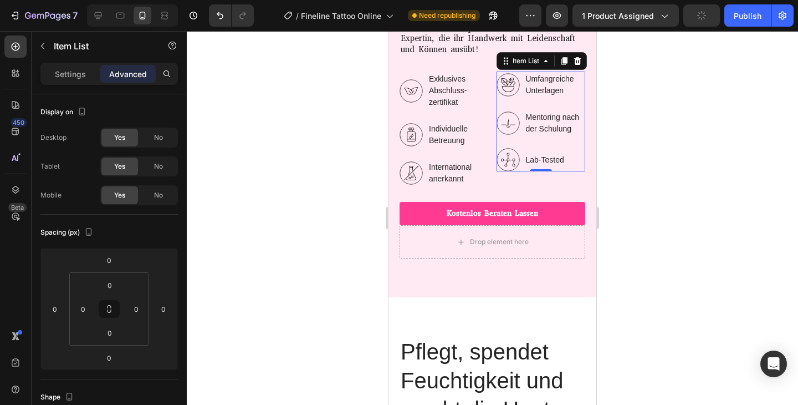
scroll to position [5769, 0]
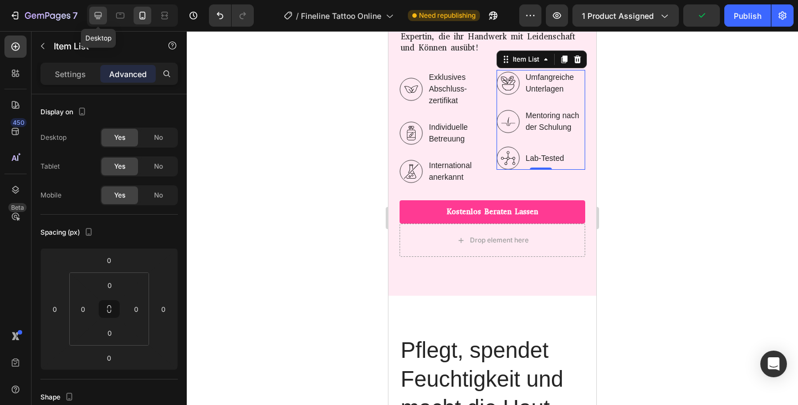
click at [95, 20] on icon at bounding box center [98, 15] width 11 height 11
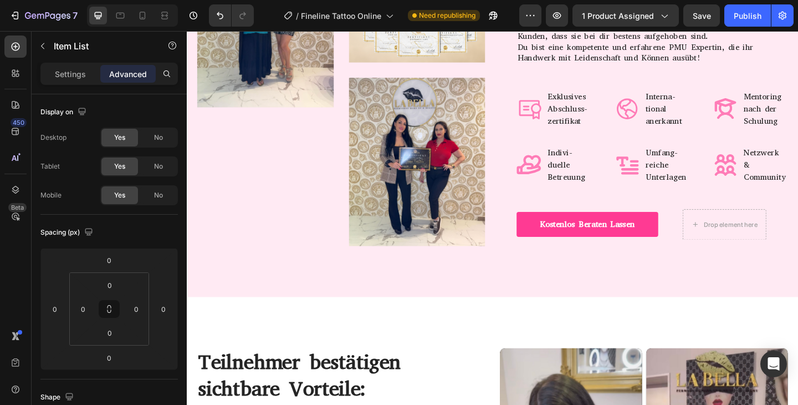
scroll to position [5434, 0]
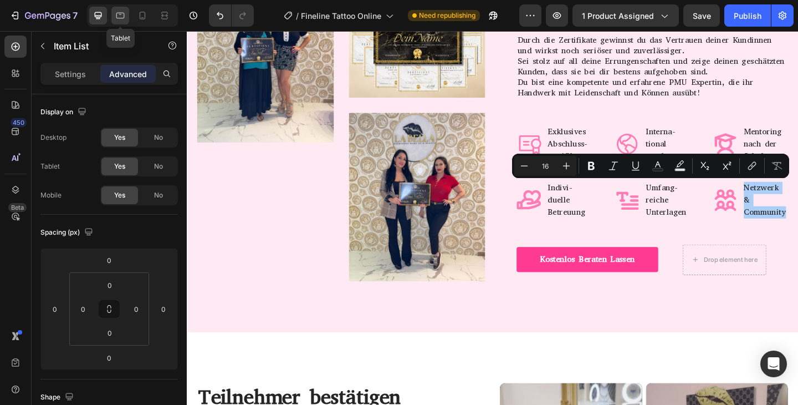
click at [126, 16] on div at bounding box center [120, 16] width 18 height 18
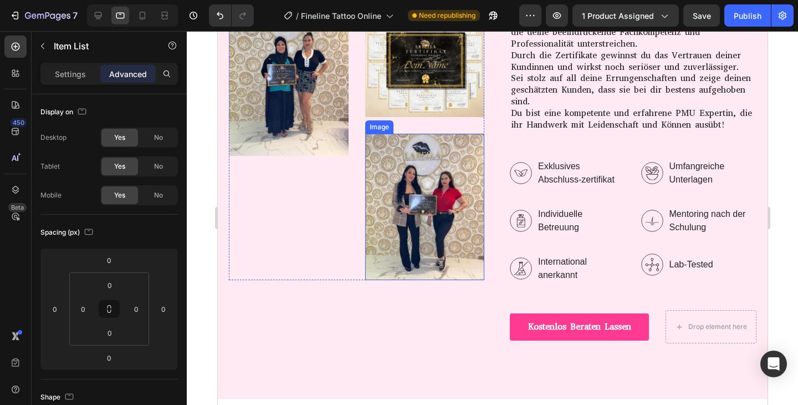
scroll to position [5453, 0]
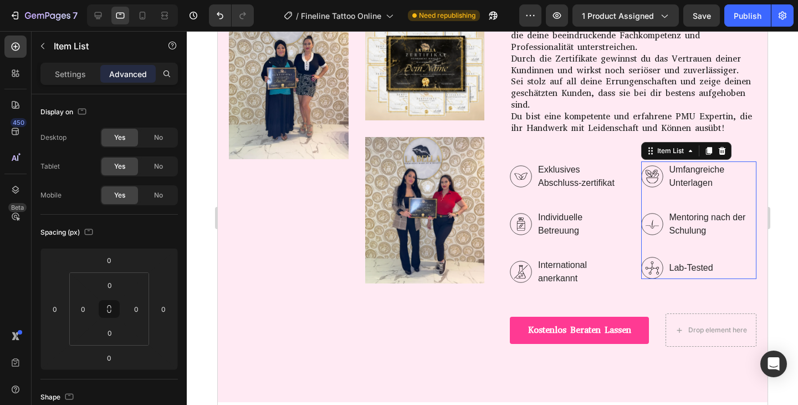
click at [694, 258] on div "Lab-Tested" at bounding box center [699, 268] width 116 height 22
click at [694, 264] on p "Lab-Tested" at bounding box center [712, 267] width 86 height 13
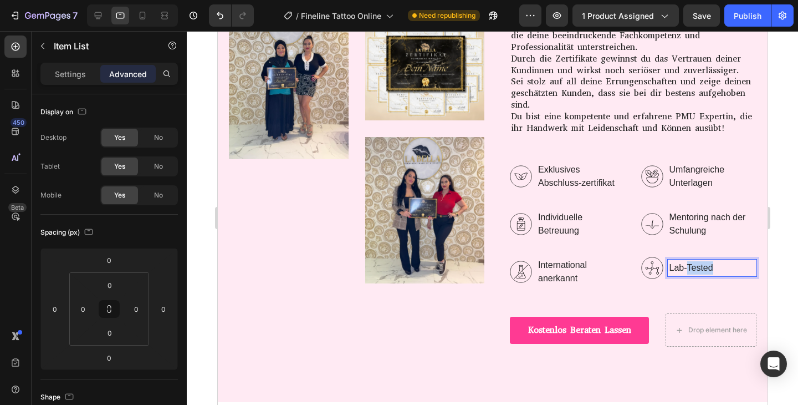
click at [694, 264] on p "Lab-Tested" at bounding box center [712, 267] width 86 height 13
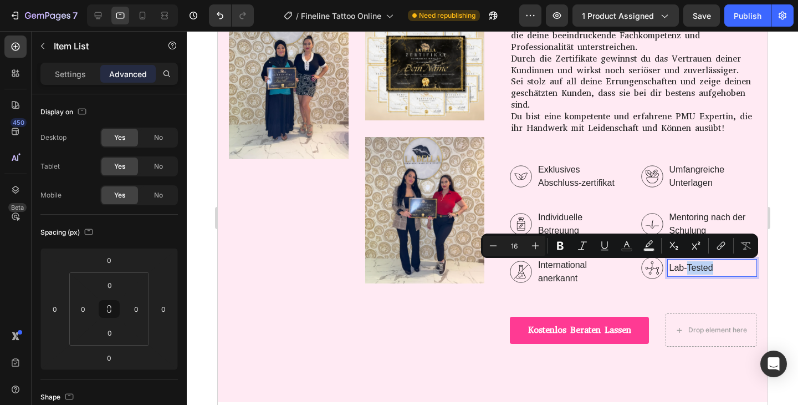
click at [694, 264] on p "Lab-Tested" at bounding box center [712, 267] width 86 height 13
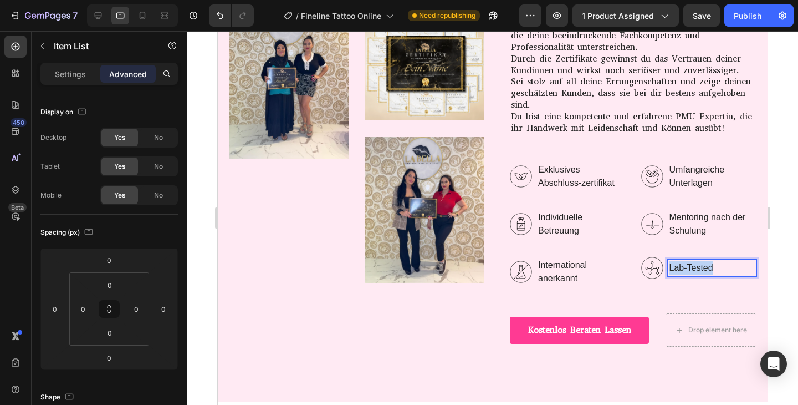
click at [694, 264] on p "Lab-Tested" at bounding box center [712, 267] width 86 height 13
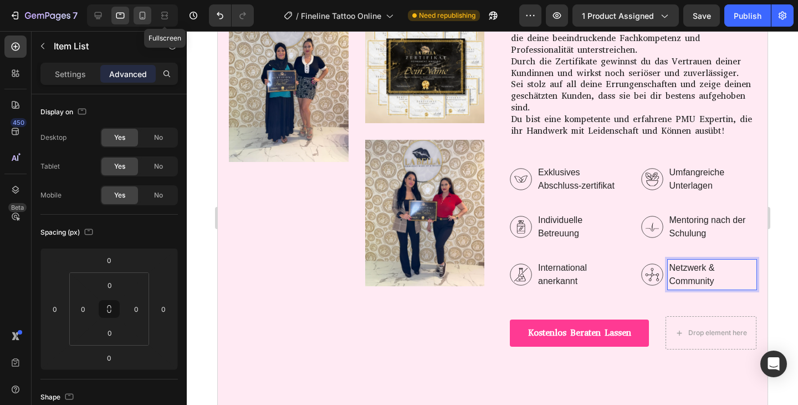
click at [146, 15] on icon at bounding box center [142, 15] width 11 height 11
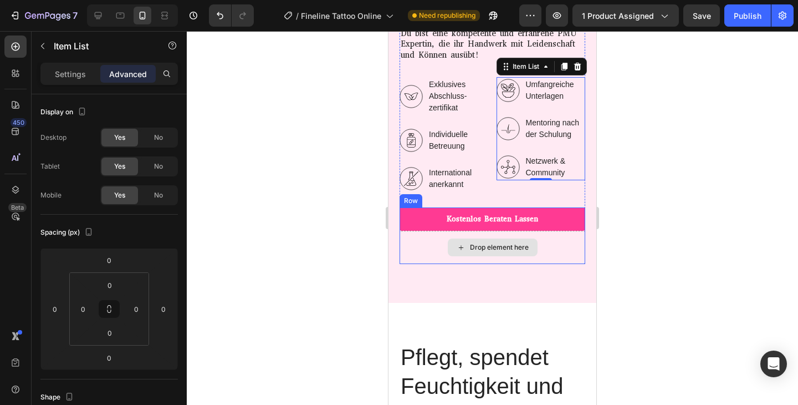
scroll to position [5769, 0]
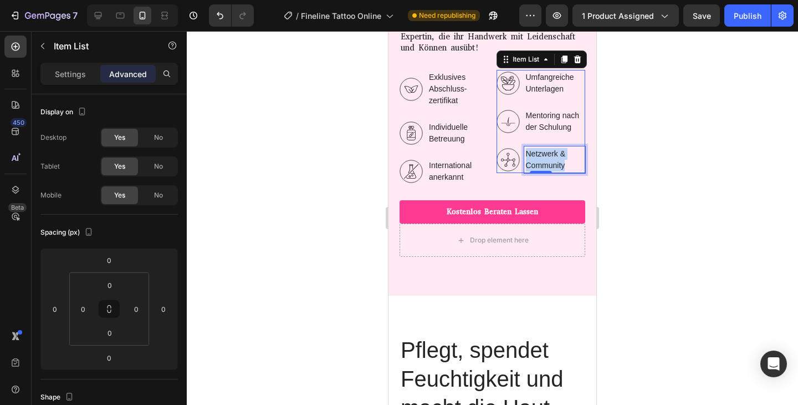
click at [544, 155] on p "Netzwerk & Community" at bounding box center [555, 159] width 58 height 23
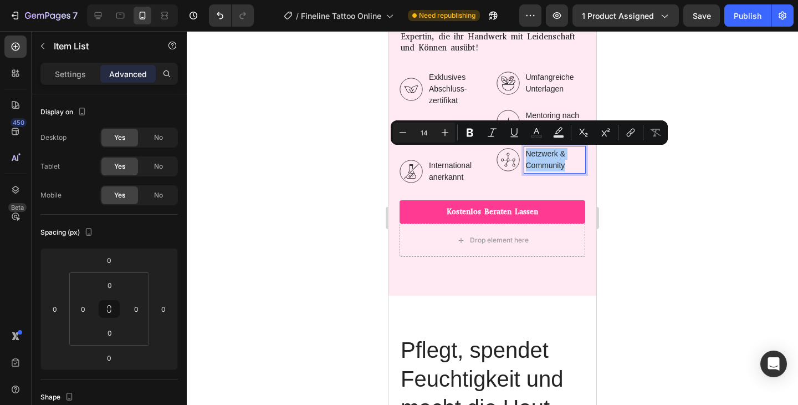
click at [644, 202] on div at bounding box center [492, 218] width 611 height 374
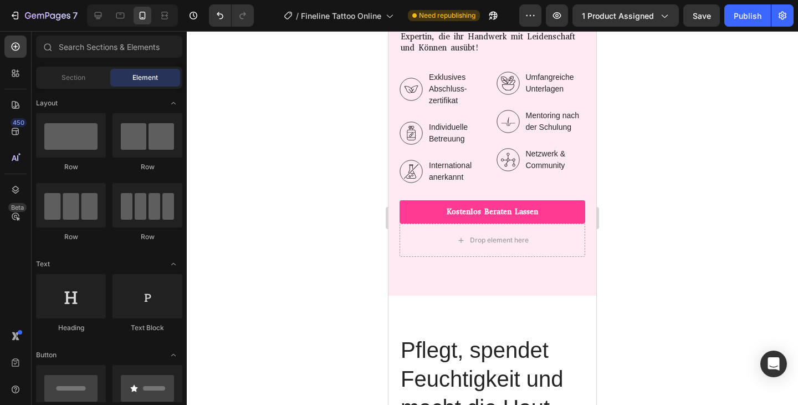
click at [87, 23] on div at bounding box center [132, 15] width 91 height 22
click at [98, 22] on div at bounding box center [98, 16] width 18 height 18
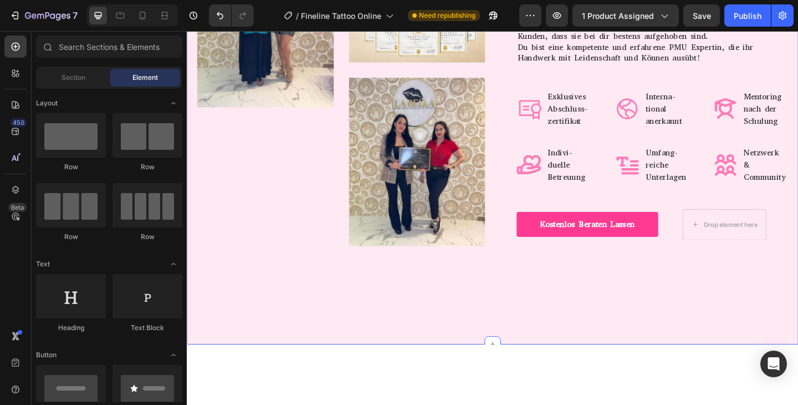
scroll to position [5403, 0]
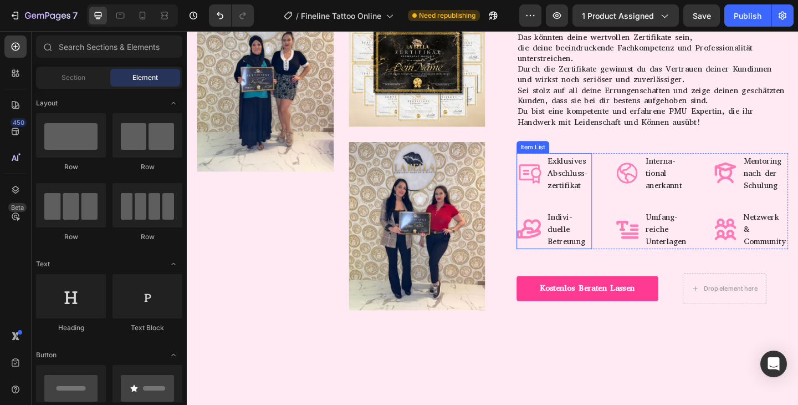
click at [560, 193] on icon at bounding box center [560, 186] width 24 height 21
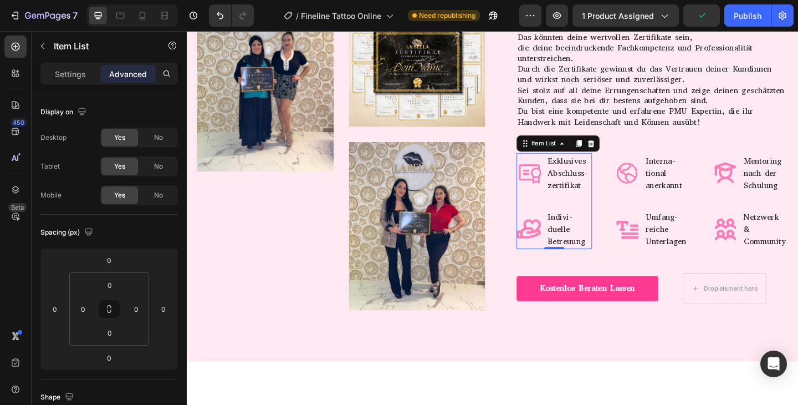
click at [561, 185] on icon at bounding box center [560, 186] width 24 height 21
click at [75, 76] on p "Settings" at bounding box center [70, 74] width 31 height 12
type input "8"
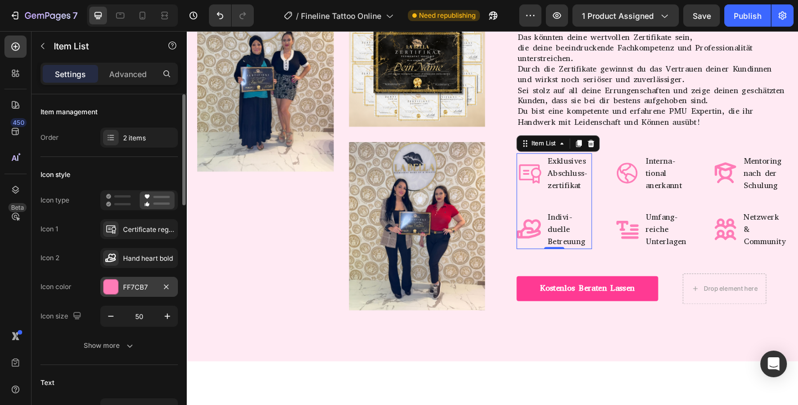
click at [127, 288] on div "FF7CB7" at bounding box center [139, 287] width 32 height 10
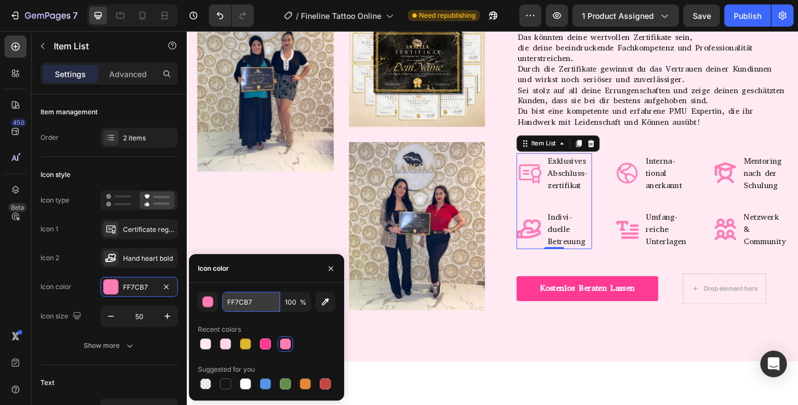
click at [235, 302] on input "FF7CB7" at bounding box center [251, 302] width 58 height 20
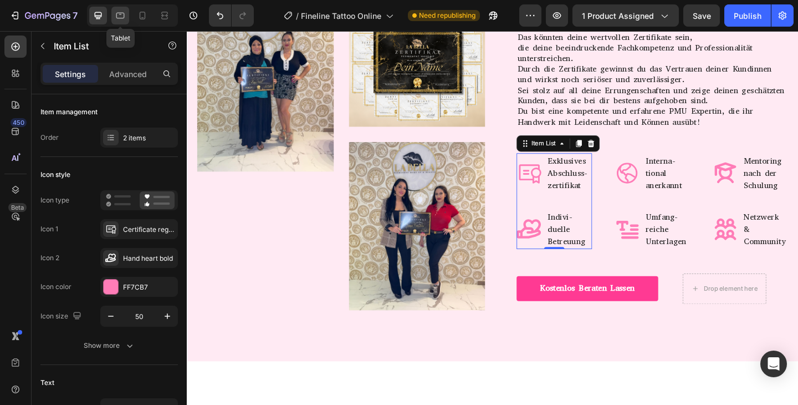
click at [119, 18] on icon at bounding box center [120, 15] width 11 height 11
type input "40"
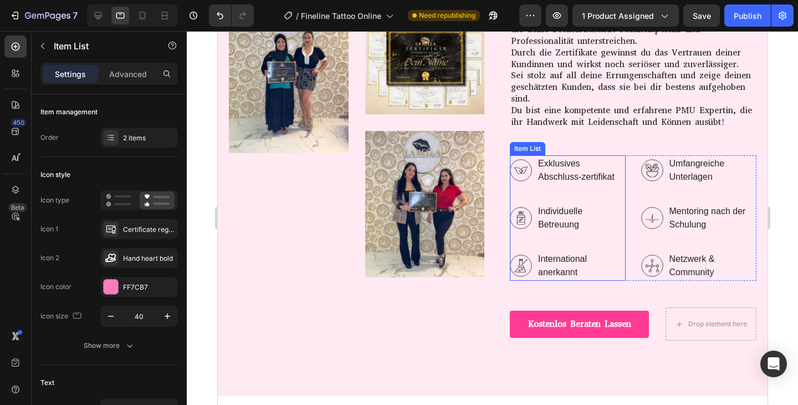
scroll to position [5420, 0]
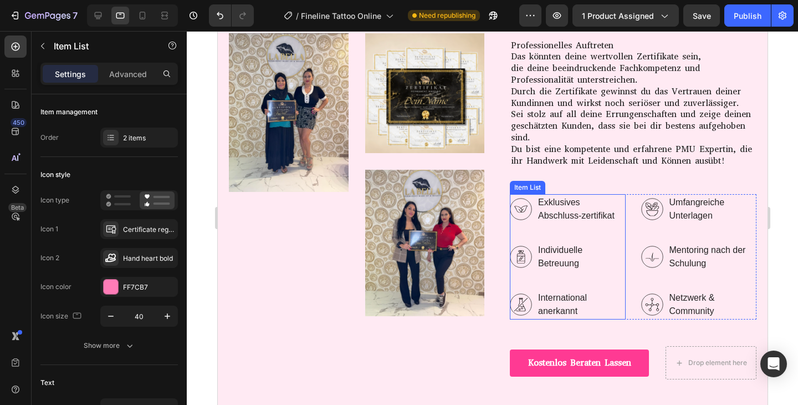
click at [527, 218] on icon at bounding box center [520, 209] width 22 height 22
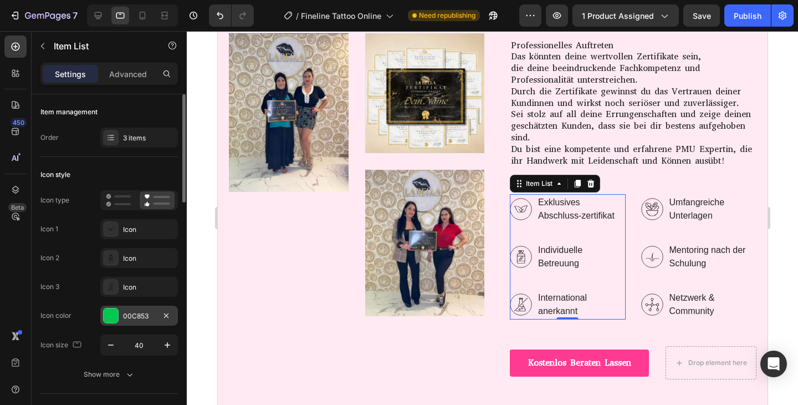
click at [133, 319] on div "00C853" at bounding box center [139, 316] width 32 height 10
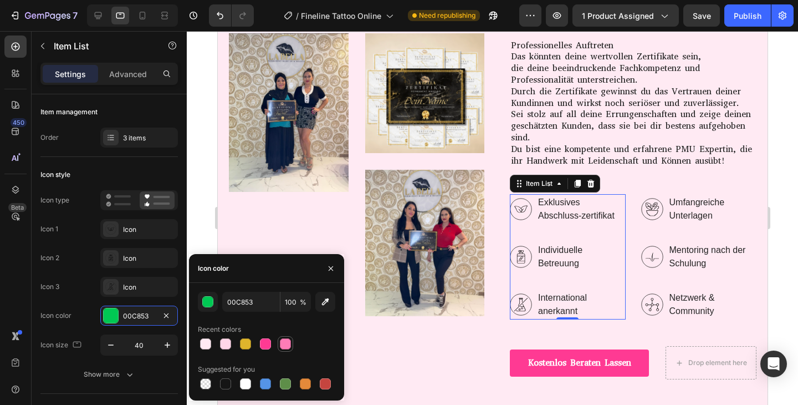
click at [283, 346] on div at bounding box center [285, 343] width 11 height 11
type input "FF7CB7"
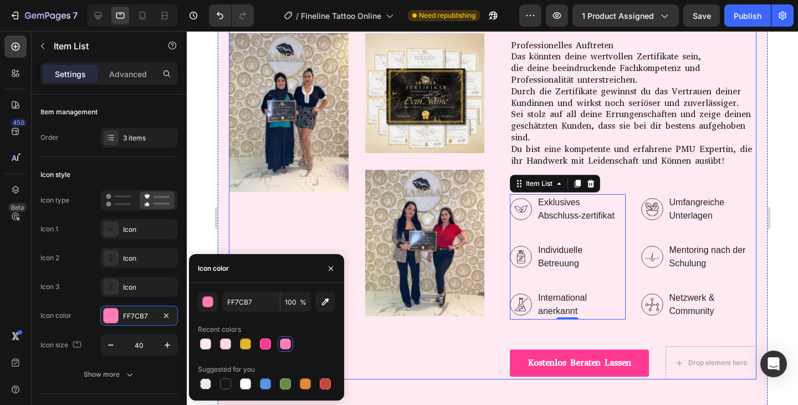
click at [361, 351] on div "Image Image Image Row" at bounding box center [356, 175] width 256 height 410
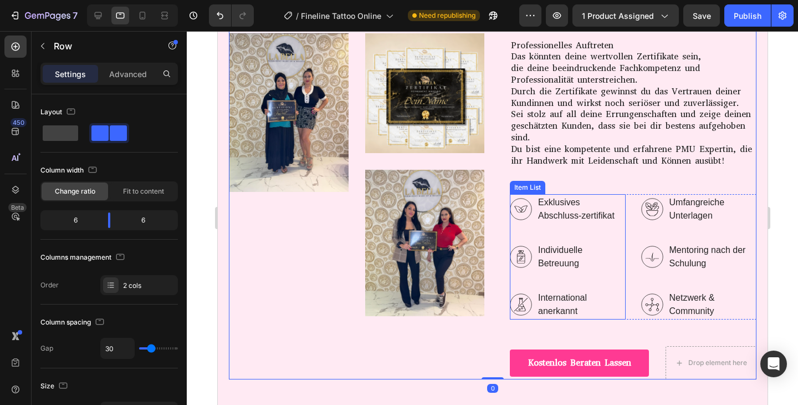
click at [519, 200] on icon at bounding box center [520, 209] width 22 height 22
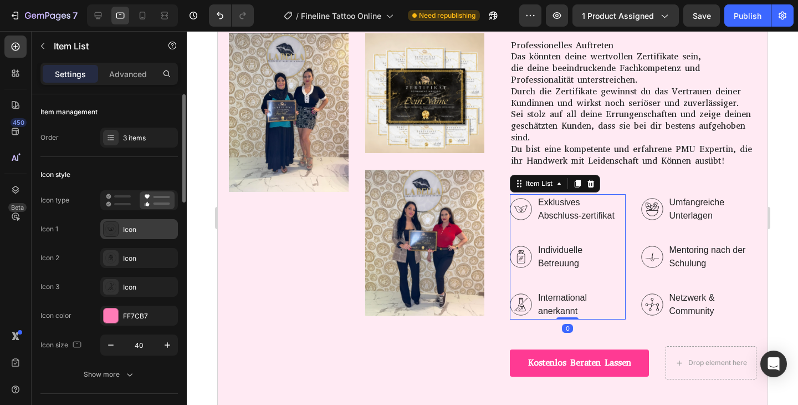
click at [123, 227] on div "Icon" at bounding box center [149, 229] width 52 height 10
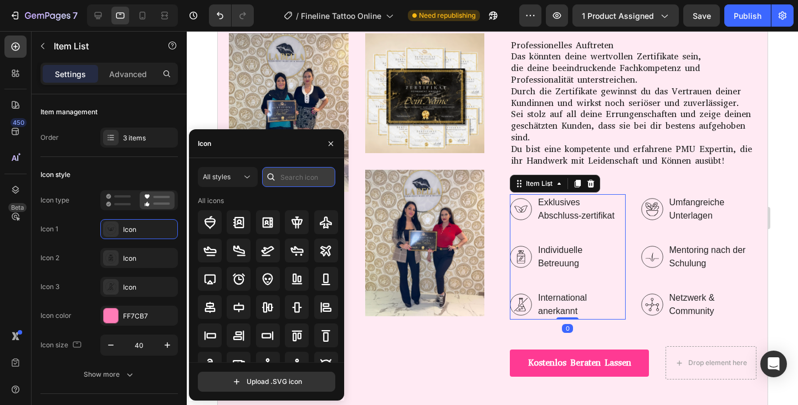
click at [292, 180] on input "text" at bounding box center [298, 177] width 73 height 20
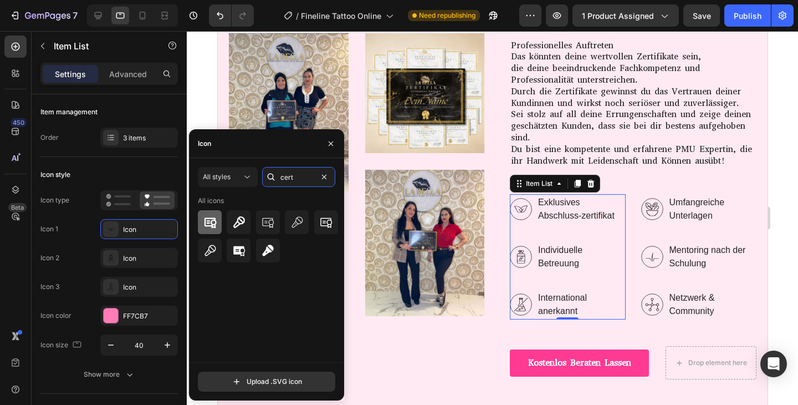
type input "cert"
click at [214, 229] on div at bounding box center [210, 222] width 24 height 24
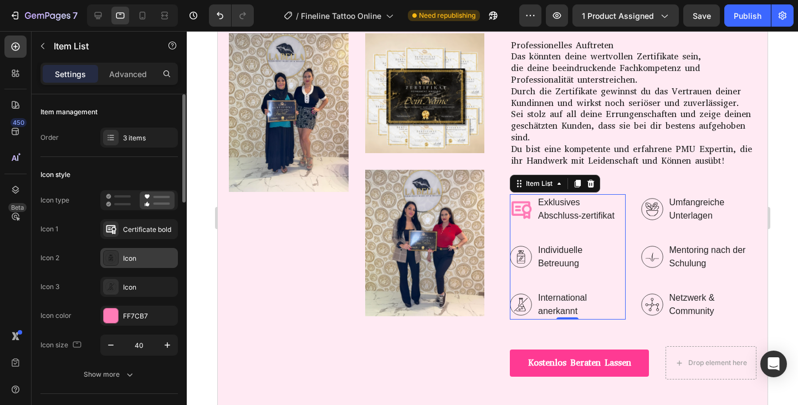
click at [137, 251] on div "Icon" at bounding box center [139, 258] width 78 height 20
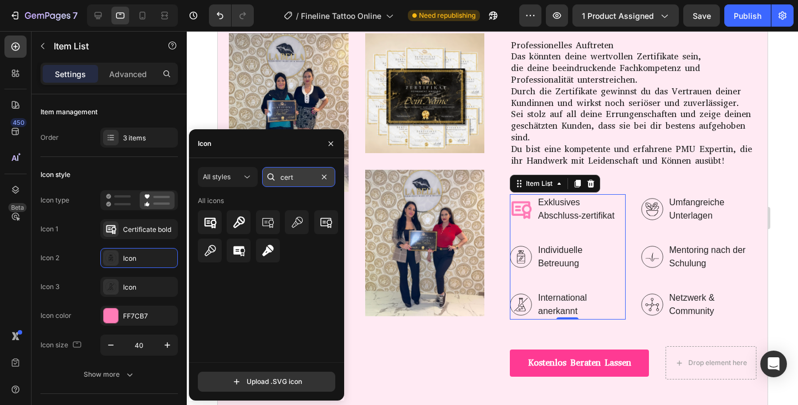
click at [289, 180] on input "cert" at bounding box center [298, 177] width 73 height 20
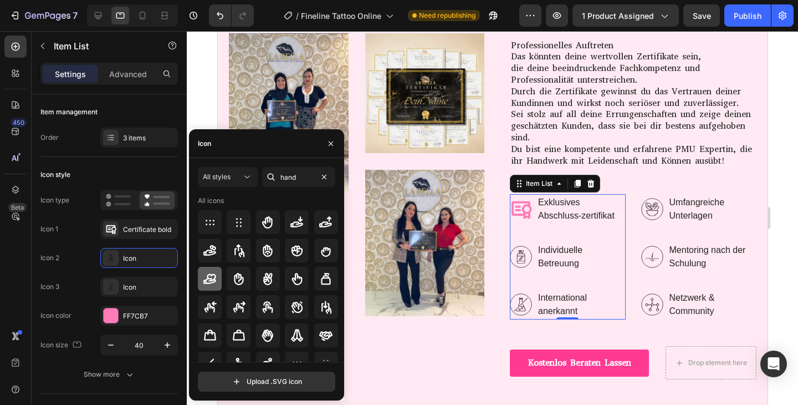
click at [210, 272] on icon at bounding box center [209, 278] width 13 height 13
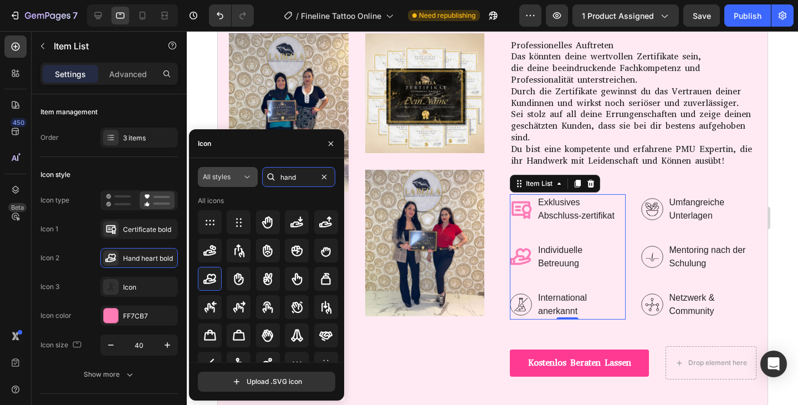
drag, startPoint x: 309, startPoint y: 181, endPoint x: 200, endPoint y: 177, distance: 108.7
click at [200, 177] on div "All styles hand" at bounding box center [266, 177] width 137 height 20
type input "worlhand"
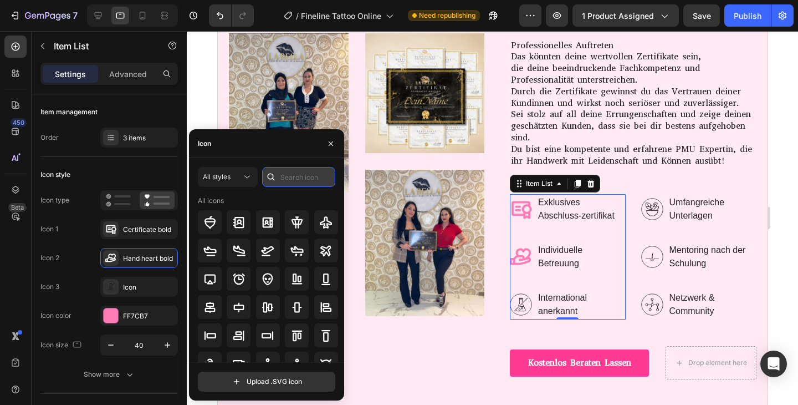
click at [315, 176] on input "text" at bounding box center [298, 177] width 73 height 20
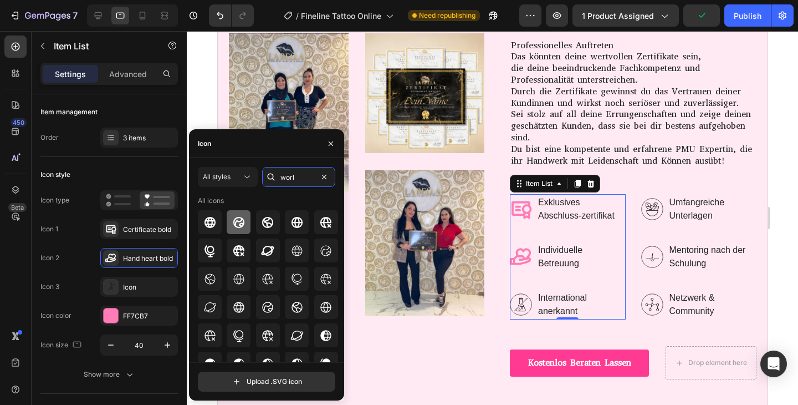
type input "worl"
click at [241, 222] on icon at bounding box center [238, 221] width 11 height 11
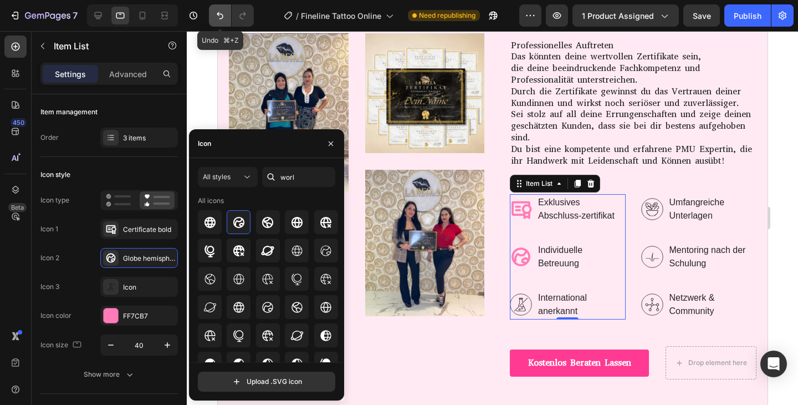
click at [221, 14] on icon "Undo/Redo" at bounding box center [220, 15] width 7 height 7
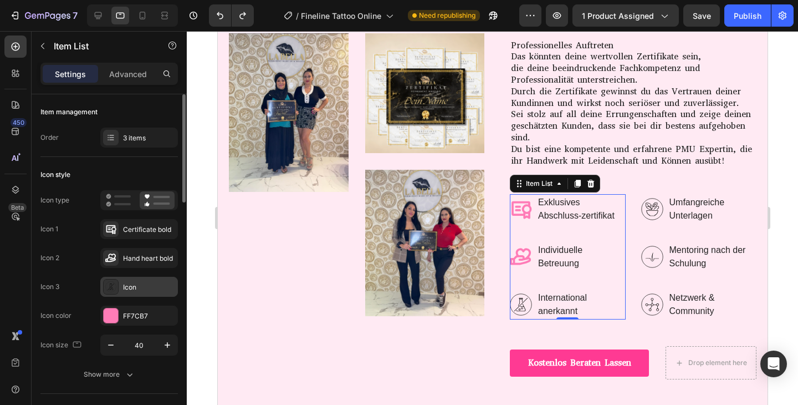
click at [132, 292] on div "Icon" at bounding box center [139, 287] width 78 height 20
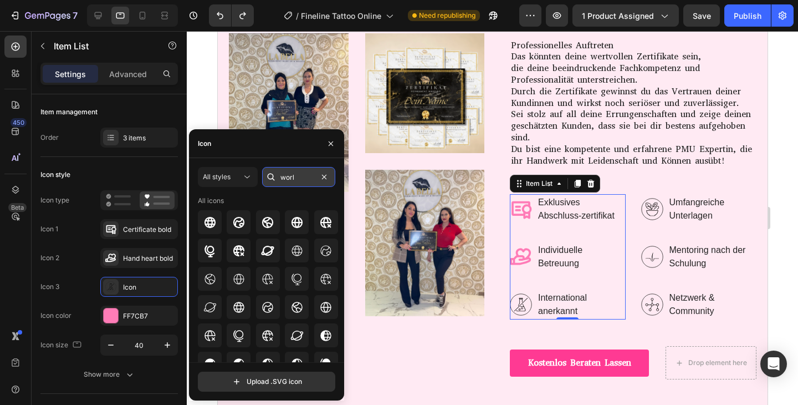
click at [304, 179] on input "worl" at bounding box center [298, 177] width 73 height 20
click at [240, 226] on icon at bounding box center [238, 221] width 11 height 11
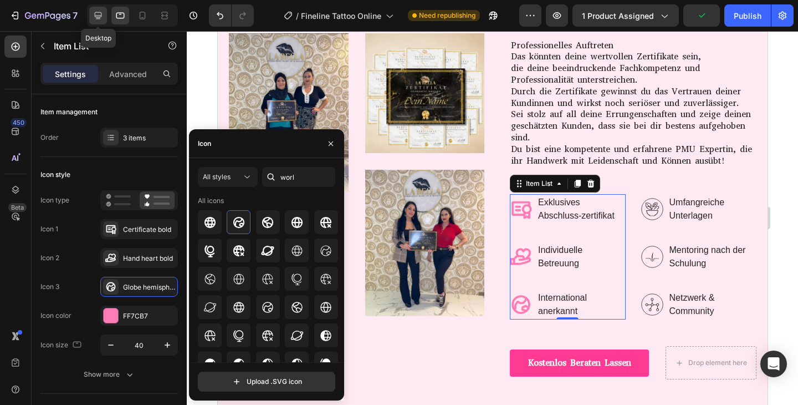
click at [98, 17] on icon at bounding box center [98, 15] width 11 height 11
type input "50"
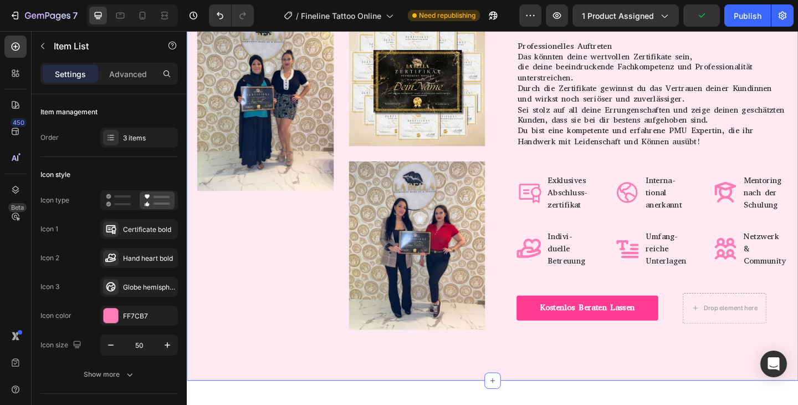
scroll to position [5377, 0]
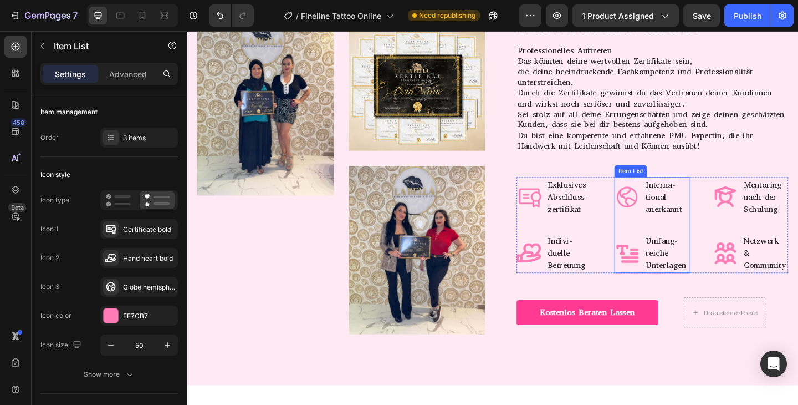
click at [676, 269] on icon at bounding box center [666, 272] width 24 height 19
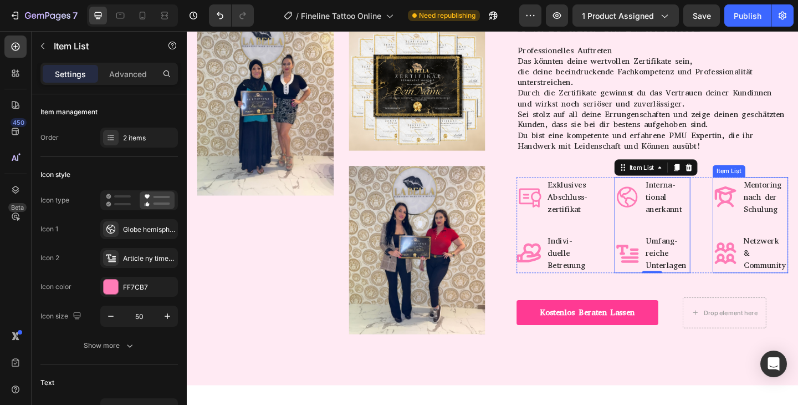
click at [782, 217] on icon at bounding box center [773, 212] width 28 height 28
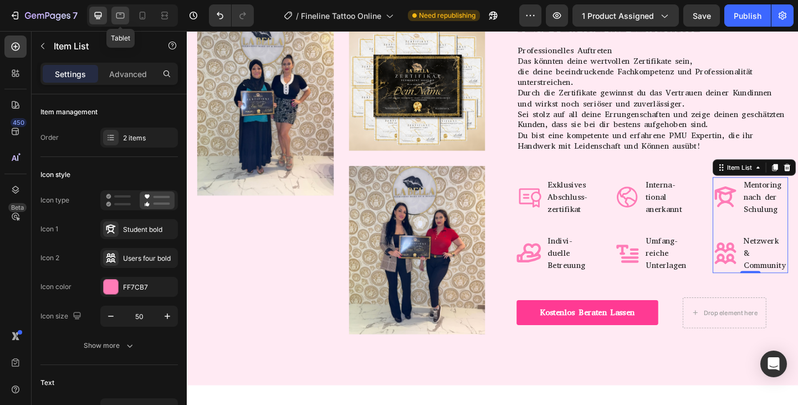
click at [123, 18] on icon at bounding box center [120, 16] width 8 height 6
type input "40"
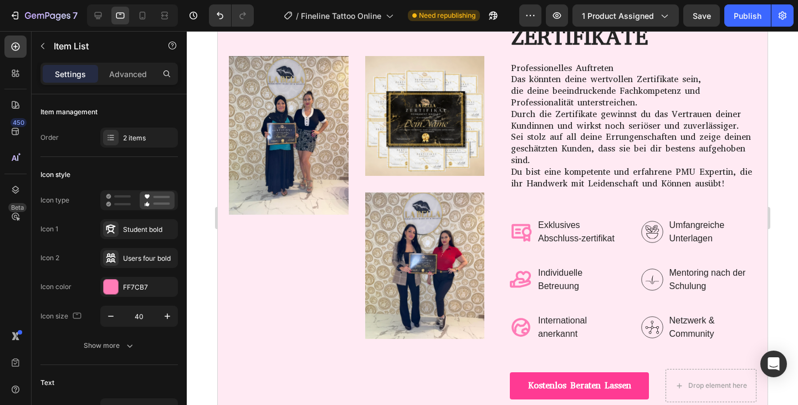
scroll to position [5394, 0]
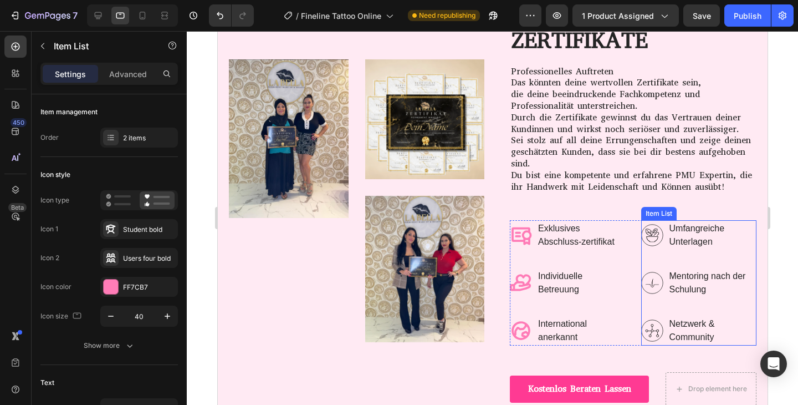
click at [652, 239] on icon at bounding box center [652, 235] width 22 height 22
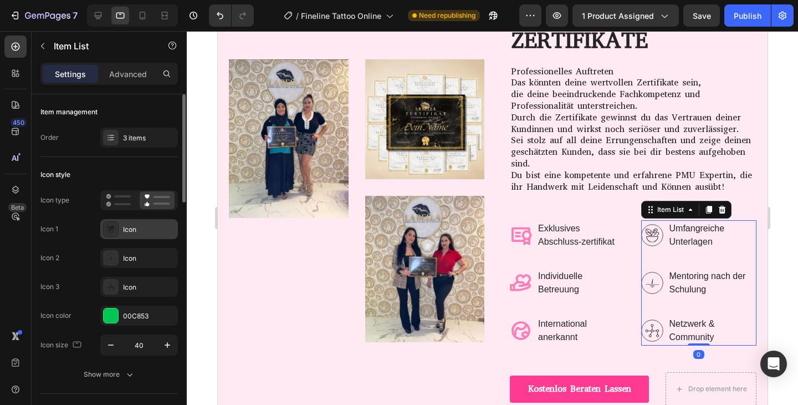
click at [141, 224] on div "Icon" at bounding box center [149, 229] width 52 height 10
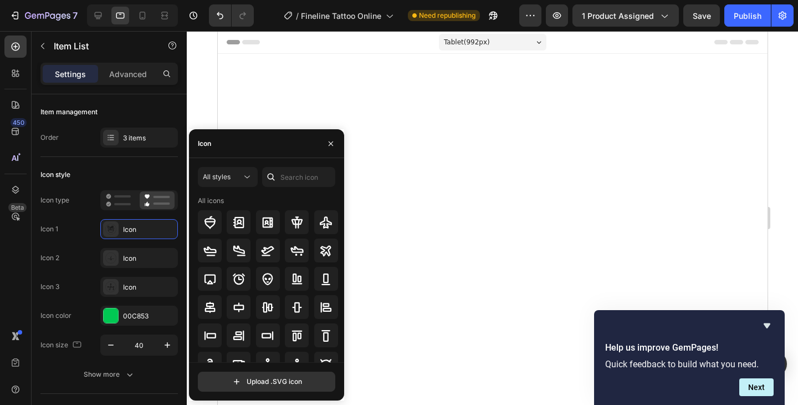
scroll to position [5394, 0]
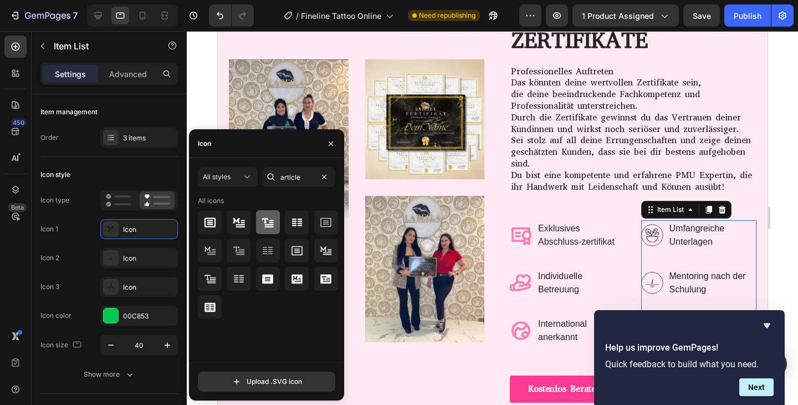
type input "article"
click at [273, 219] on icon at bounding box center [267, 222] width 13 height 13
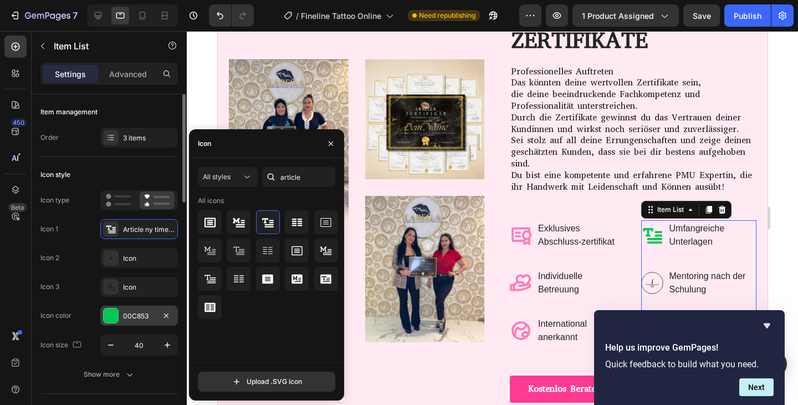
click at [140, 319] on div "00C853" at bounding box center [139, 316] width 32 height 10
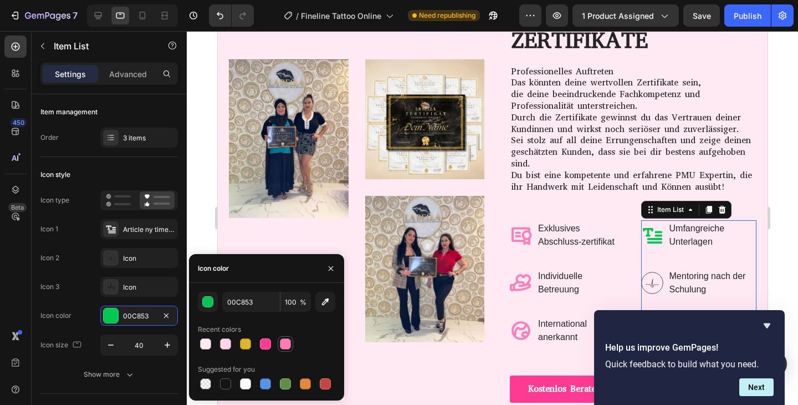
click at [289, 348] on div at bounding box center [285, 343] width 11 height 11
type input "FF7CB7"
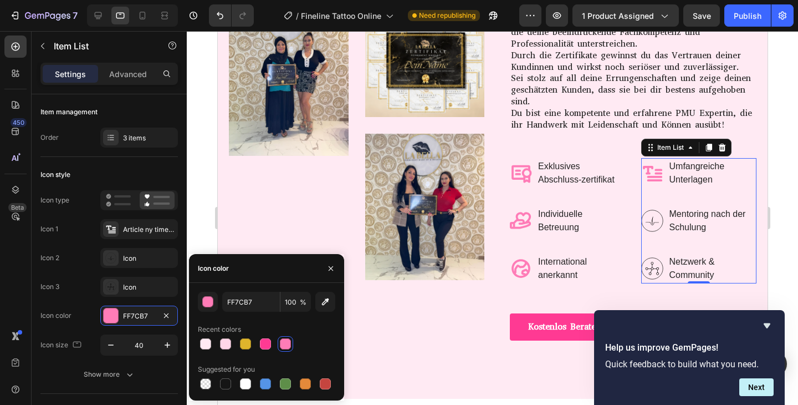
scroll to position [5477, 0]
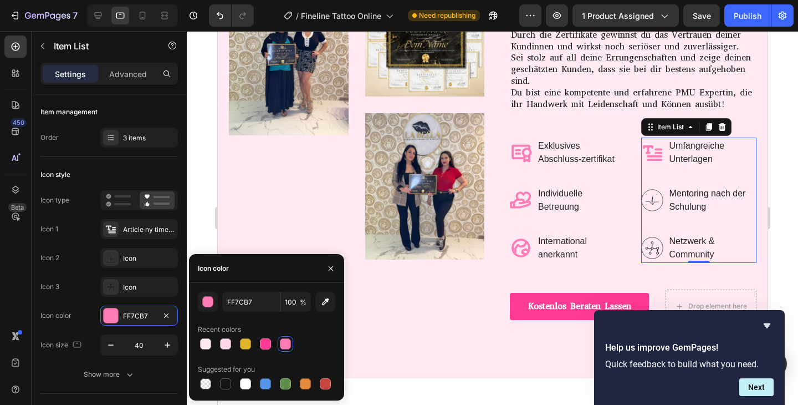
click at [654, 192] on icon at bounding box center [652, 200] width 22 height 22
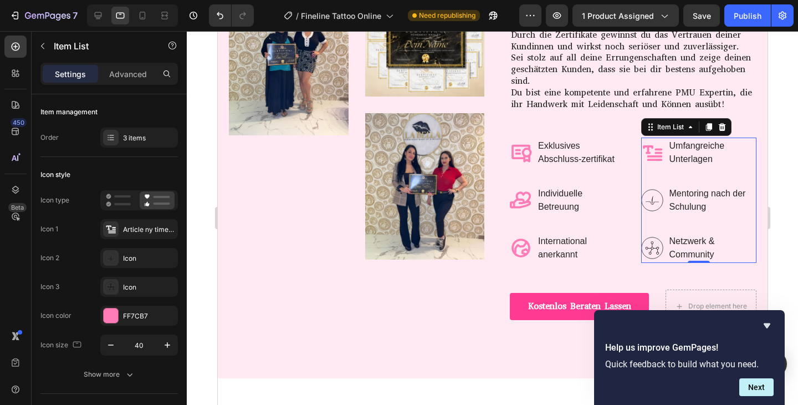
click at [651, 202] on icon at bounding box center [652, 200] width 22 height 22
click at [152, 257] on div "Icon" at bounding box center [149, 258] width 52 height 10
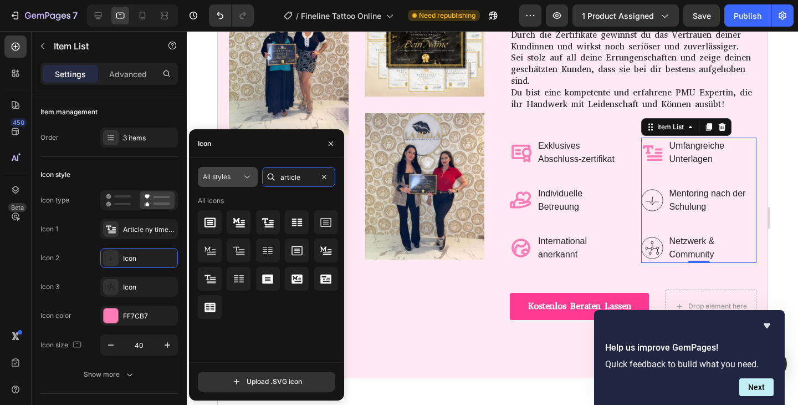
drag, startPoint x: 306, startPoint y: 182, endPoint x: 206, endPoint y: 179, distance: 100.4
click at [206, 180] on div "All styles article" at bounding box center [266, 177] width 137 height 20
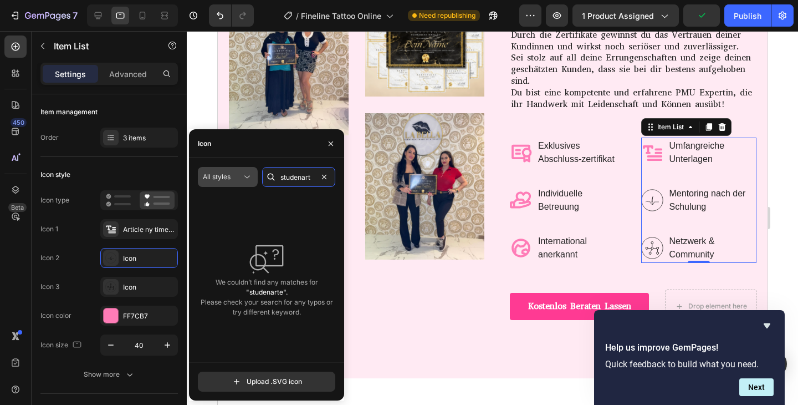
scroll to position [0, 0]
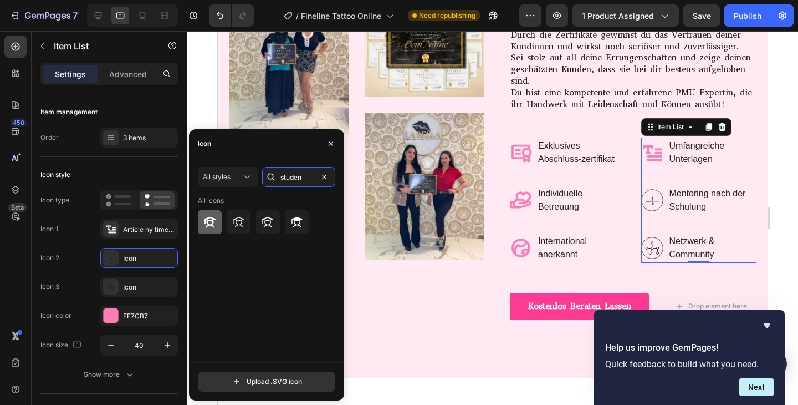
type input "studen"
click at [218, 222] on div at bounding box center [210, 222] width 24 height 24
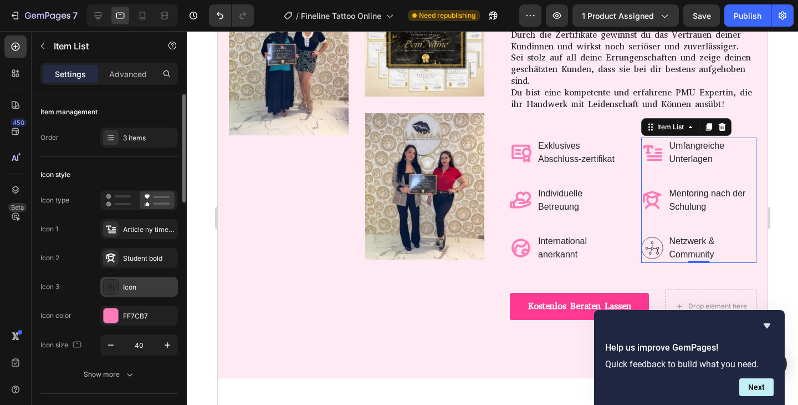
click at [139, 290] on div "Icon" at bounding box center [149, 287] width 52 height 10
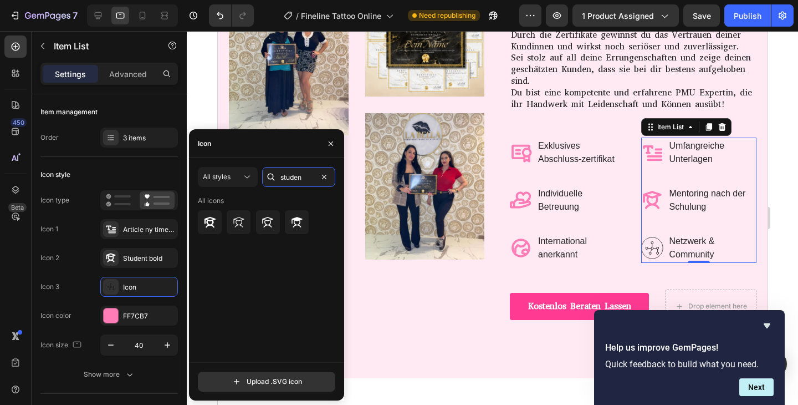
drag, startPoint x: 303, startPoint y: 176, endPoint x: 196, endPoint y: 171, distance: 106.5
click at [211, 176] on div "All styles studen" at bounding box center [266, 177] width 137 height 20
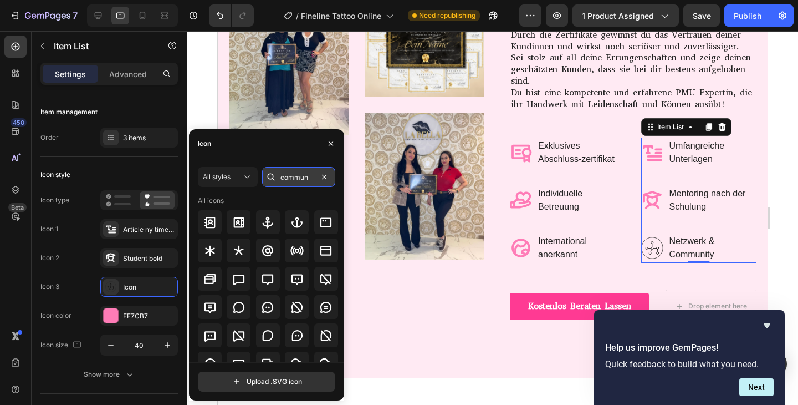
type input "communi"
click at [106, 17] on div at bounding box center [98, 16] width 18 height 18
type input "50"
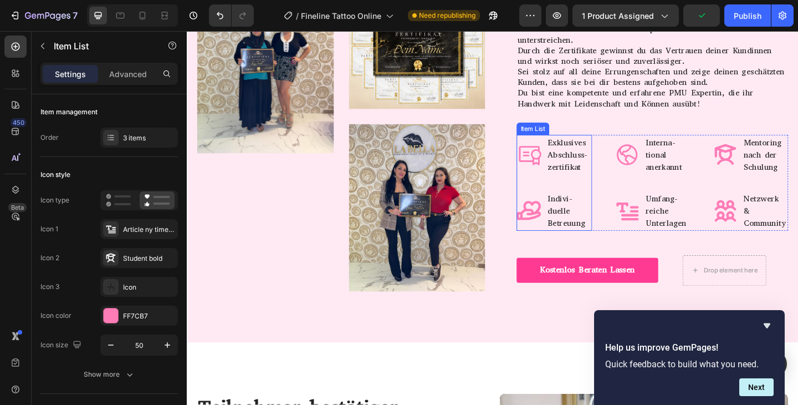
scroll to position [5384, 0]
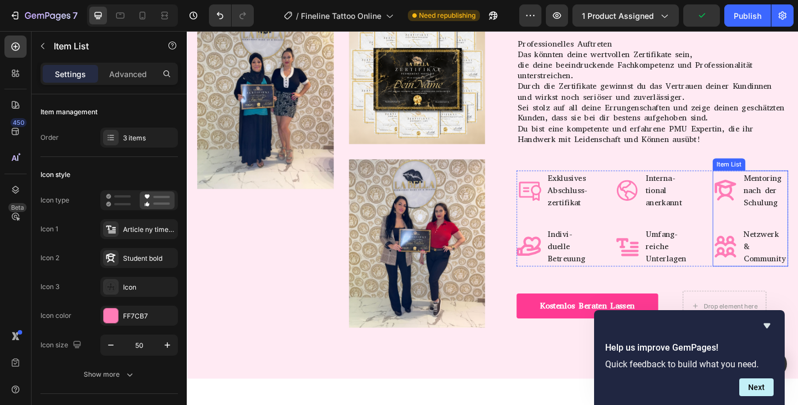
click at [767, 270] on icon at bounding box center [773, 266] width 28 height 28
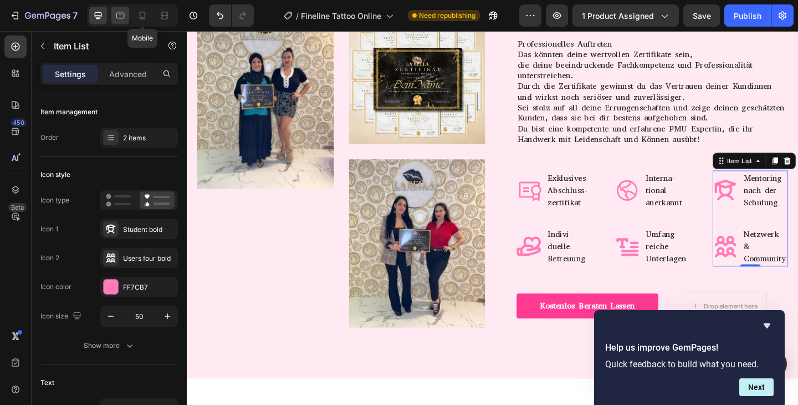
click at [126, 11] on div at bounding box center [120, 16] width 18 height 18
type input "40"
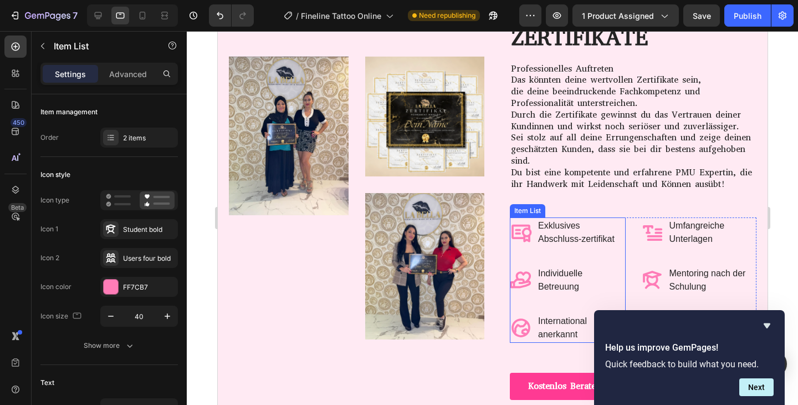
scroll to position [5515, 0]
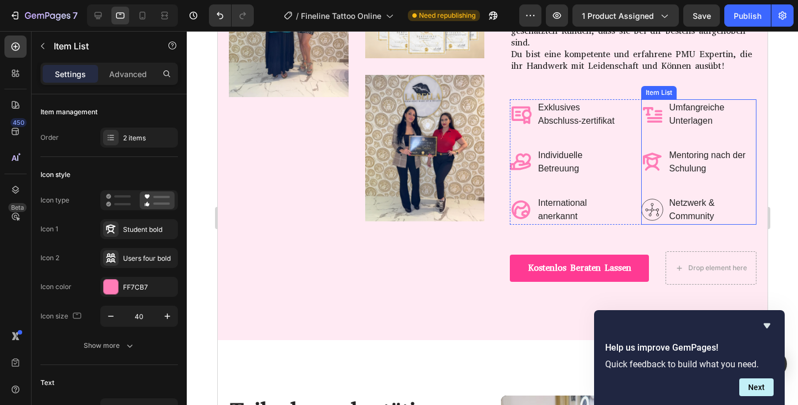
click at [653, 214] on icon at bounding box center [652, 209] width 22 height 22
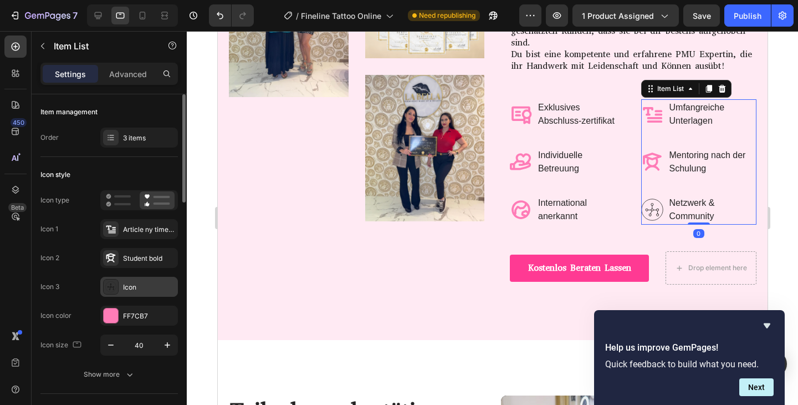
click at [140, 278] on div "Icon" at bounding box center [139, 287] width 78 height 20
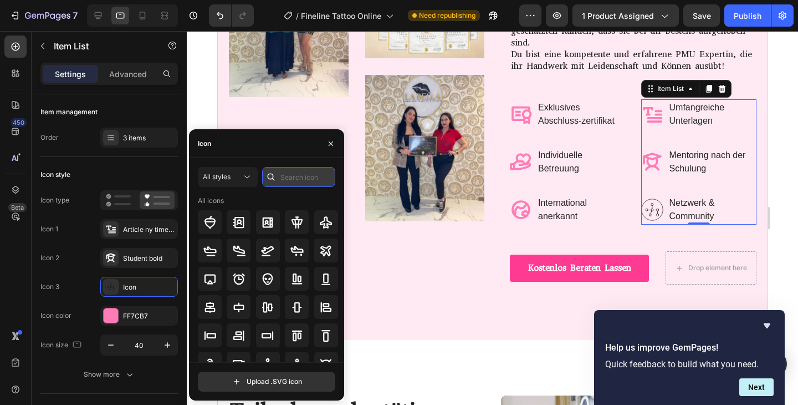
click at [288, 175] on input "text" at bounding box center [298, 177] width 73 height 20
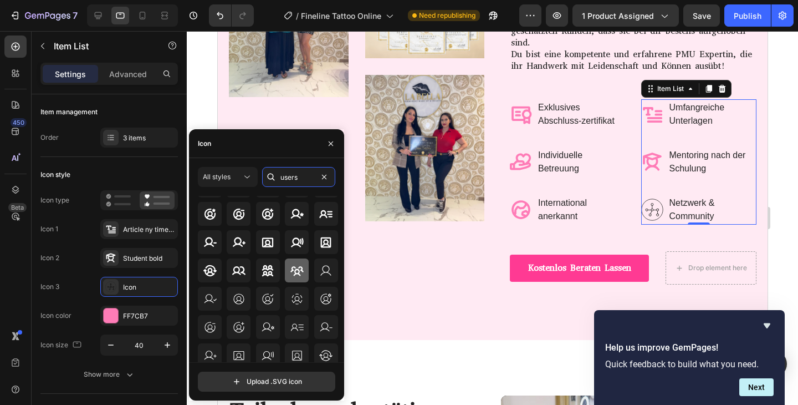
scroll to position [38, 0]
type input "users"
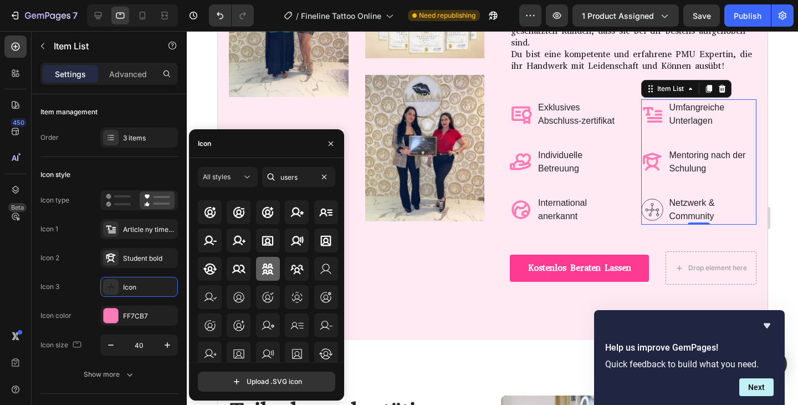
click at [263, 268] on icon at bounding box center [267, 268] width 13 height 13
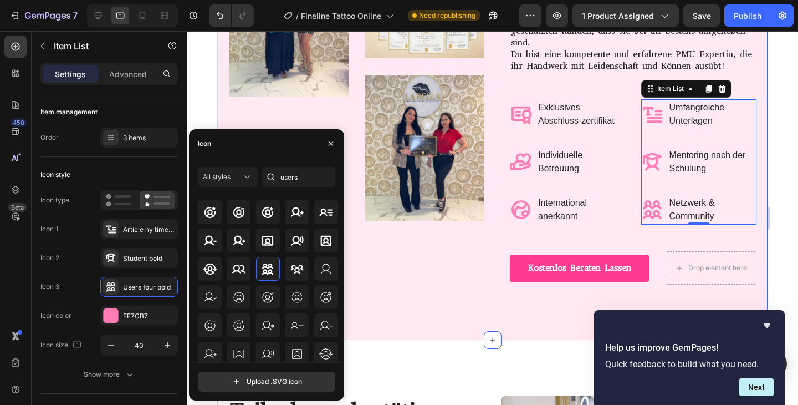
click at [478, 310] on div "Image Image Image Row DEINE PERSÖNLICHE ZERTIFIKATE Heading Professionelles Auf…" at bounding box center [492, 80] width 550 height 520
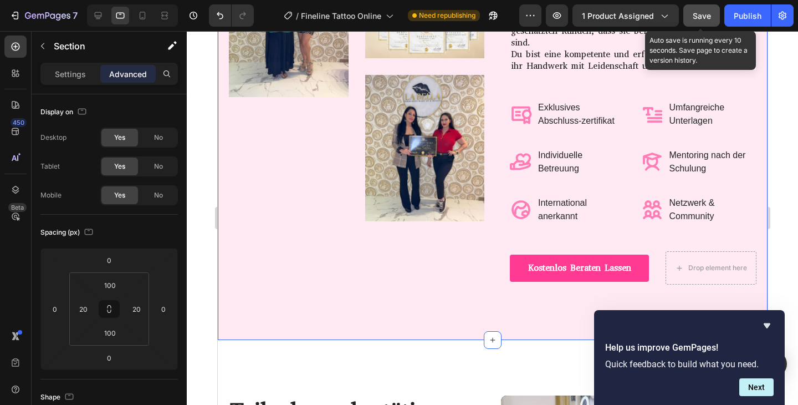
click at [704, 19] on span "Save" at bounding box center [702, 15] width 18 height 9
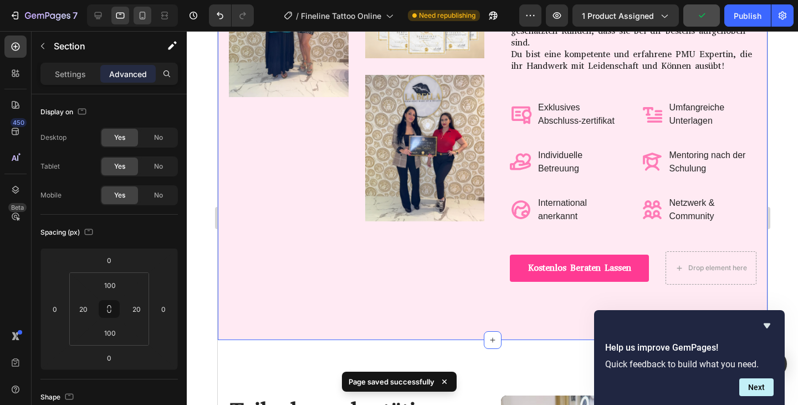
click at [134, 18] on div at bounding box center [143, 16] width 18 height 18
type input "70"
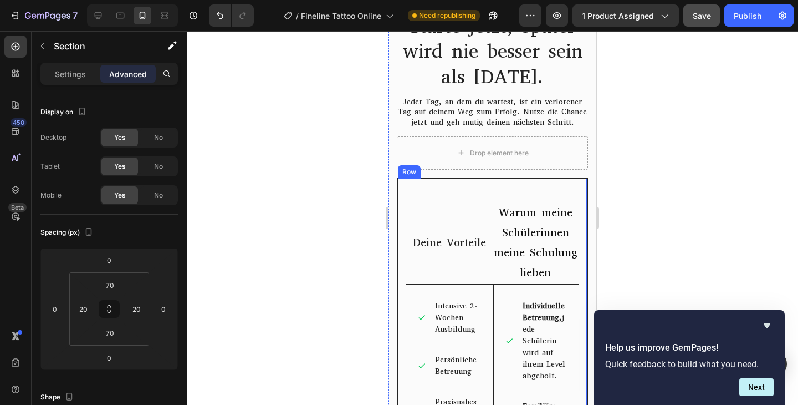
scroll to position [7056, 0]
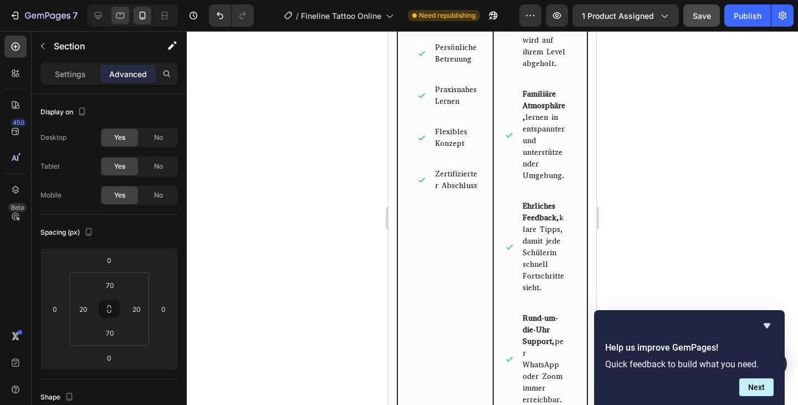
click at [121, 17] on icon at bounding box center [120, 15] width 11 height 11
type input "100"
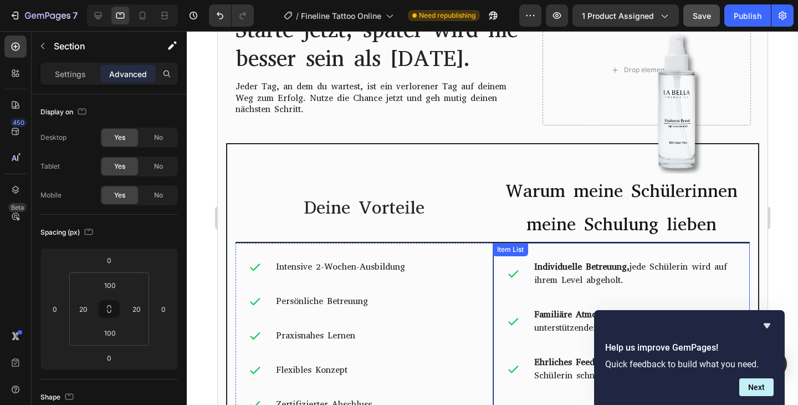
scroll to position [6459, 0]
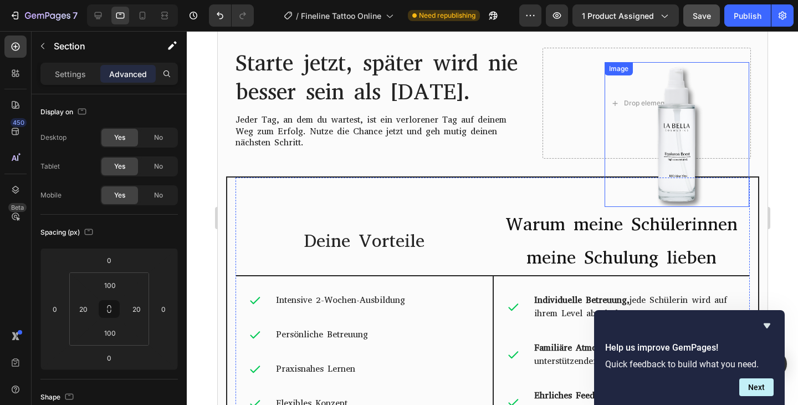
click at [678, 150] on img at bounding box center [676, 134] width 145 height 145
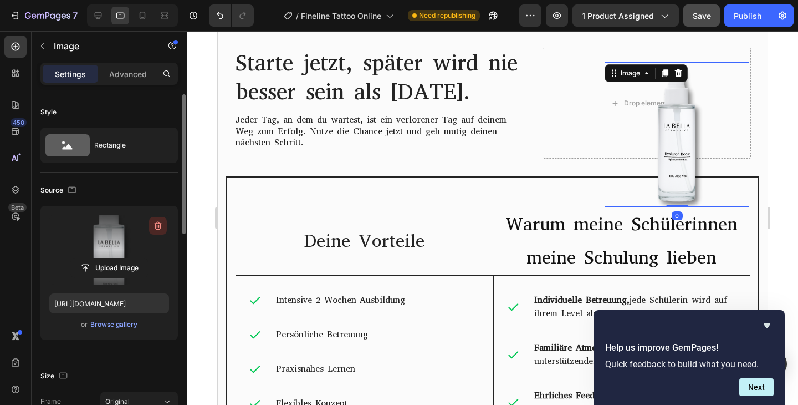
click at [159, 224] on icon "button" at bounding box center [157, 225] width 11 height 11
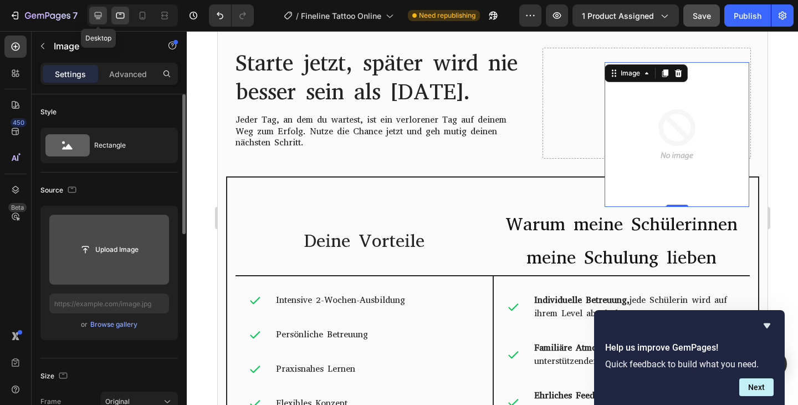
click at [101, 11] on icon at bounding box center [98, 15] width 11 height 11
type input "https://cdn.shopify.com/s/files/1/0805/4967/5332/files/gempages_576836325802509…"
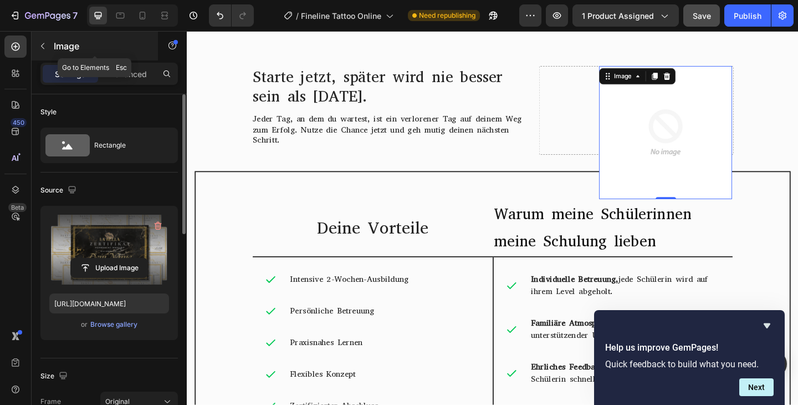
scroll to position [6437, 0]
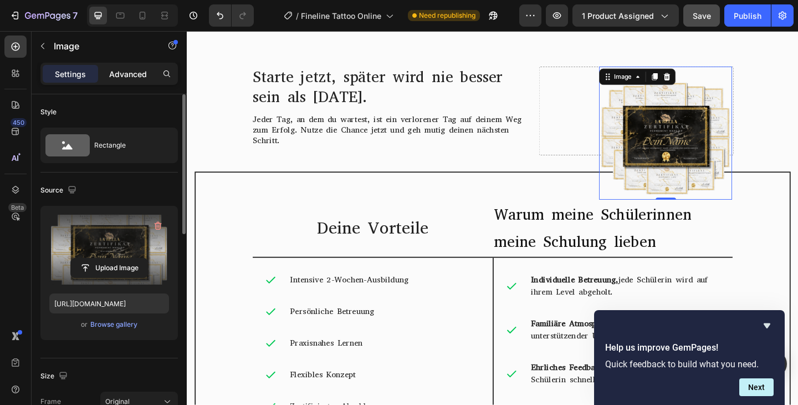
click at [124, 68] on p "Advanced" at bounding box center [128, 74] width 38 height 12
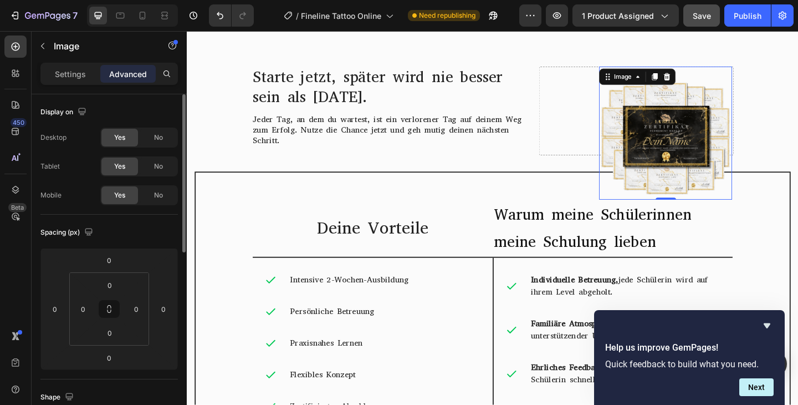
click at [707, 21] on div "Save" at bounding box center [702, 16] width 18 height 12
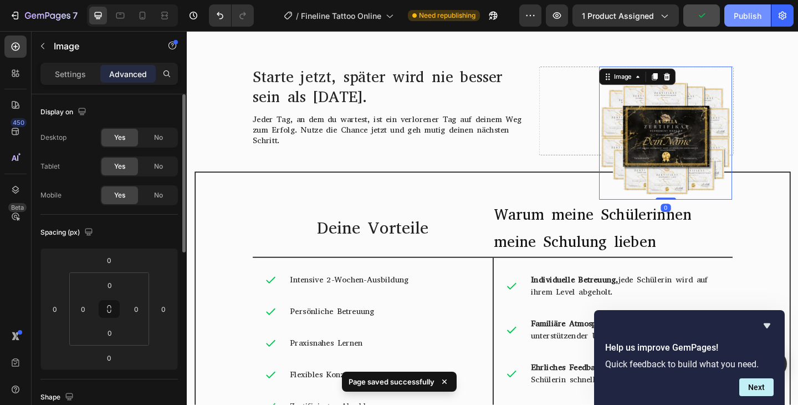
click at [749, 23] on button "Publish" at bounding box center [747, 15] width 47 height 22
